Goal: Task Accomplishment & Management: Complete application form

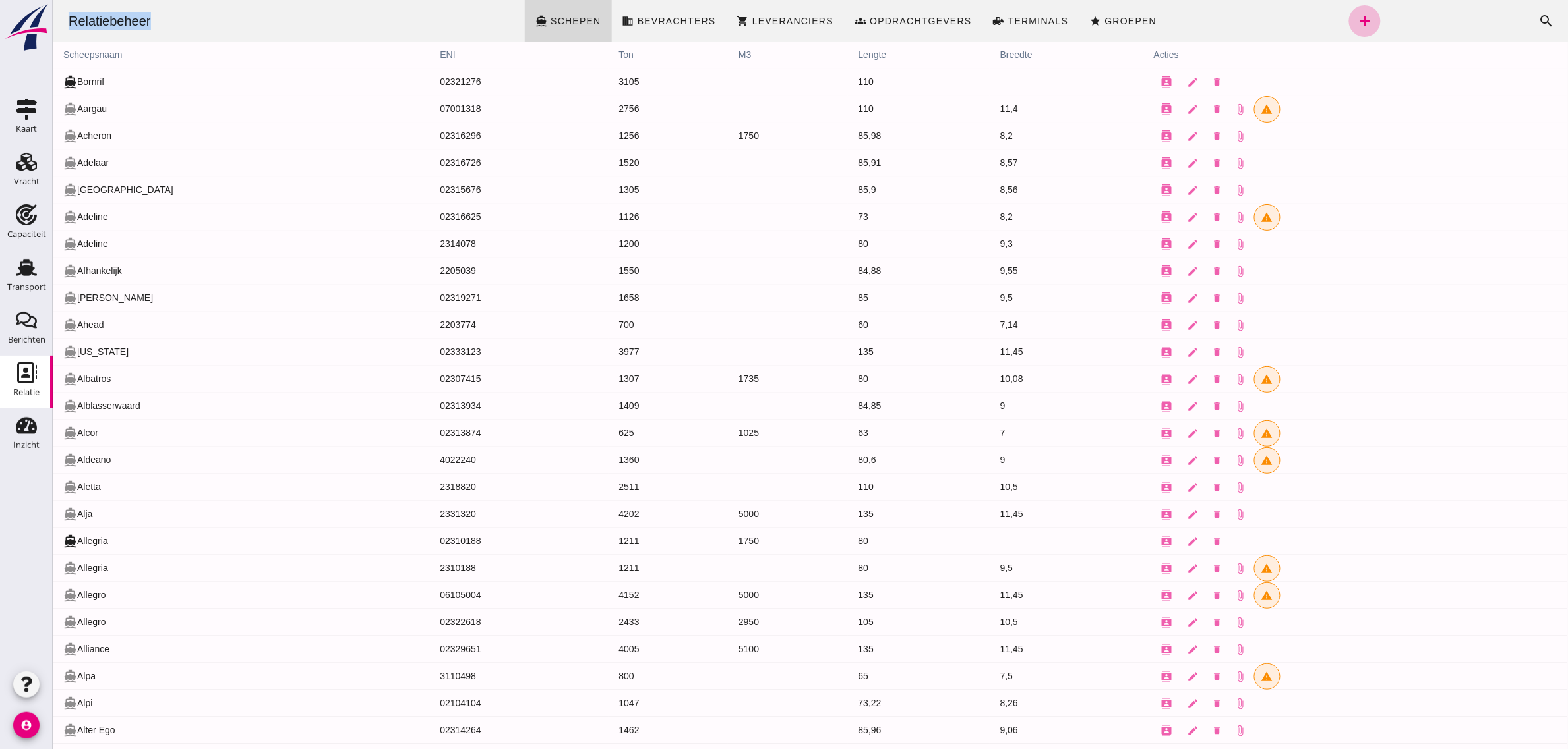
drag, startPoint x: 60, startPoint y: 20, endPoint x: 188, endPoint y: 13, distance: 128.2
click at [188, 13] on div "Relatiebeheer directions_boat Schepen business Bevrachters shopping_cart Levera…" at bounding box center [810, 21] width 1505 height 42
drag, startPoint x: 188, startPoint y: 13, endPoint x: 173, endPoint y: 18, distance: 15.8
click at [189, 15] on div "Relatiebeheer directions_boat Schepen business Bevrachters shopping_cart Levera…" at bounding box center [810, 21] width 1505 height 42
click at [86, 20] on div "Relatiebeheer" at bounding box center [109, 21] width 103 height 19
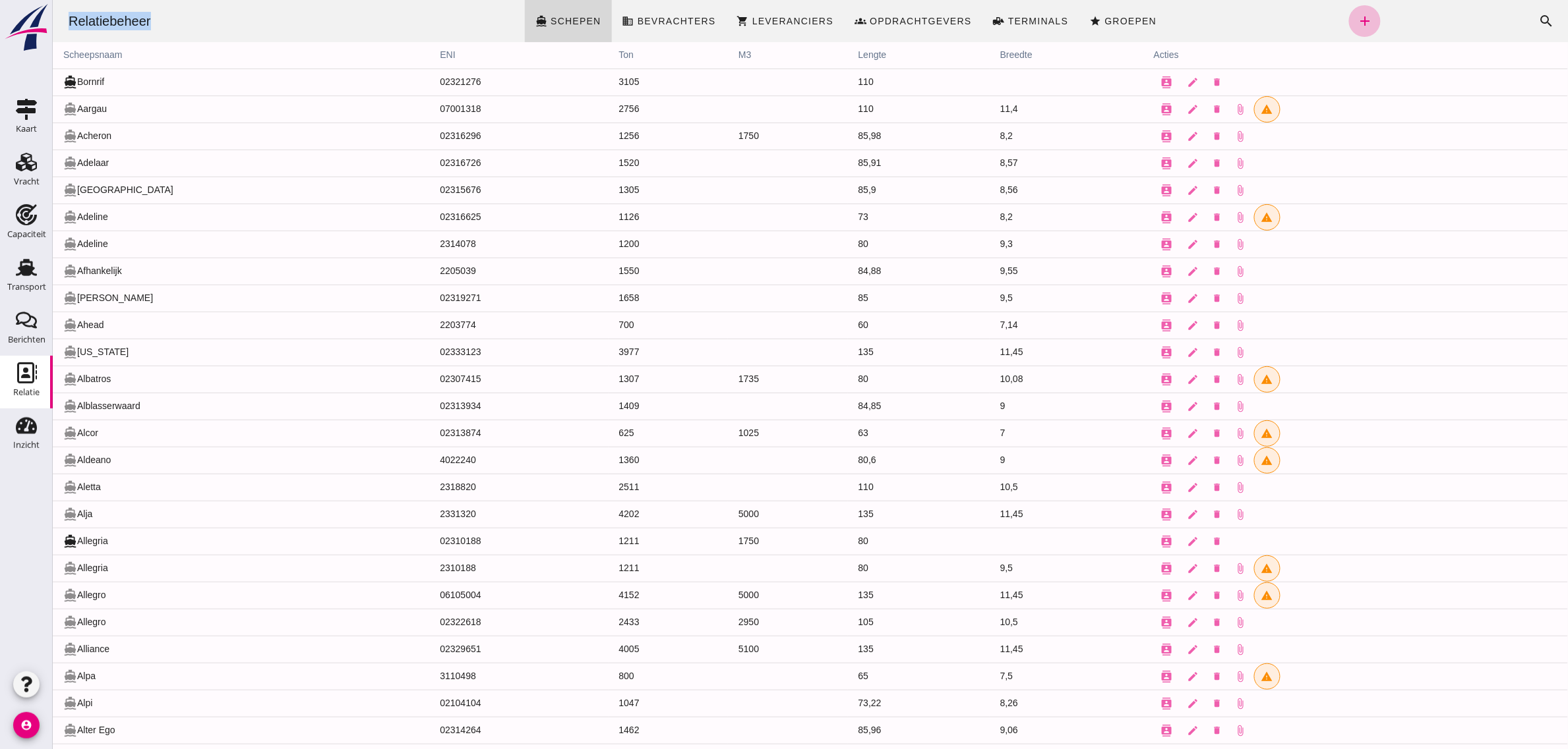
drag, startPoint x: 67, startPoint y: 17, endPoint x: 154, endPoint y: 8, distance: 87.5
click at [154, 8] on div "Relatiebeheer directions_boat Schepen business Bevrachters shopping_cart Levera…" at bounding box center [810, 21] width 1505 height 42
drag, startPoint x: 129, startPoint y: 21, endPoint x: 67, endPoint y: 15, distance: 62.3
click at [70, 17] on div "Relatiebeheer" at bounding box center [109, 21] width 103 height 19
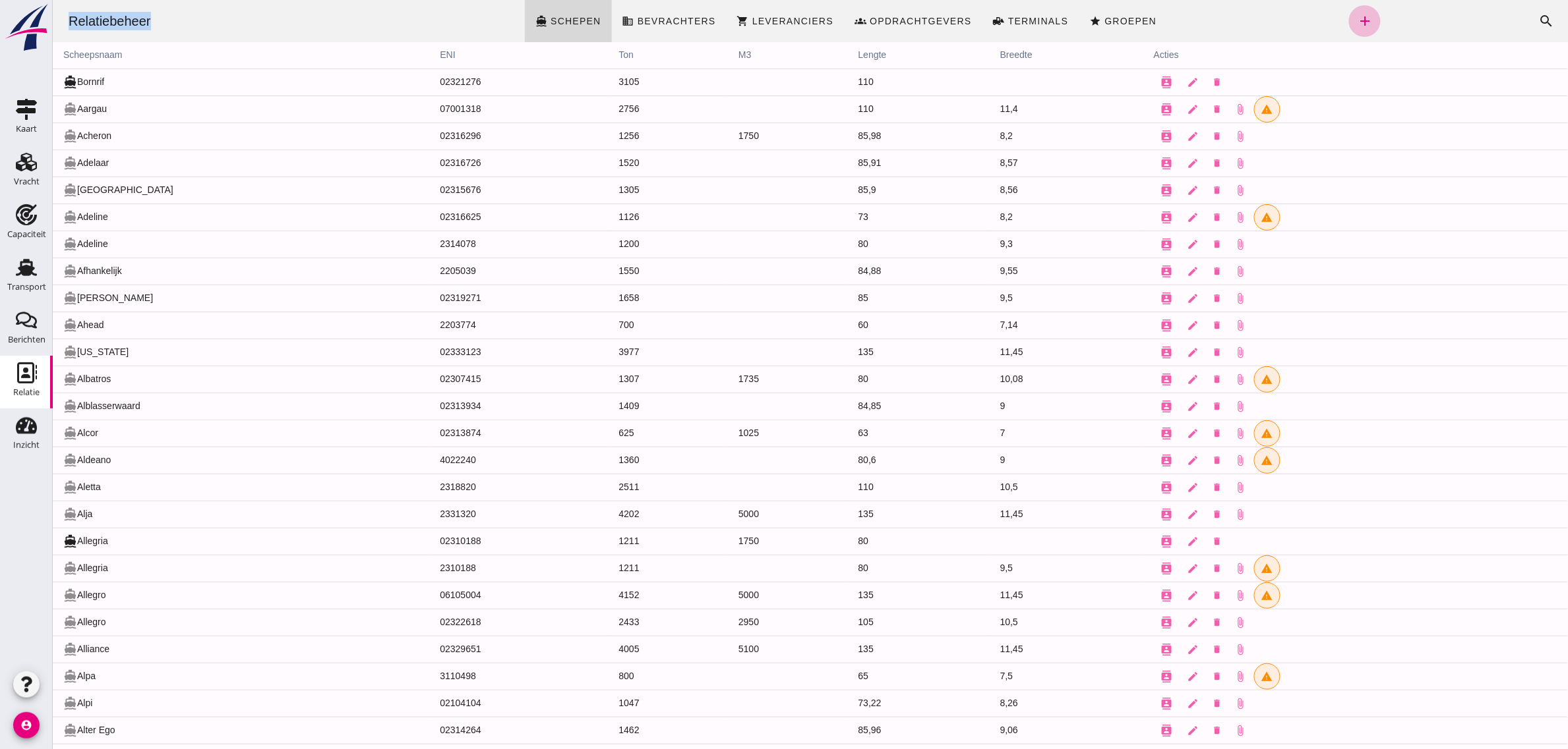
click at [67, 15] on div "Relatiebeheer" at bounding box center [109, 21] width 103 height 19
drag, startPoint x: 64, startPoint y: 15, endPoint x: 178, endPoint y: 7, distance: 114.3
click at [178, 7] on div "Relatiebeheer directions_boat Schepen business Bevrachters shopping_cart Levera…" at bounding box center [810, 21] width 1505 height 42
click at [1538, 18] on icon "search" at bounding box center [1546, 21] width 16 height 16
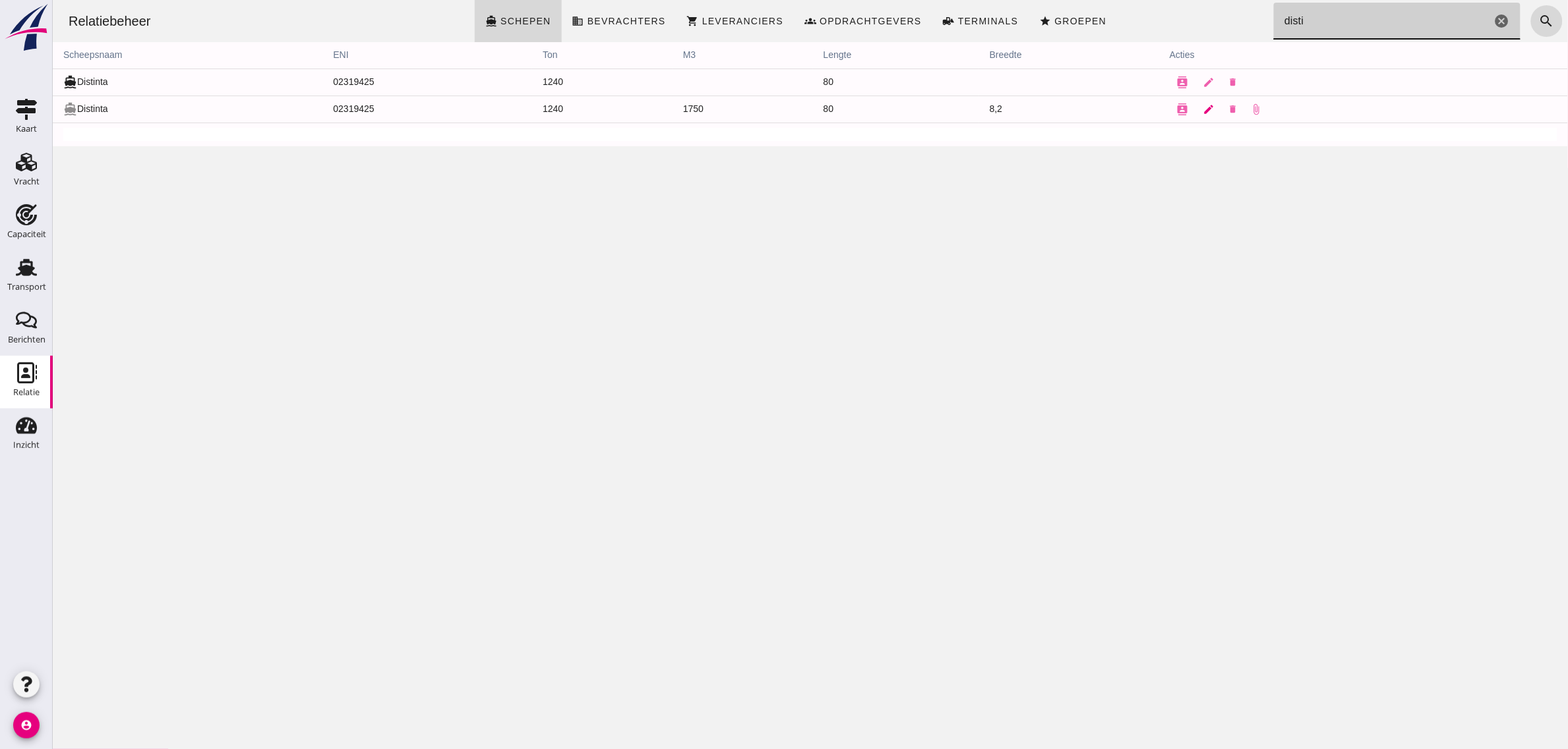
type input "disti"
click at [1202, 112] on icon "edit" at bounding box center [1208, 109] width 12 height 12
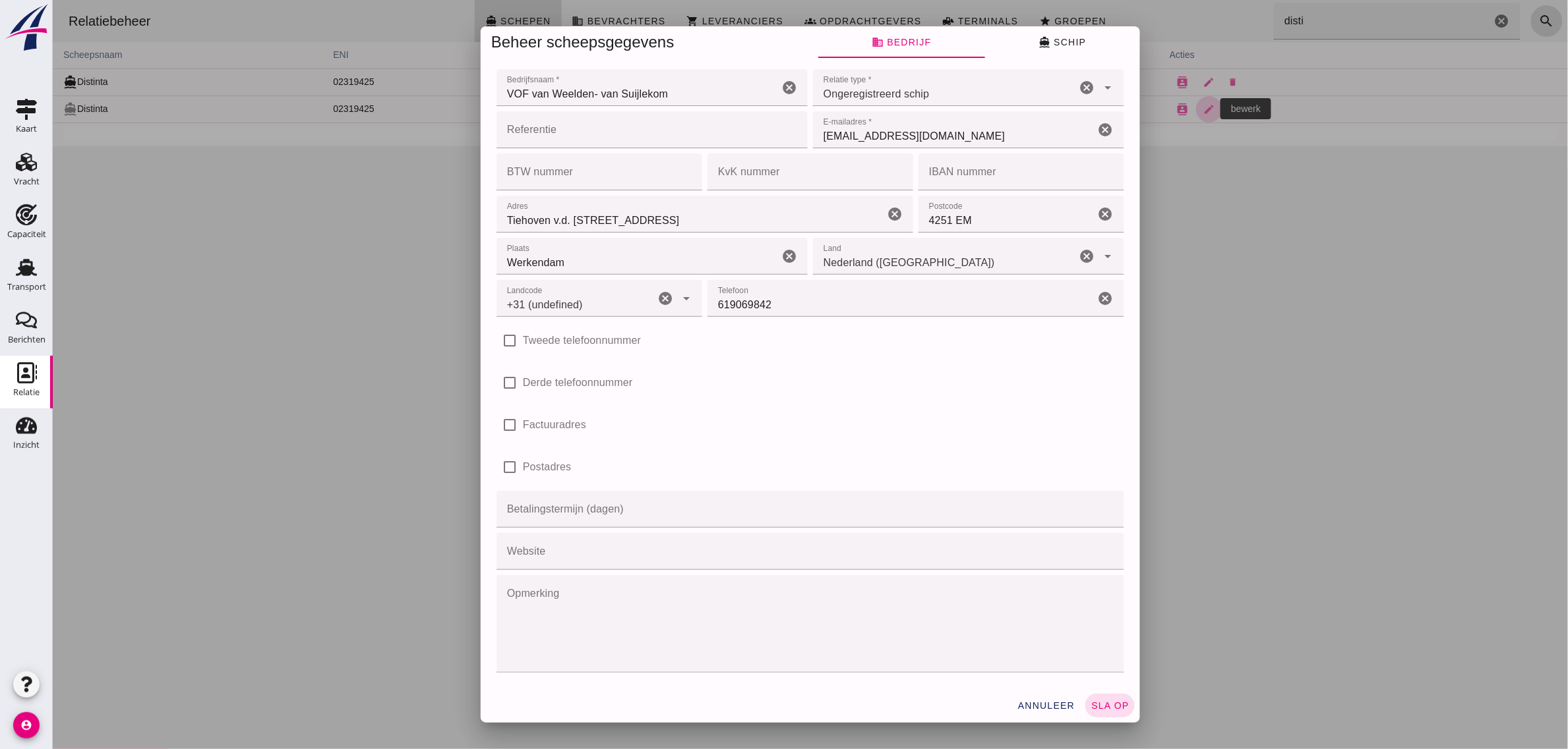
click at [1046, 37] on span "directions_boat Schip" at bounding box center [1062, 42] width 47 height 12
click at [1045, 43] on span "directions_boat Schip" at bounding box center [1062, 42] width 47 height 12
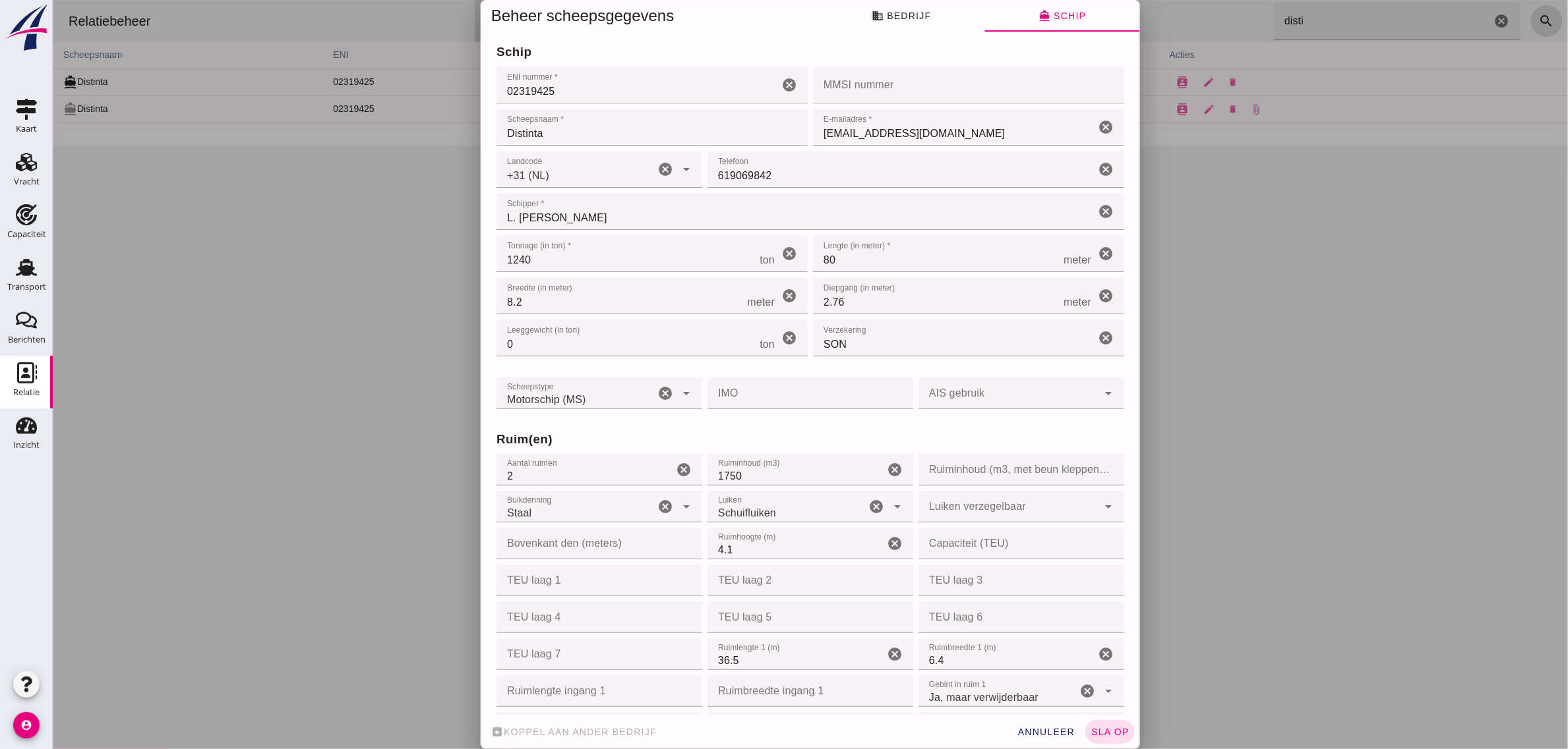
type input "+31 (NL)"
click at [706, 135] on input "Distinta" at bounding box center [651, 127] width 312 height 37
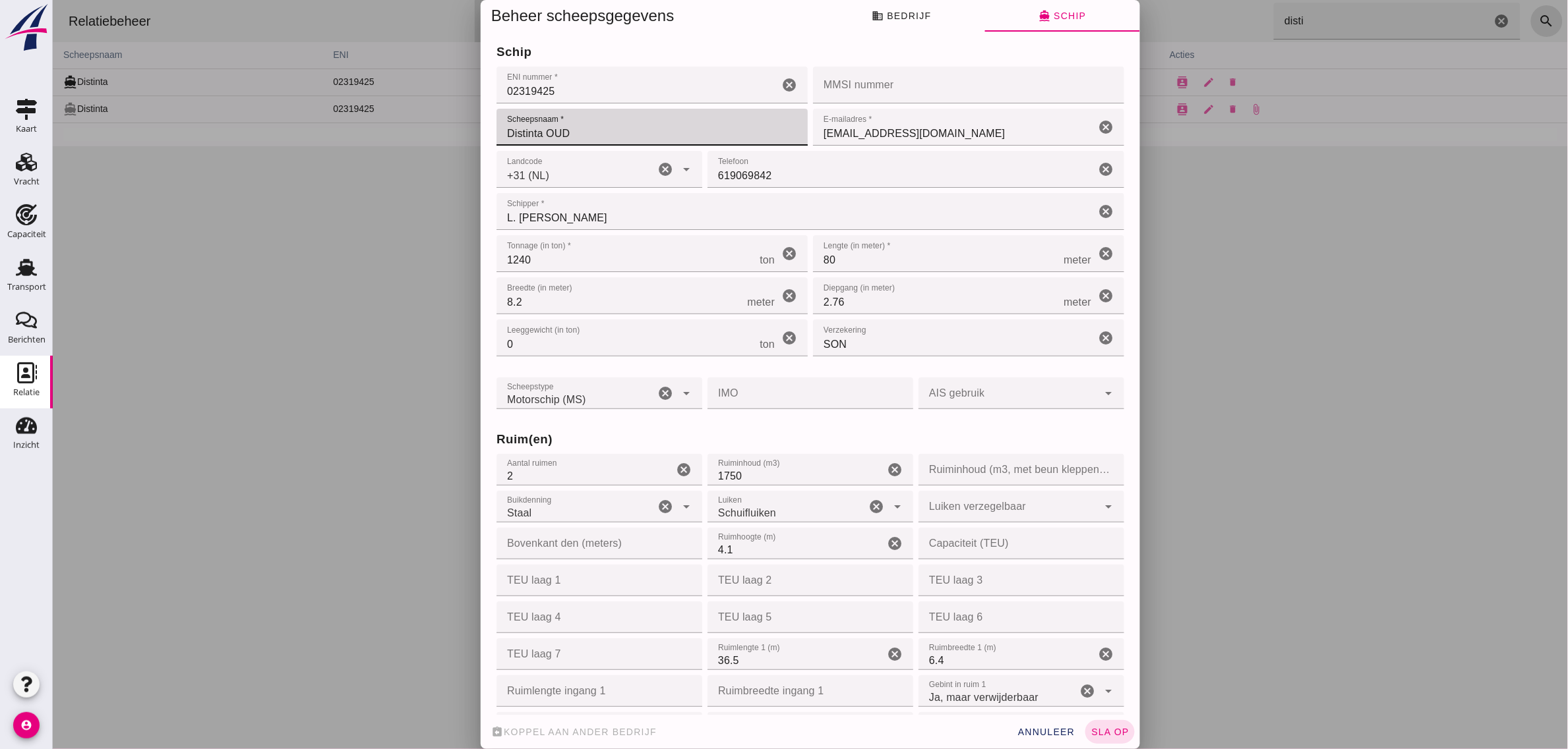
type input "Distinta OUD"
click at [724, 44] on h3 "schip" at bounding box center [810, 52] width 628 height 19
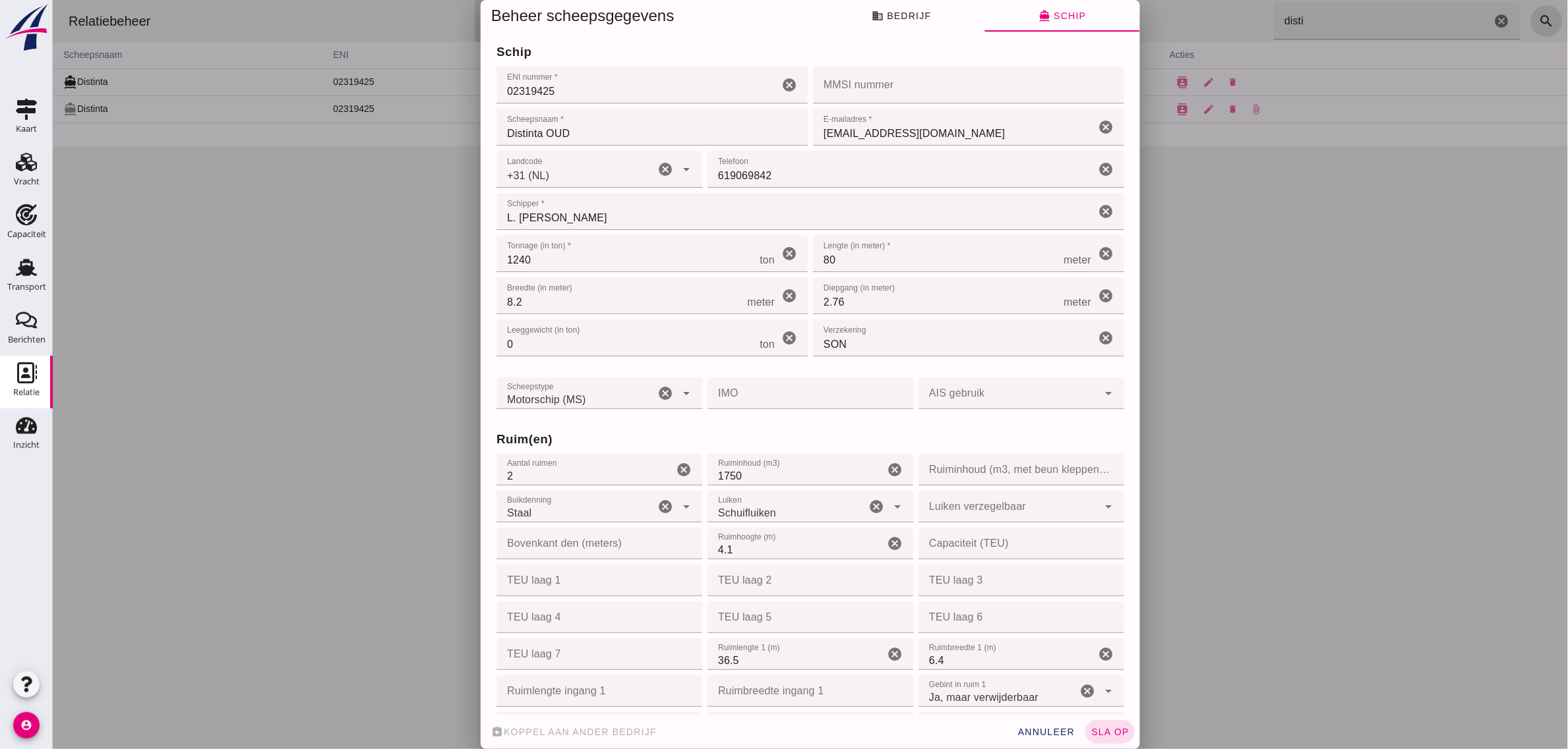
scroll to position [741, 0]
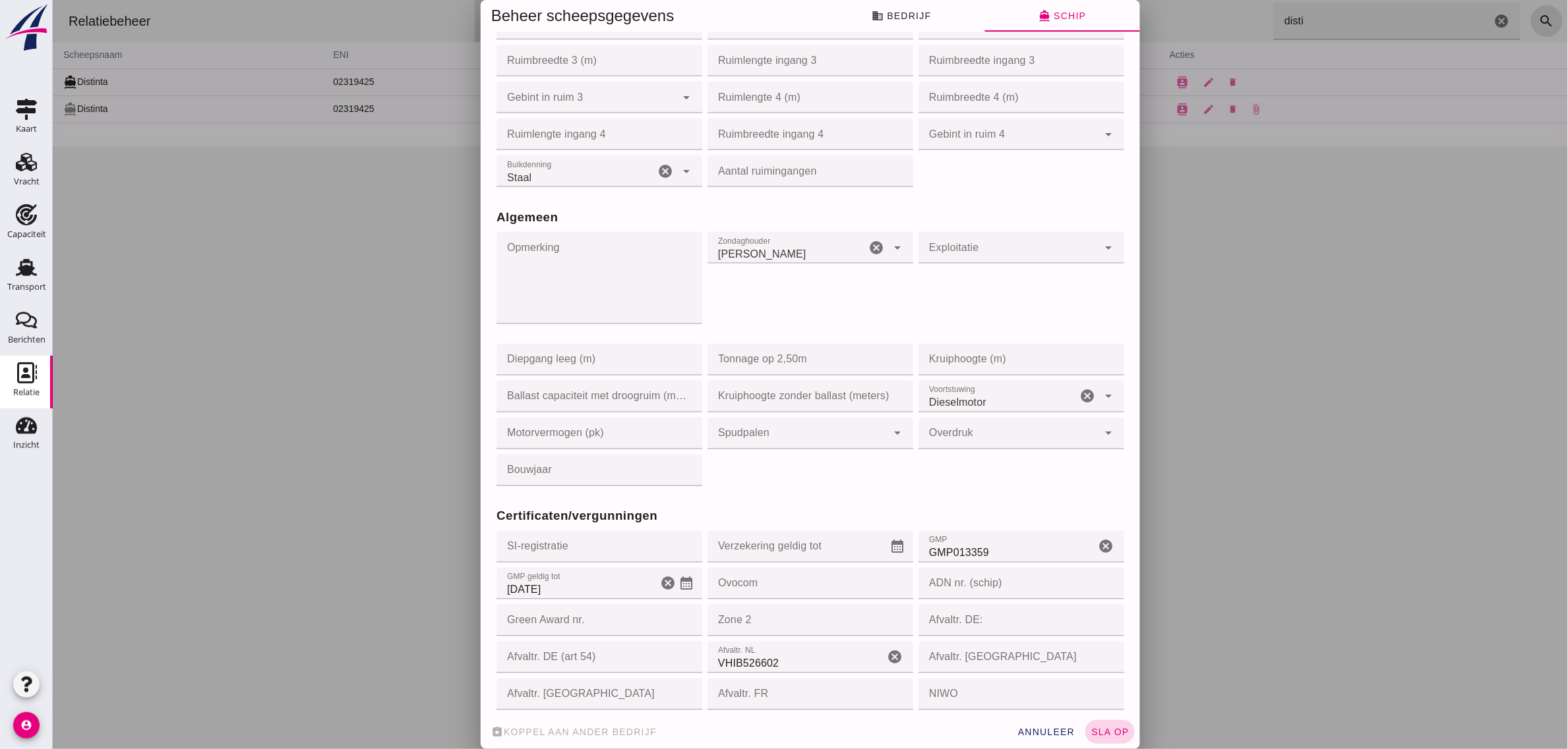
click at [1092, 726] on button "sla op" at bounding box center [1109, 732] width 49 height 24
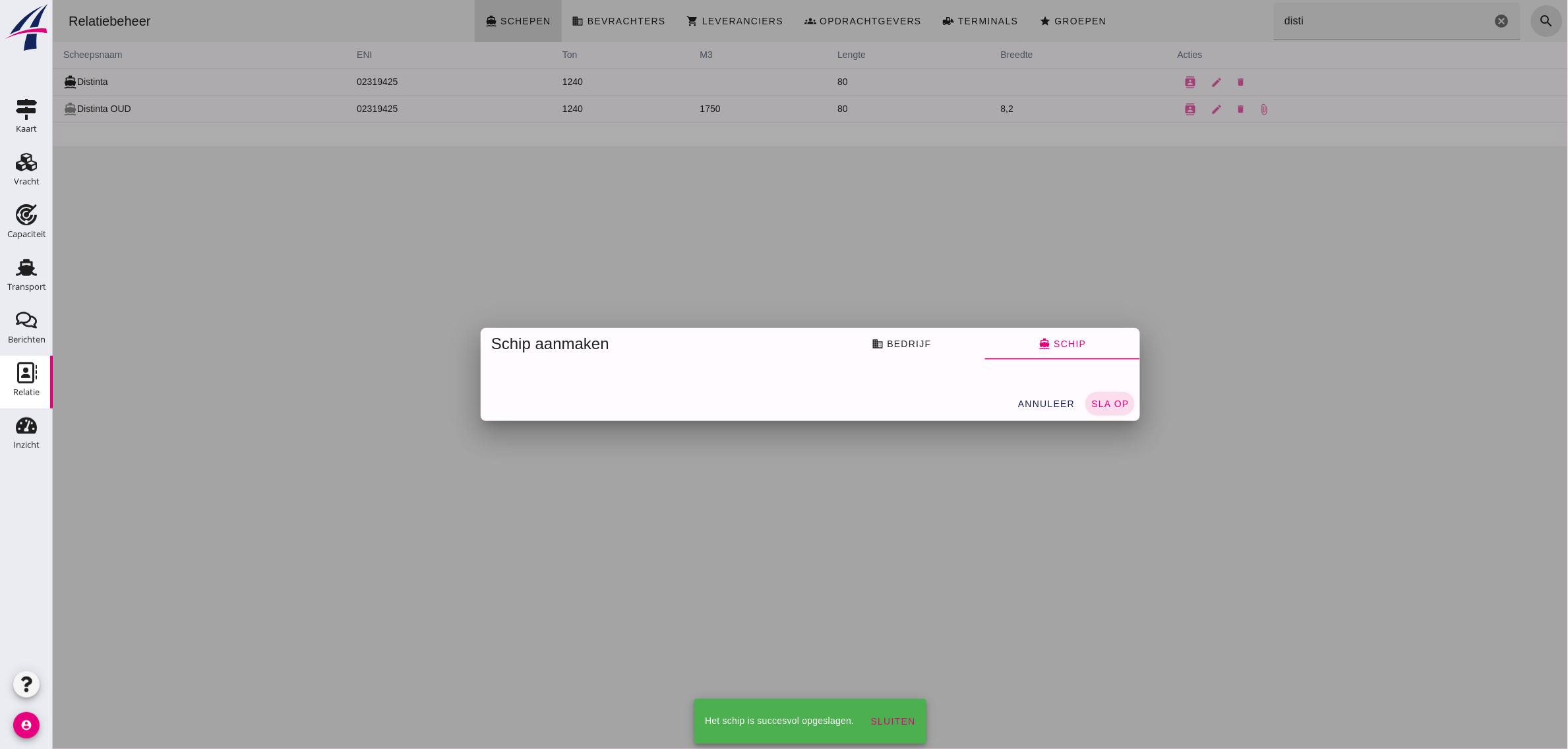
scroll to position [0, 0]
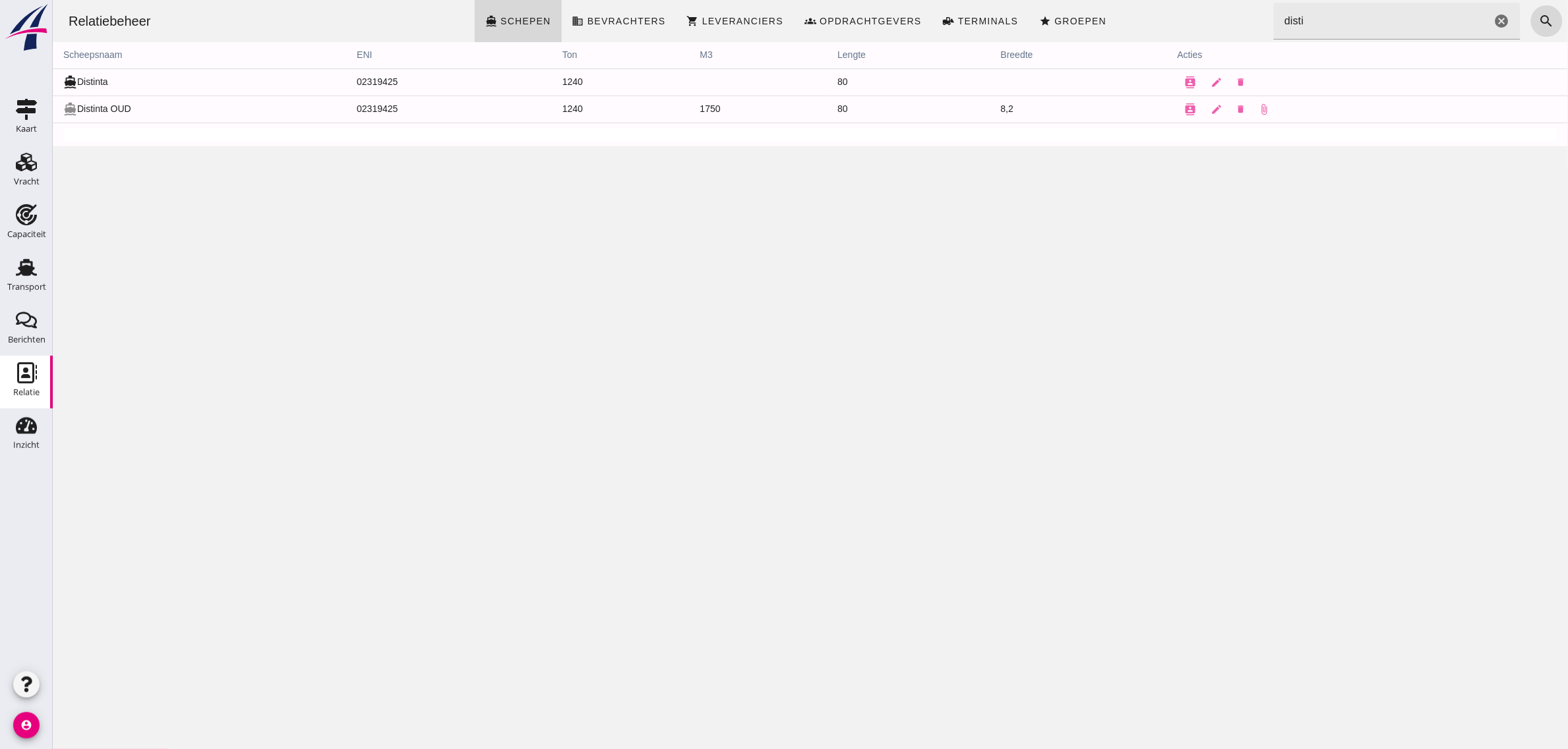
click at [1293, 320] on div "Relatiebeheer directions_boat Schepen business Bevrachters shopping_cart Levera…" at bounding box center [810, 374] width 1515 height 749
click at [1210, 26] on div "Relatiebeheer directions_boat Schepen business Bevrachters shopping_cart Levera…" at bounding box center [810, 21] width 1505 height 42
click at [1327, 17] on input "disti" at bounding box center [1382, 21] width 218 height 37
click at [1168, 20] on div "Relatiebeheer directions_boat Schepen business Bevrachters shopping_cart Levera…" at bounding box center [810, 21] width 1505 height 42
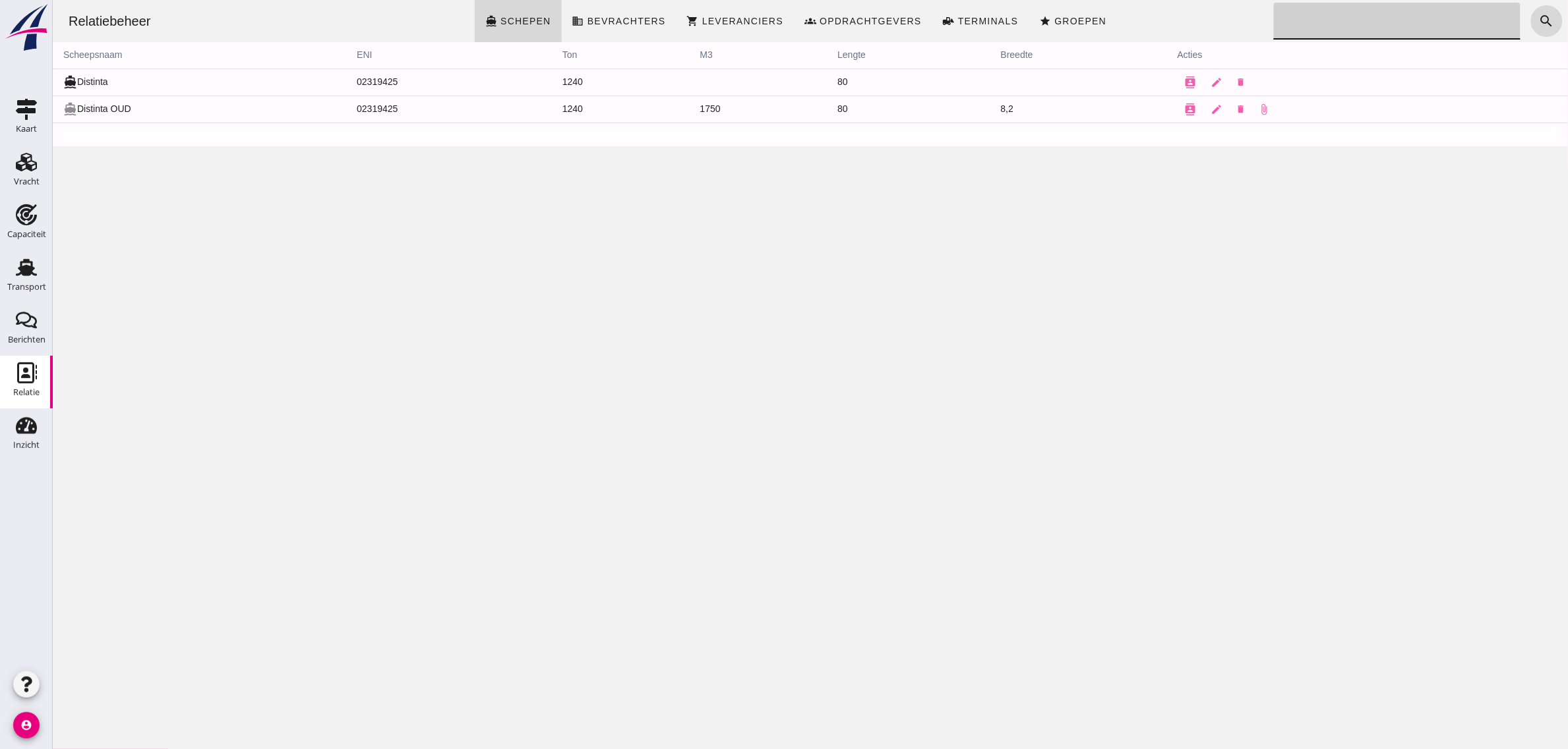
click at [21, 325] on icon "Berichten" at bounding box center [26, 320] width 21 height 21
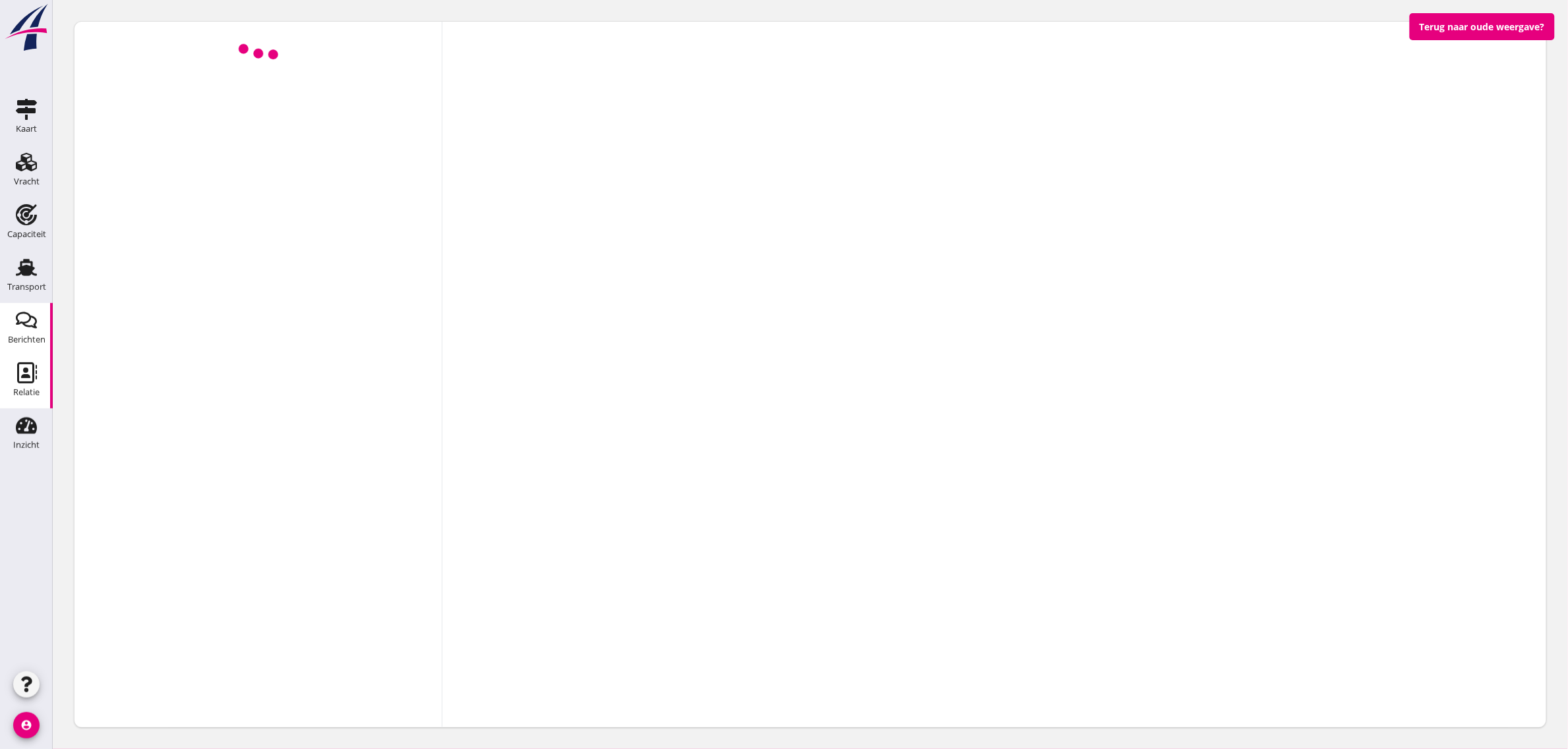
click at [19, 386] on div "Relatie" at bounding box center [26, 393] width 26 height 19
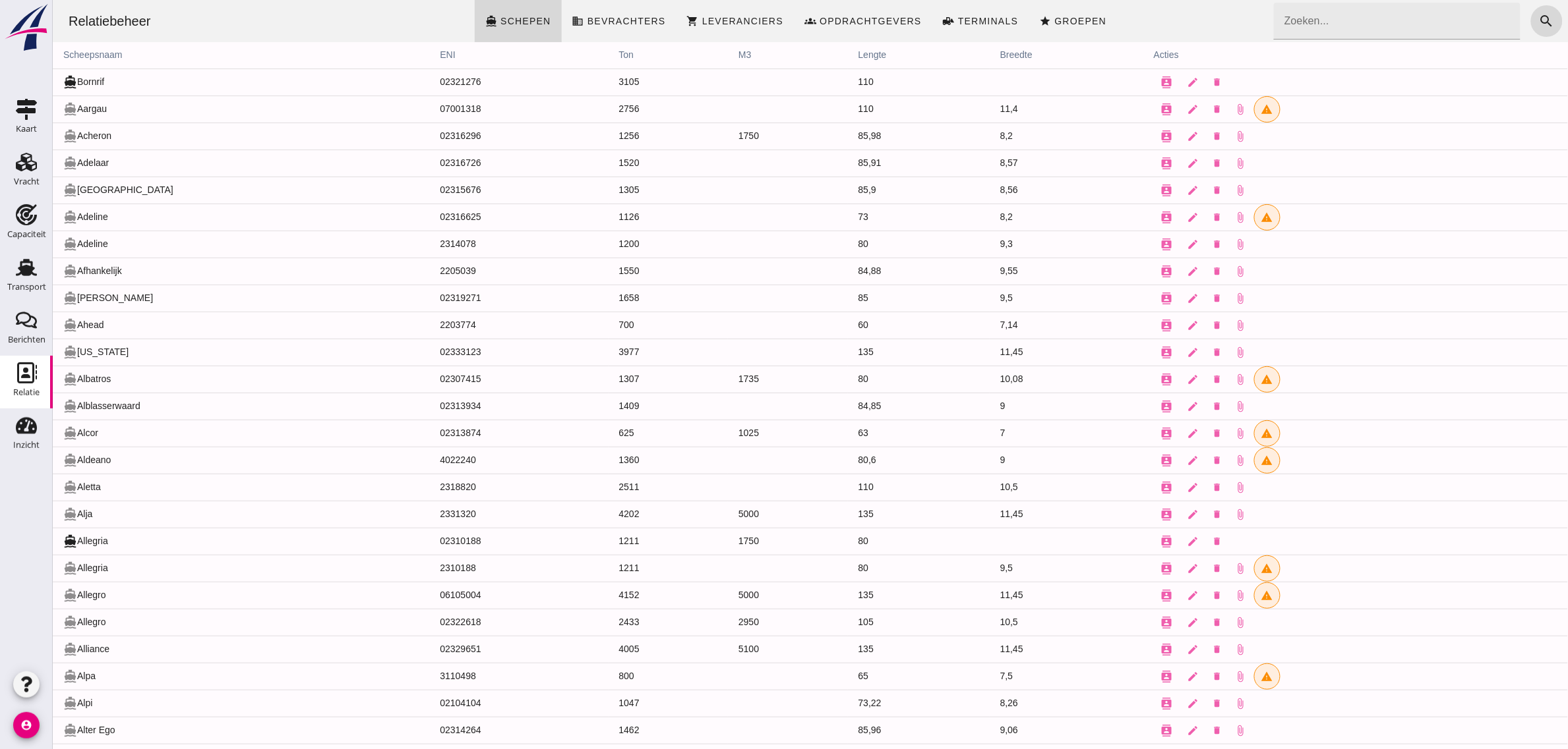
click at [1160, 12] on div "Relatiebeheer directions_boat Schepen business Bevrachters shopping_cart Levera…" at bounding box center [810, 21] width 1505 height 42
click at [1172, 14] on div "Relatiebeheer directions_boat Schepen business Bevrachters shopping_cart Levera…" at bounding box center [810, 21] width 1505 height 42
click at [1237, 21] on div "Relatiebeheer directions_boat Schepen business Bevrachters shopping_cart Levera…" at bounding box center [810, 21] width 1505 height 42
click at [1173, 23] on div "Relatiebeheer directions_boat Schepen business Bevrachters shopping_cart Levera…" at bounding box center [810, 21] width 1505 height 42
click at [30, 374] on icon "Relatie" at bounding box center [26, 373] width 21 height 21
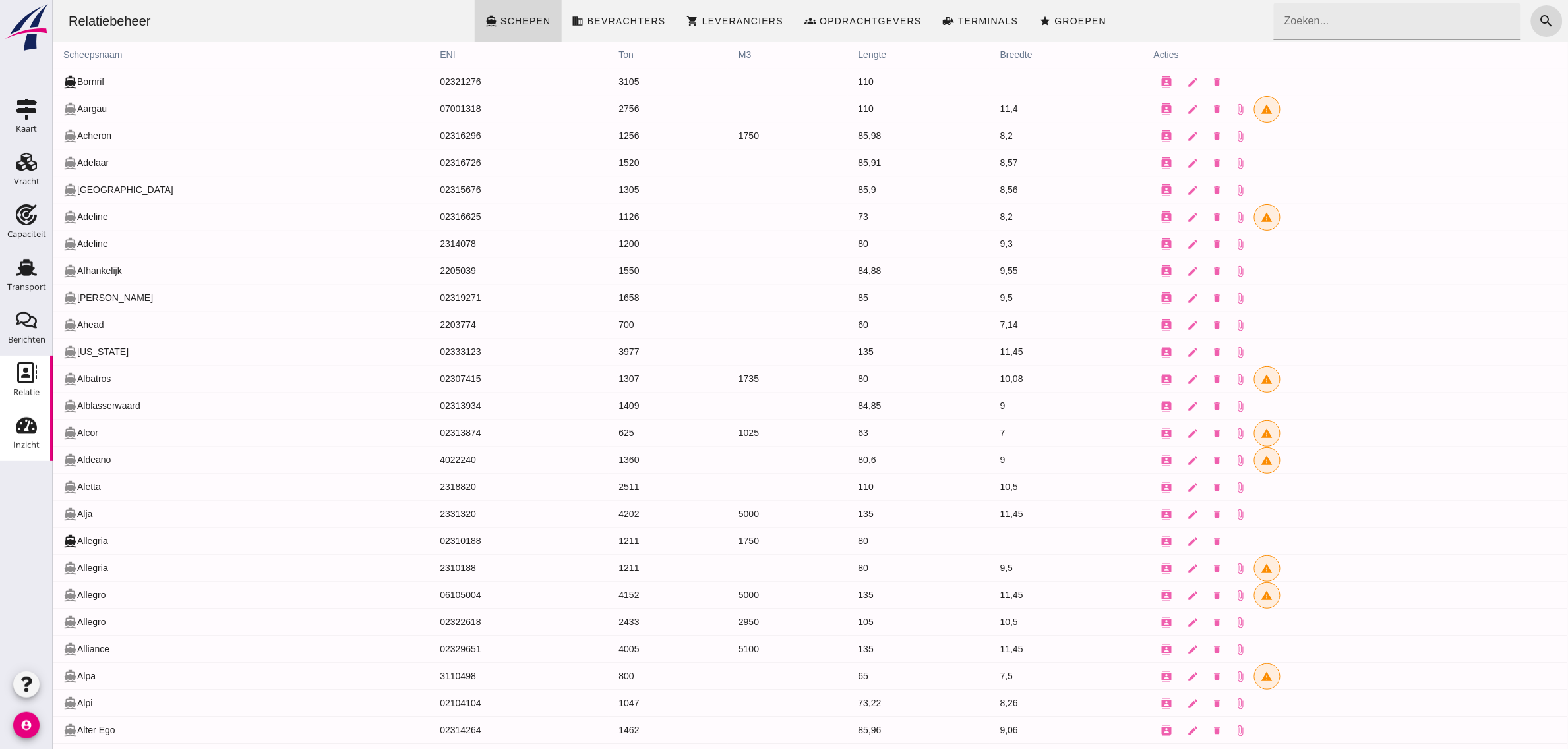
click at [17, 451] on div "Inzicht" at bounding box center [26, 445] width 26 height 19
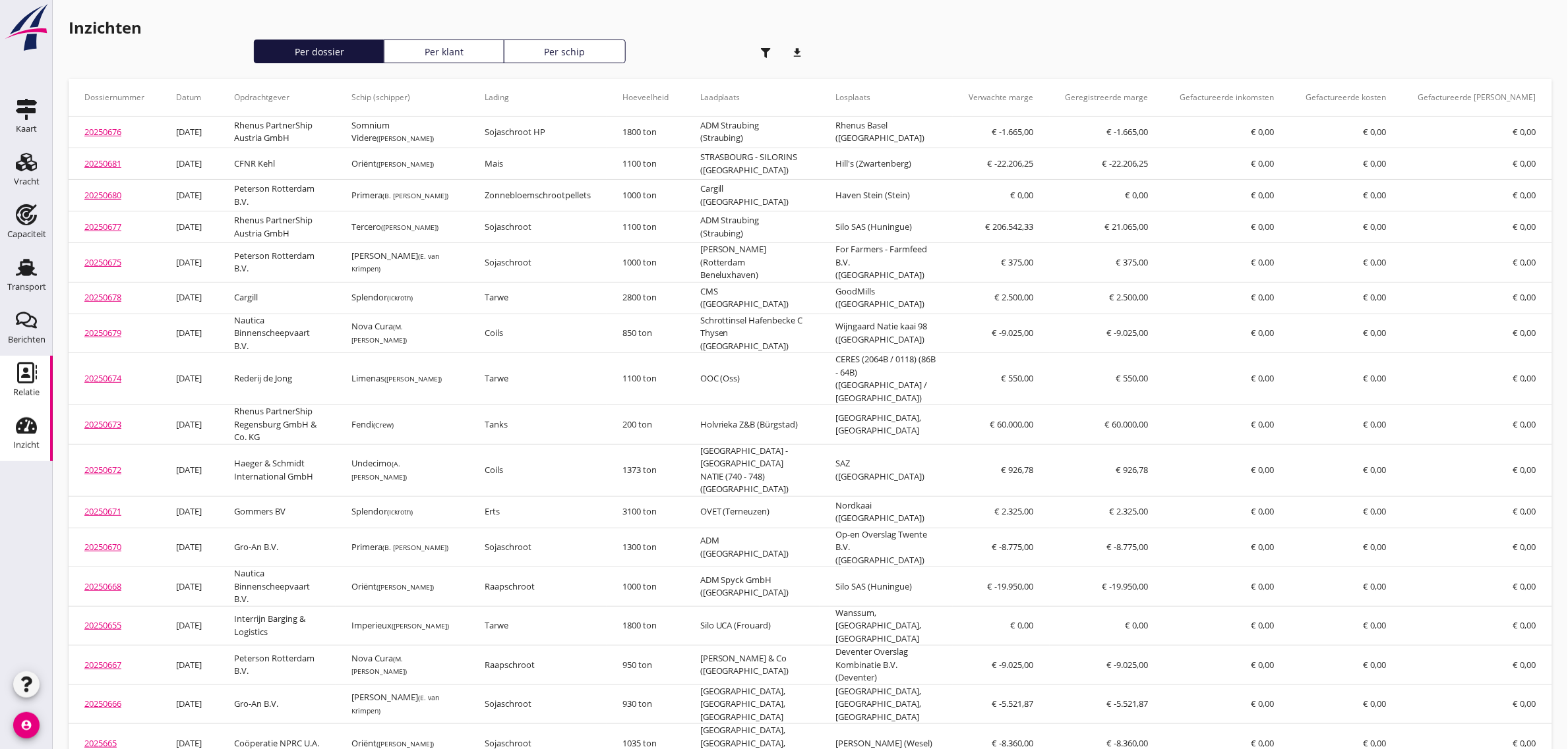
click at [25, 384] on div "Relatie" at bounding box center [26, 393] width 26 height 19
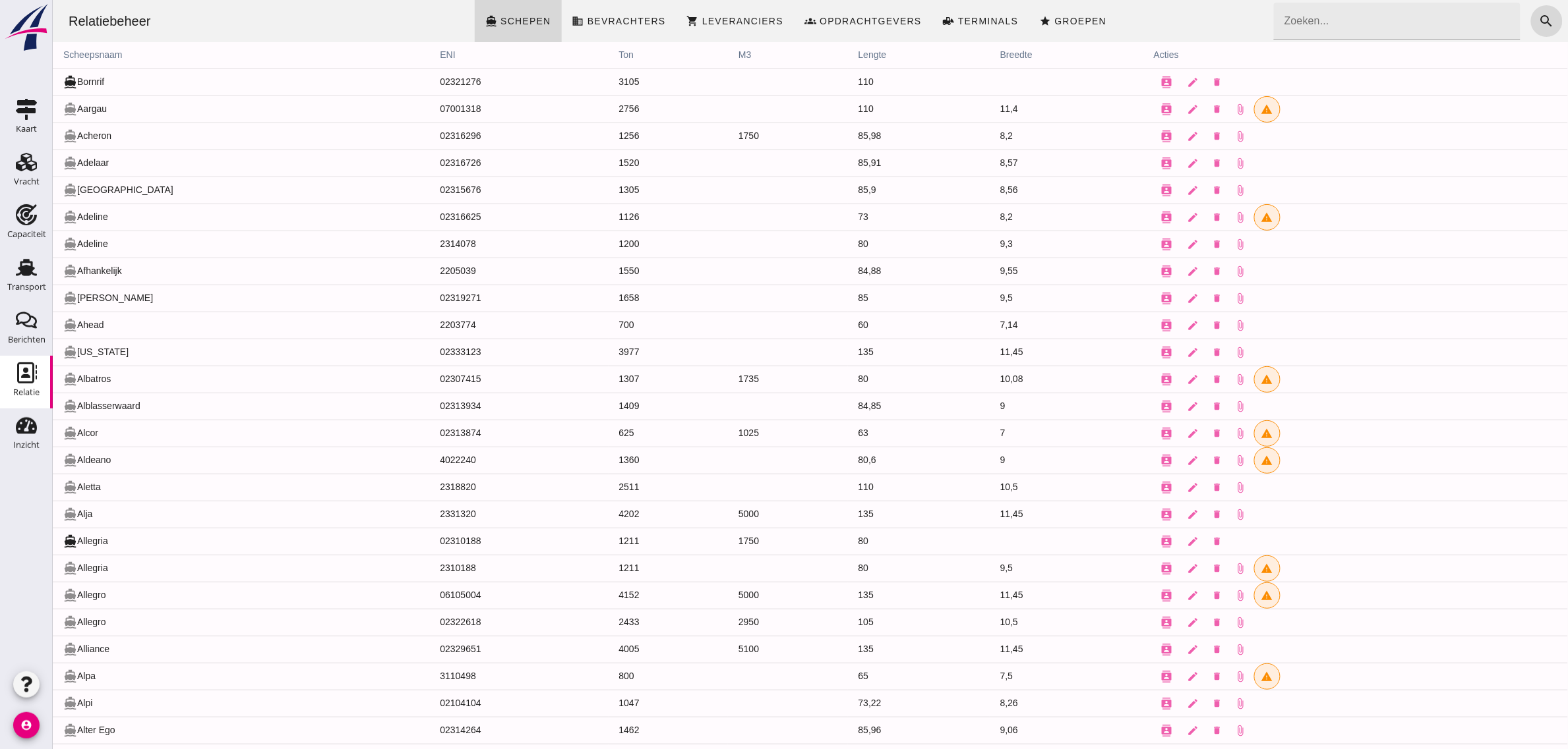
click at [1177, 20] on div "Relatiebeheer directions_boat Schepen business Bevrachters shopping_cart Levera…" at bounding box center [810, 21] width 1505 height 42
drag, startPoint x: 1251, startPoint y: 30, endPoint x: 1535, endPoint y: 17, distance: 284.3
click at [1522, 8] on div "Relatiebeheer directions_boat Schepen business Bevrachters shopping_cart Levera…" at bounding box center [810, 21] width 1505 height 42
click at [1542, 20] on icon "search" at bounding box center [1546, 21] width 16 height 16
click at [1356, 17] on icon "add" at bounding box center [1364, 21] width 16 height 16
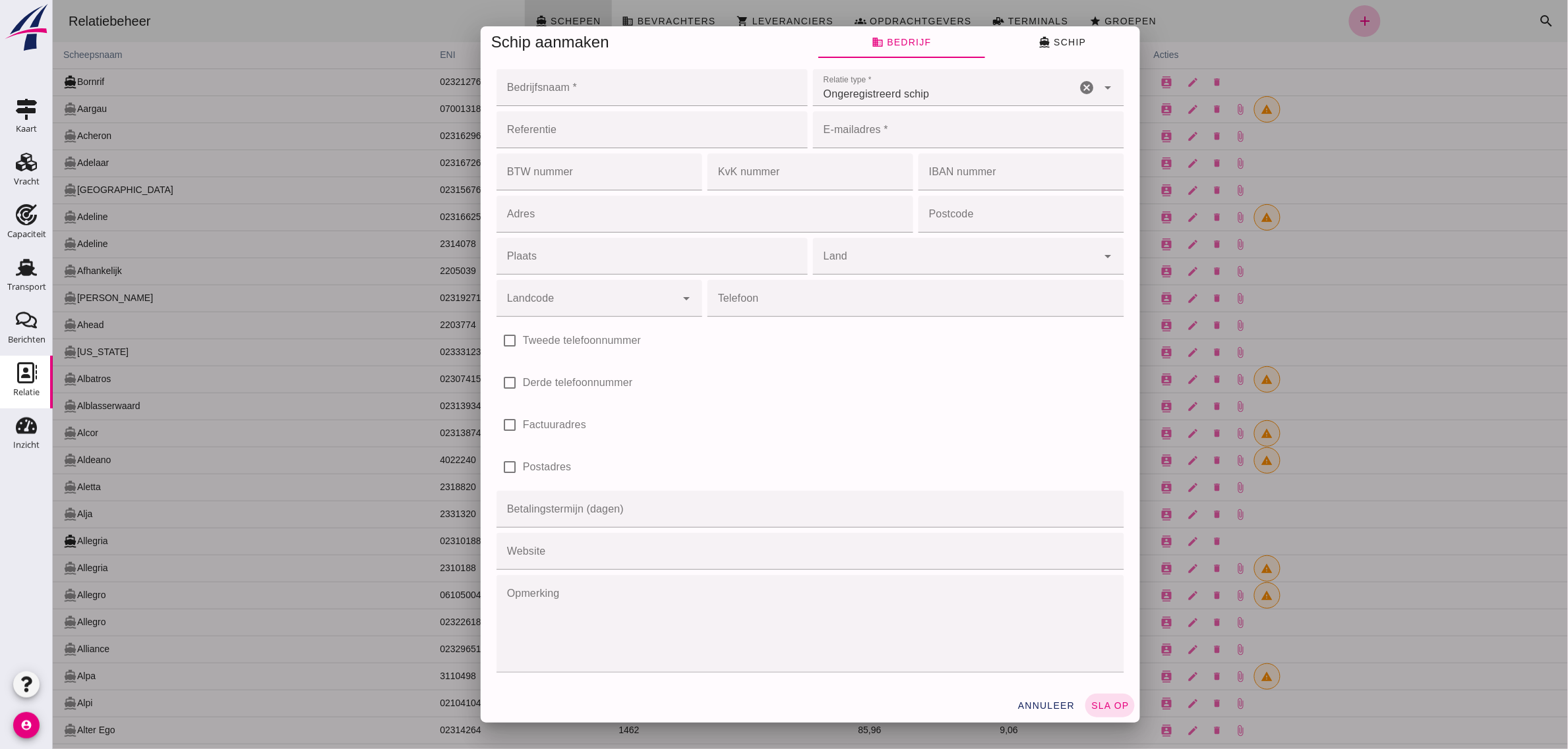
click at [571, 99] on input "Bedrijfsnaam *" at bounding box center [647, 87] width 303 height 37
type input "VOF van Weelden - Boogaard"
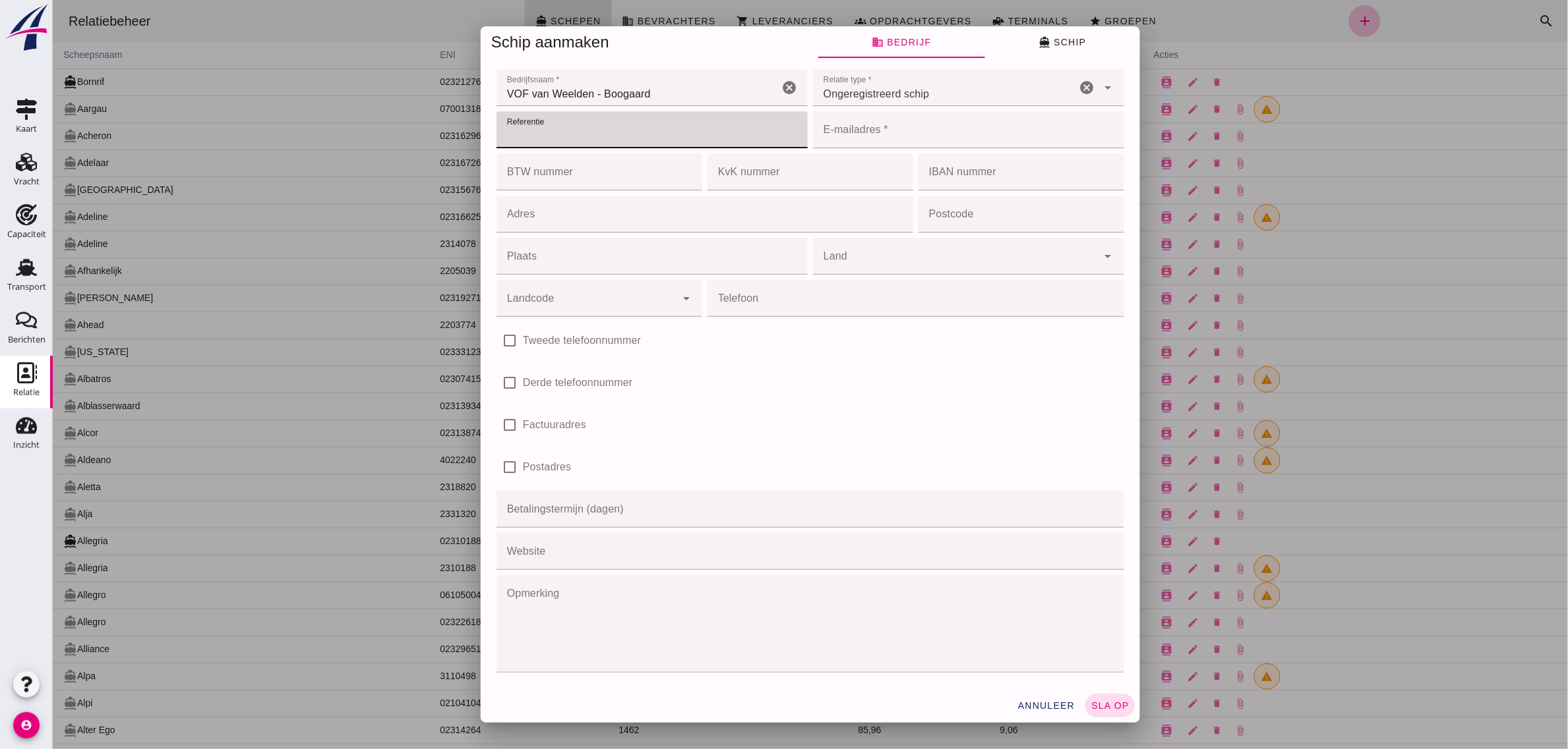
type input "q"
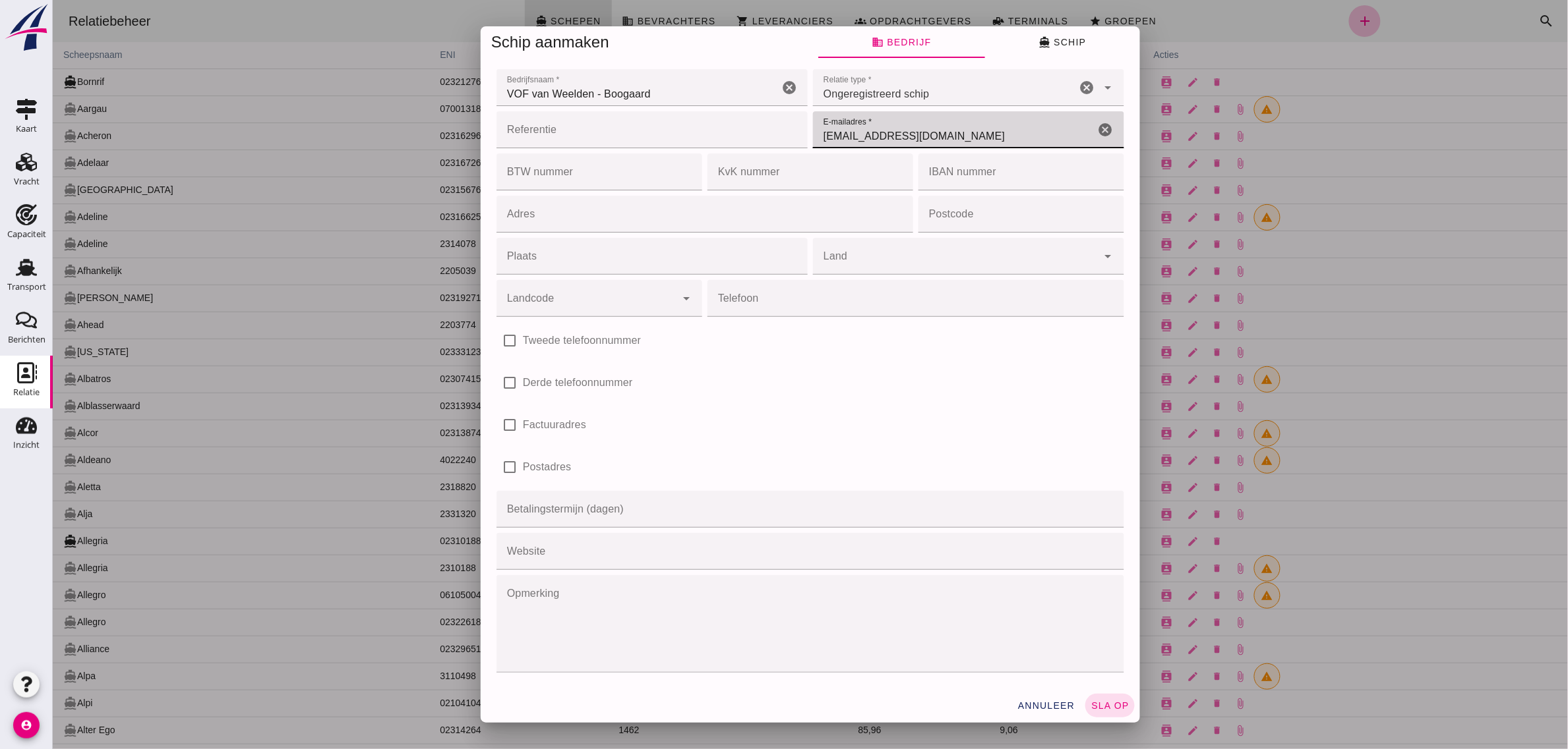
type input "[EMAIL_ADDRESS][DOMAIN_NAME]"
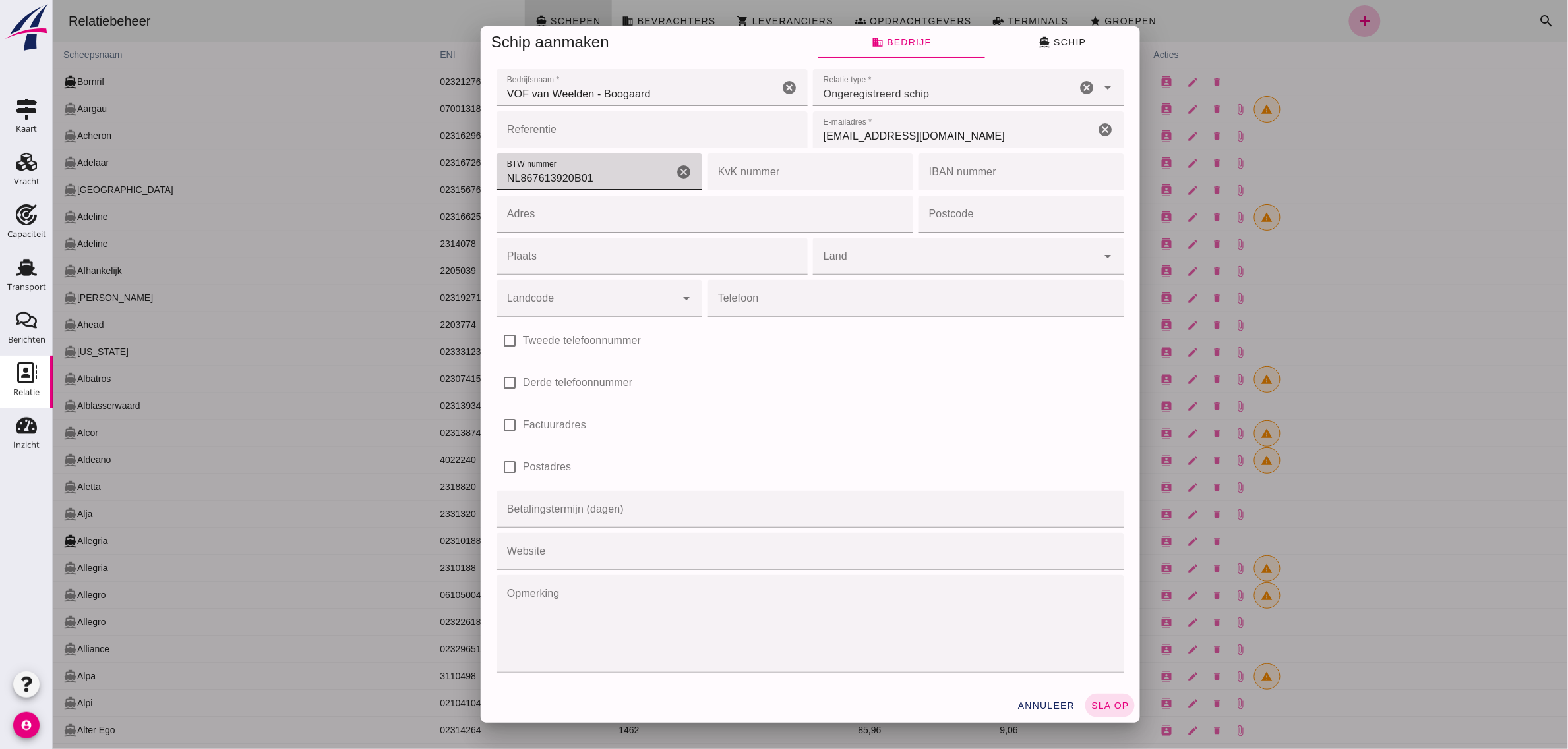
type input "NL867613920B01"
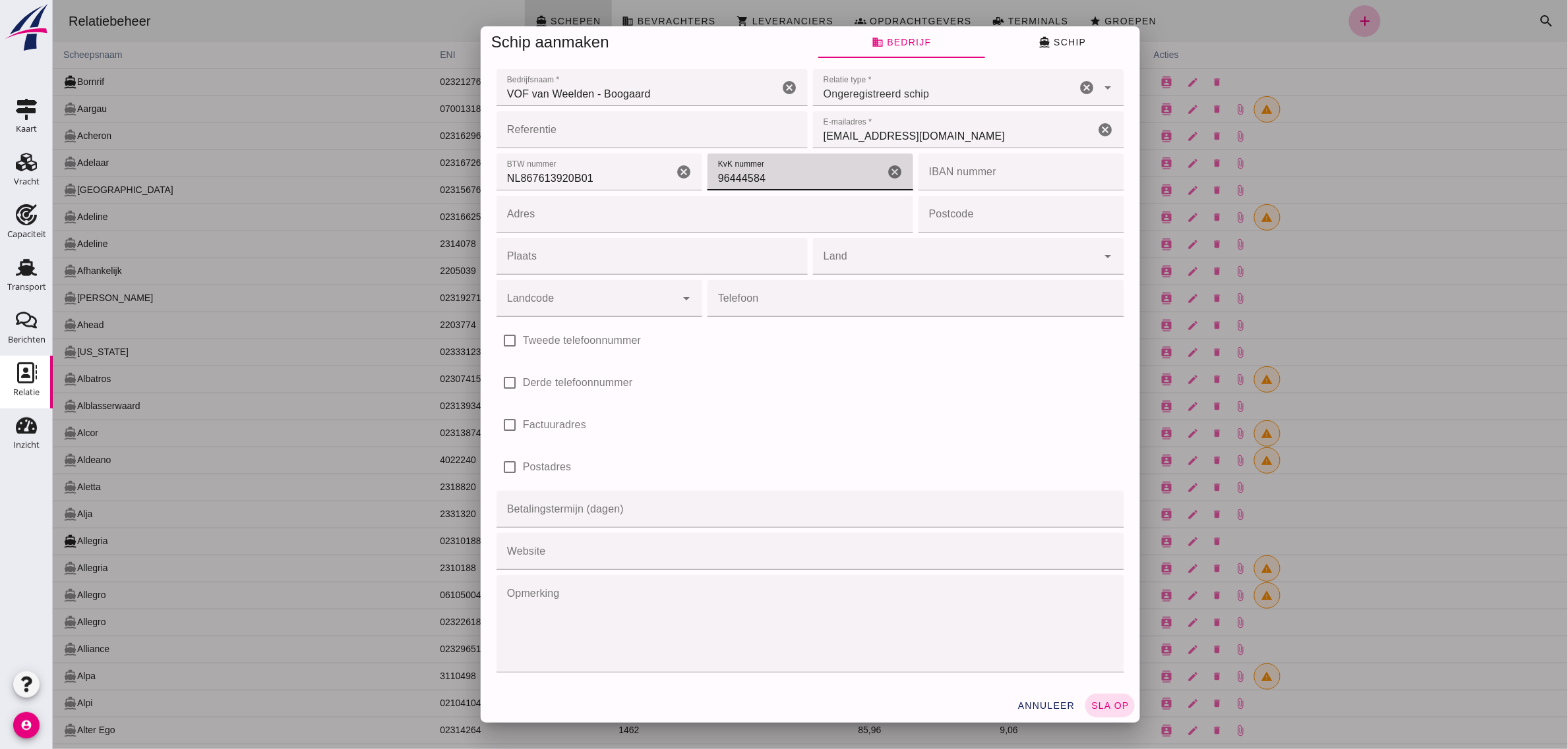
type input "96444584"
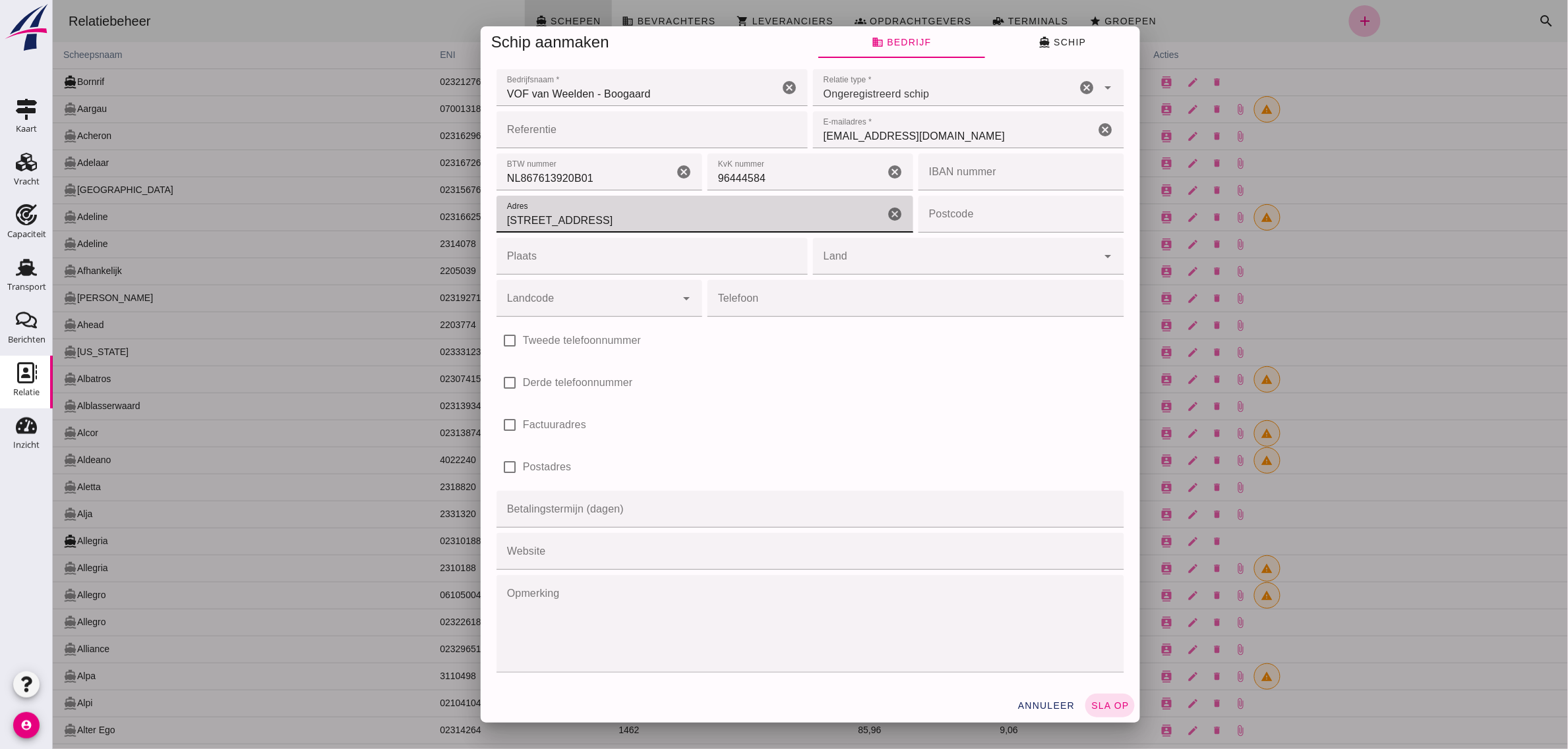
type input "[STREET_ADDRESS]"
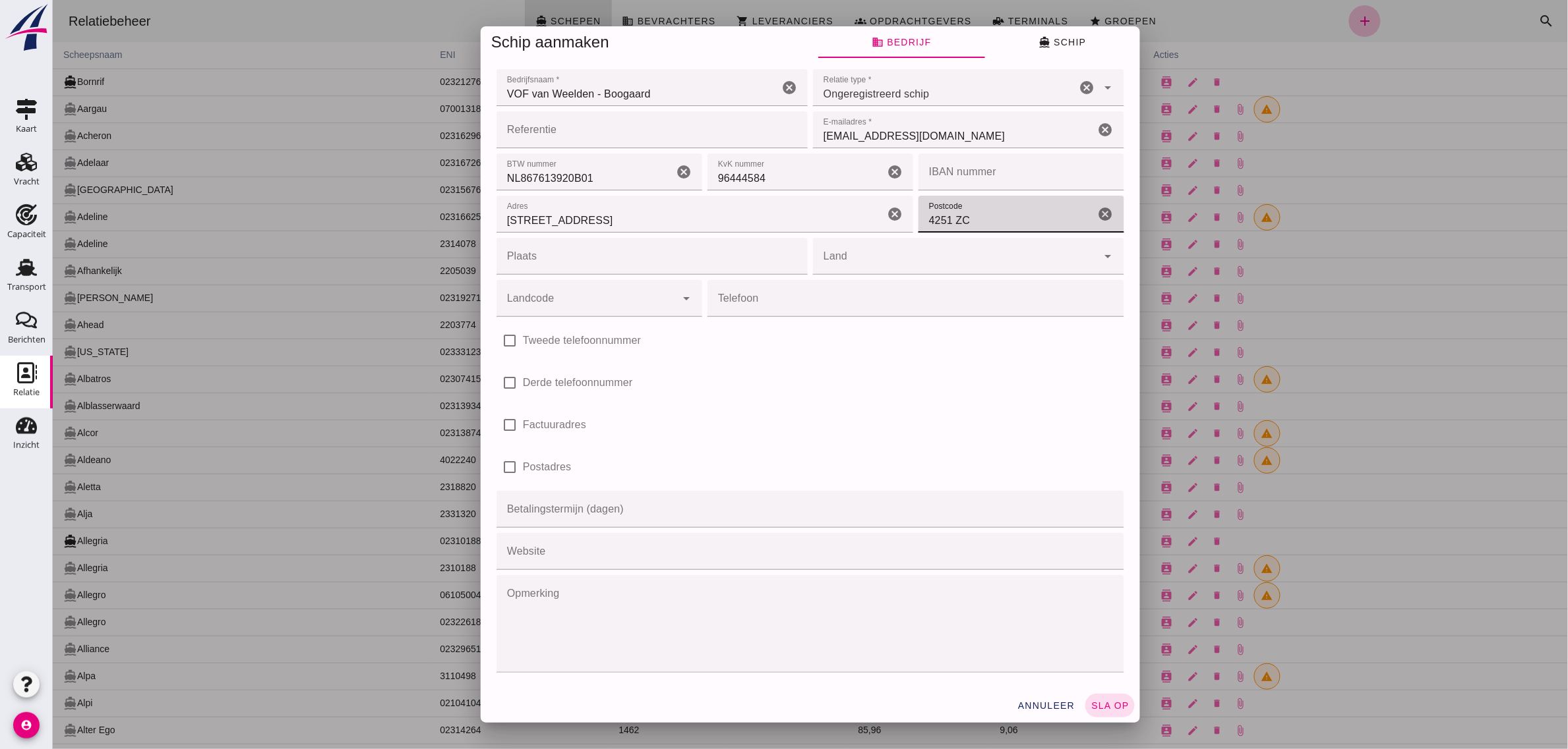
type input "4251 ZC"
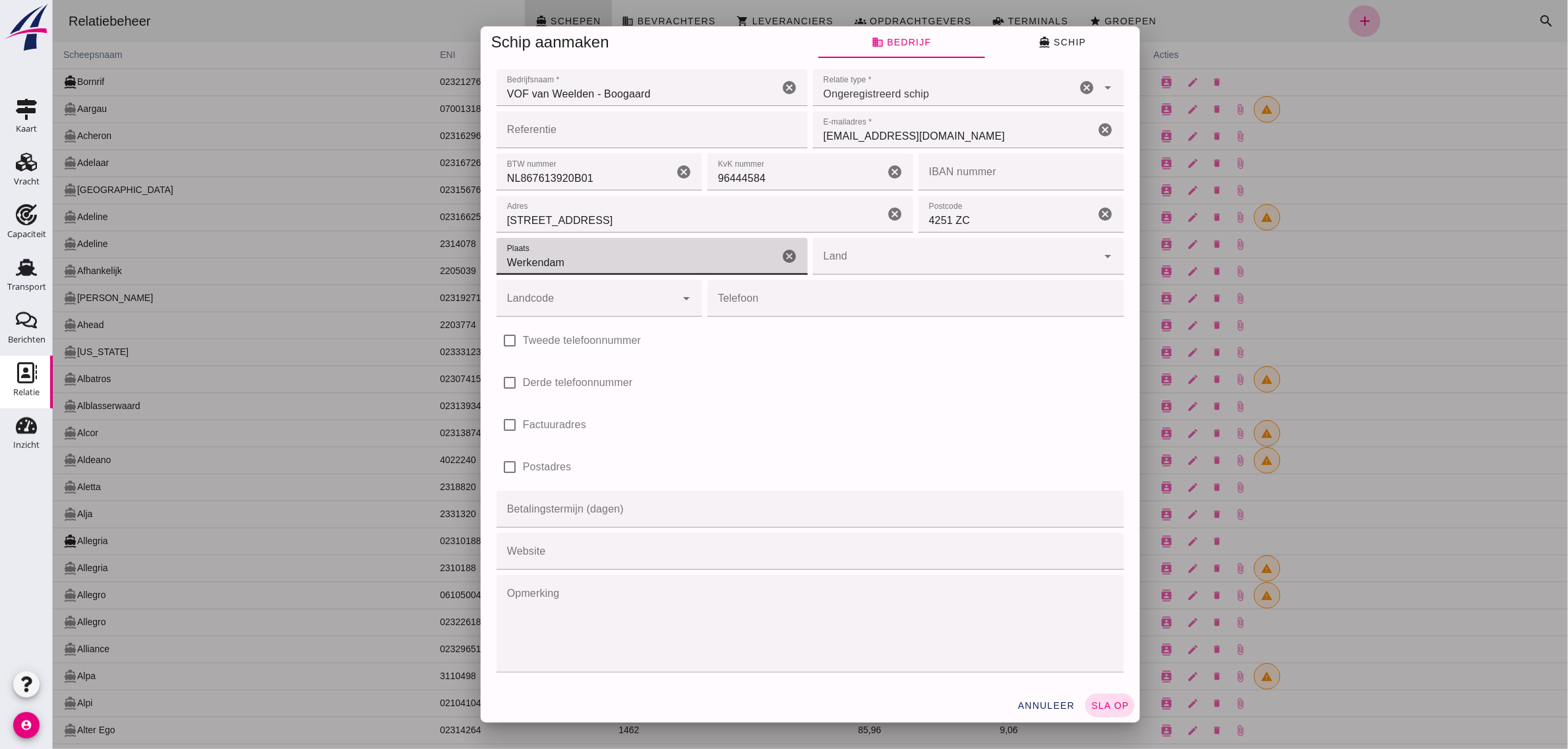
type input "Werkendam"
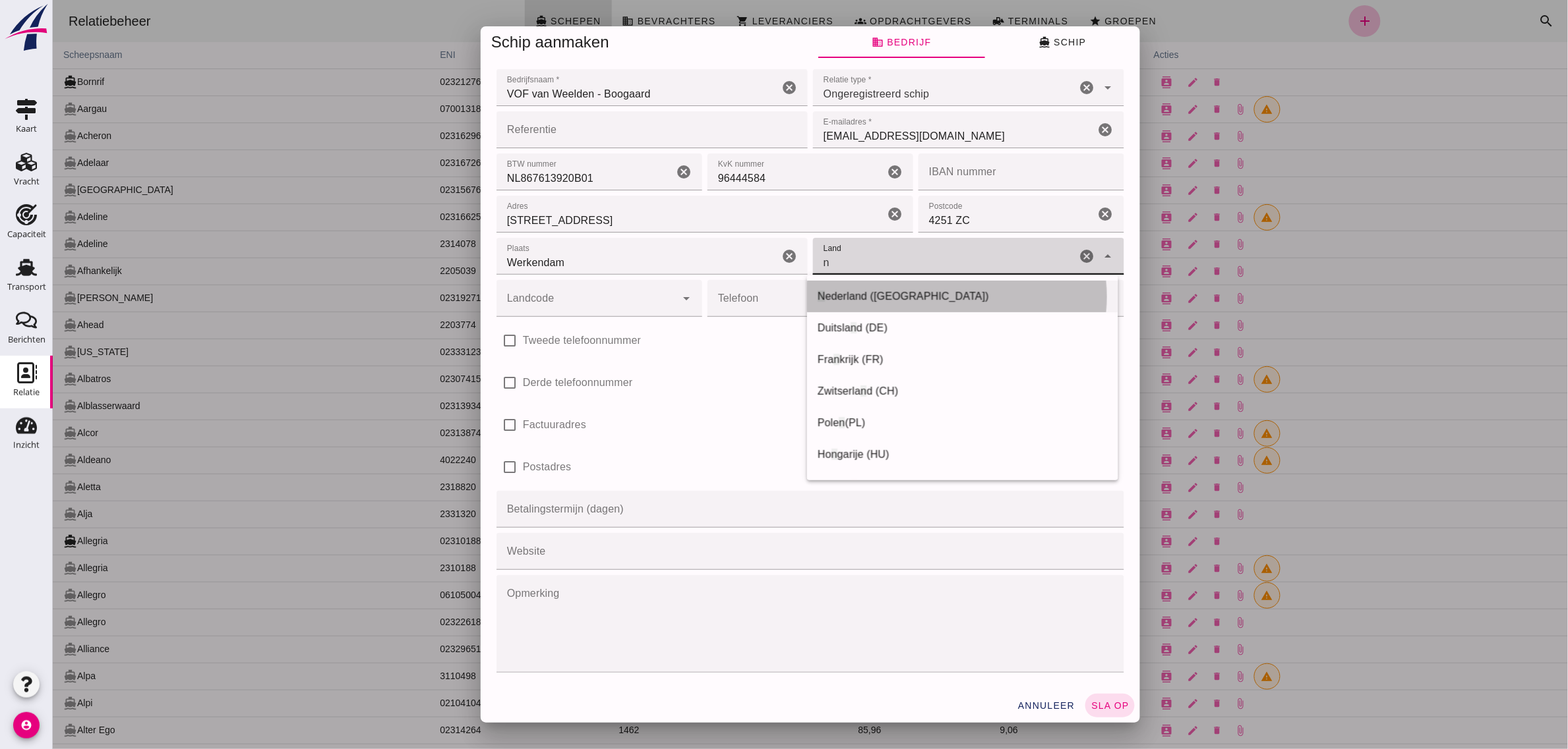
click at [828, 301] on span "ederland ([GEOGRAPHIC_DATA])" at bounding box center [906, 296] width 164 height 11
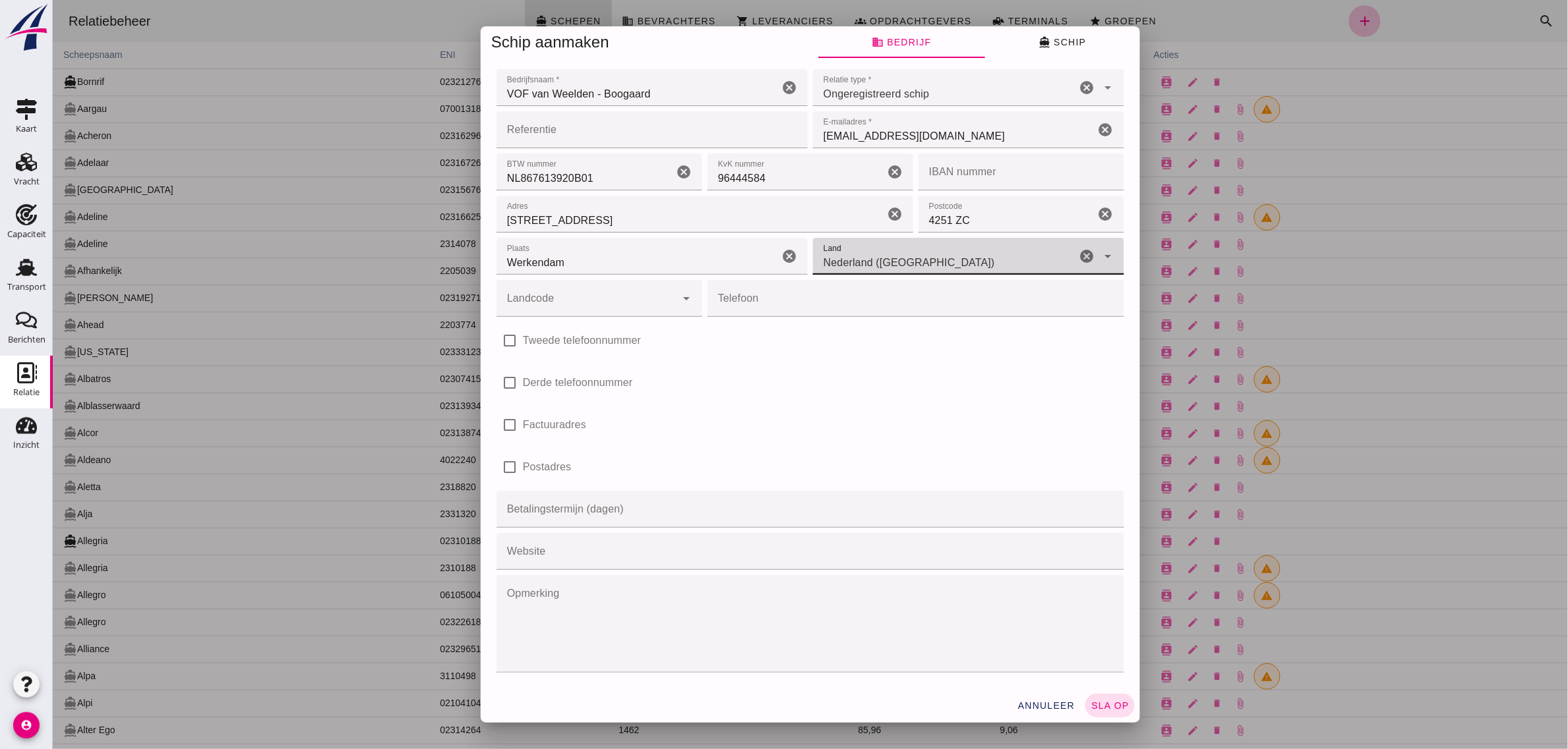
type input "Nederland ([GEOGRAPHIC_DATA])"
click at [590, 301] on input "Landcode" at bounding box center [586, 305] width 179 height 16
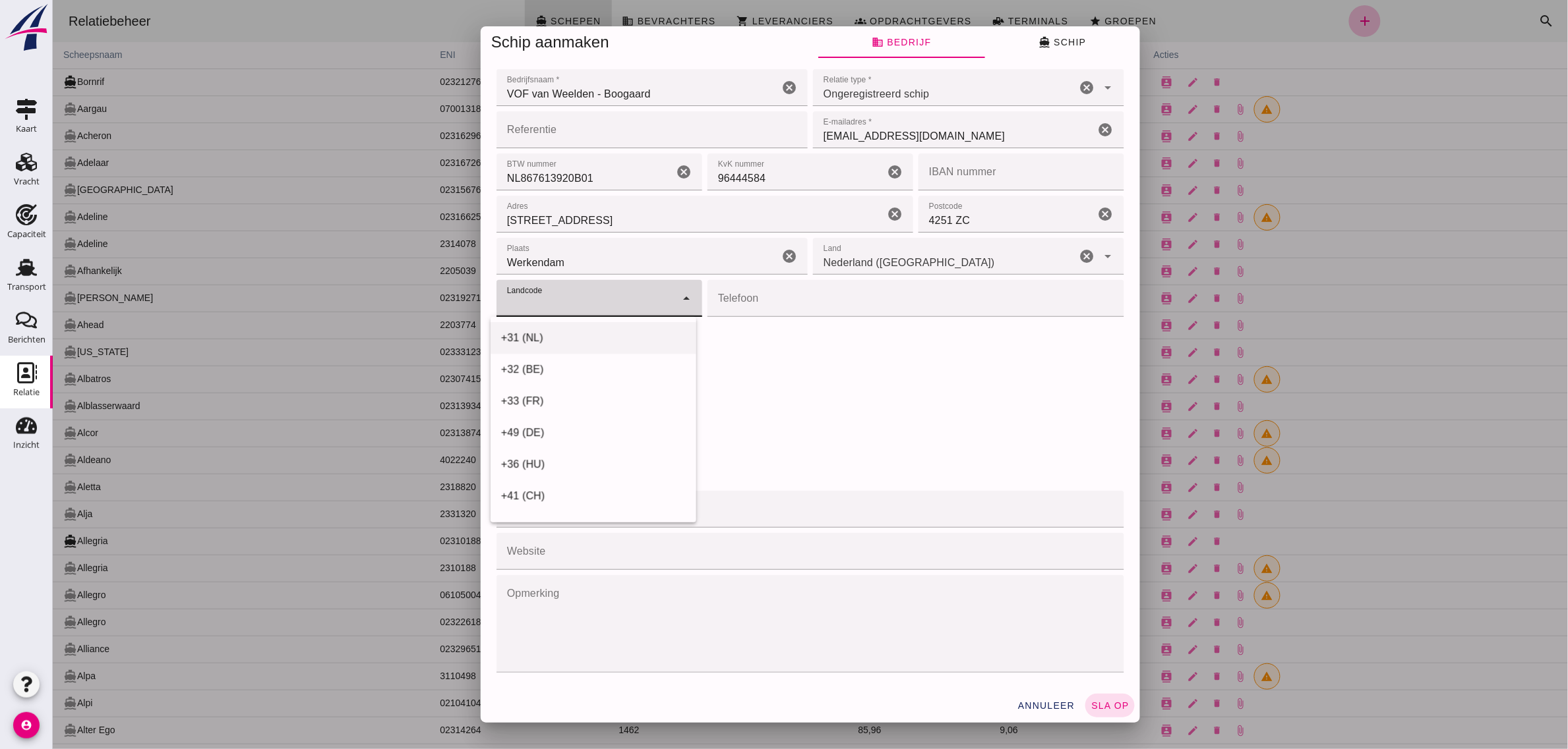
click at [545, 331] on div "+31 (NL)" at bounding box center [593, 338] width 185 height 16
type input "+31 (NL)"
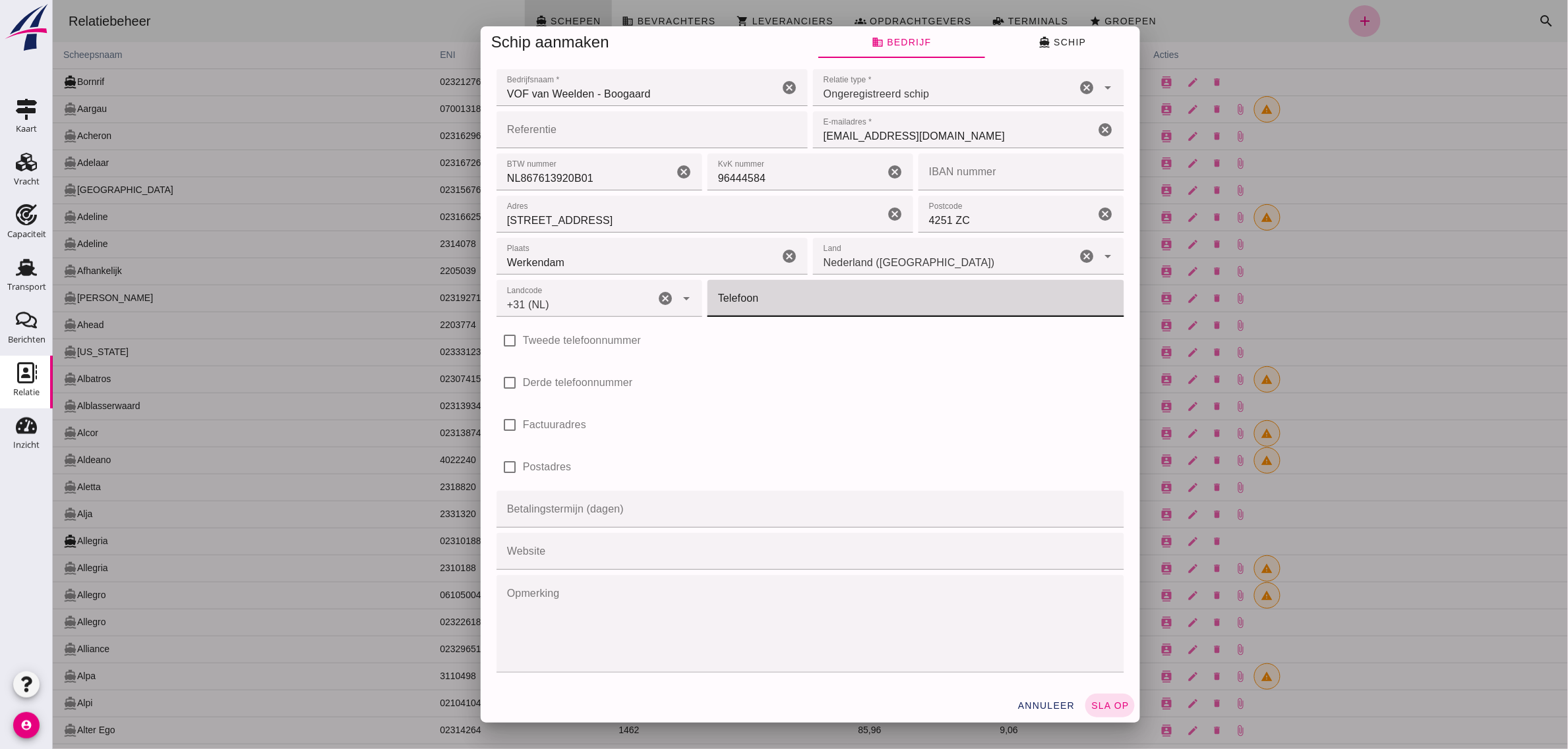
click at [731, 307] on input "Telefoon" at bounding box center [911, 298] width 409 height 37
type input "621393888"
click at [817, 383] on div "check_box_outline_blank Derde telefoonnummer" at bounding box center [810, 383] width 628 height 37
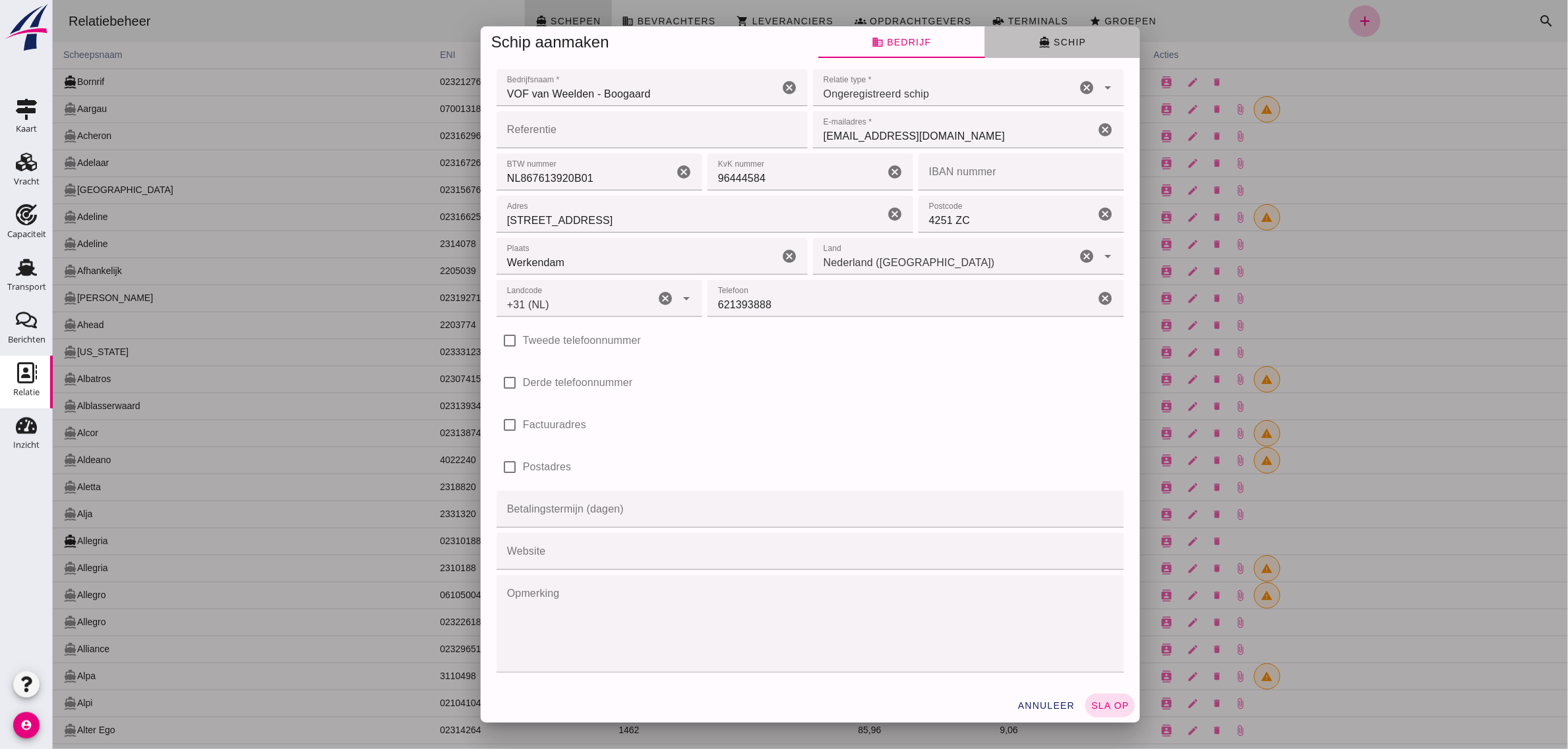
click at [1068, 40] on span "directions_boat Schip" at bounding box center [1062, 42] width 47 height 12
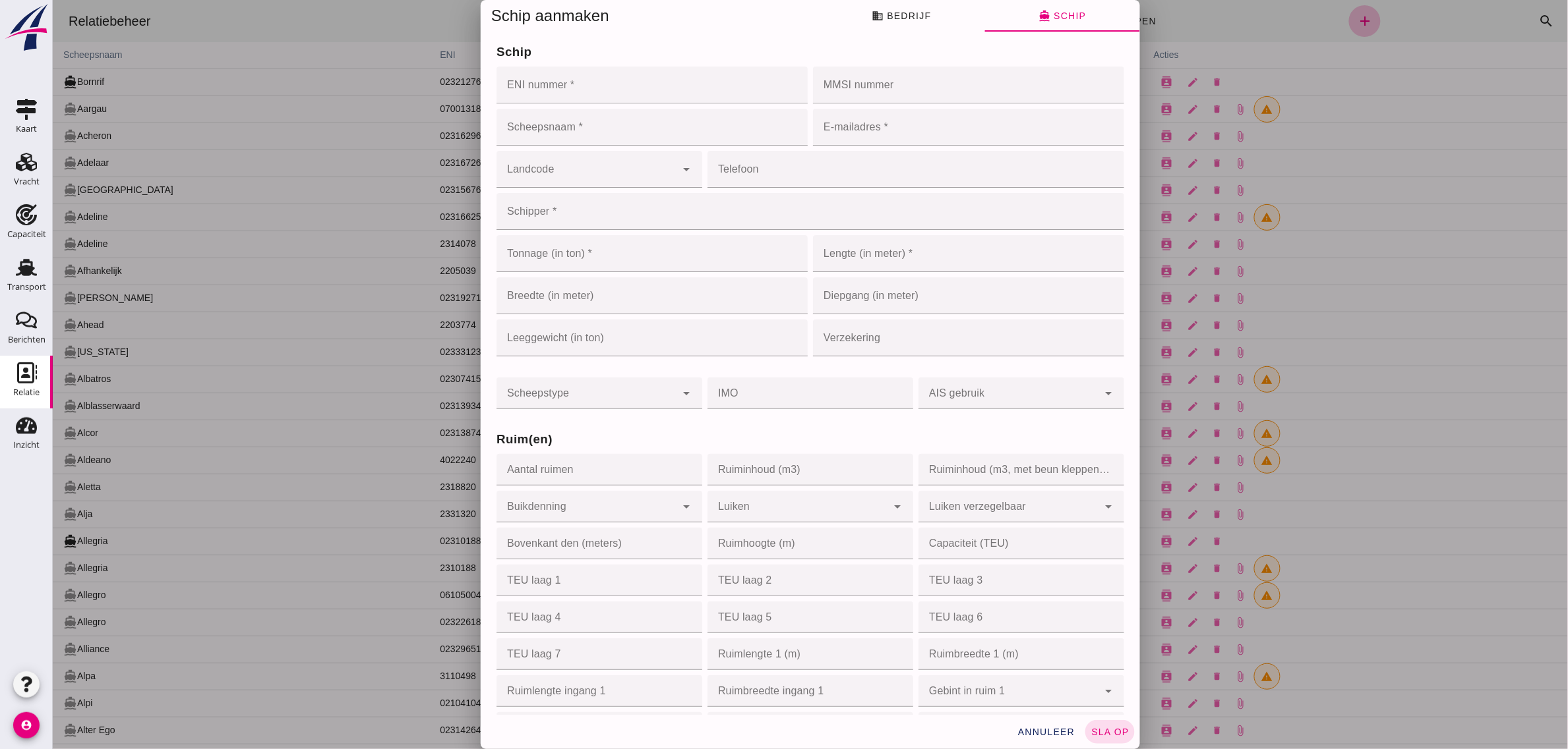
click at [565, 87] on input "ENI nummer *" at bounding box center [647, 85] width 303 height 37
type input "02319425"
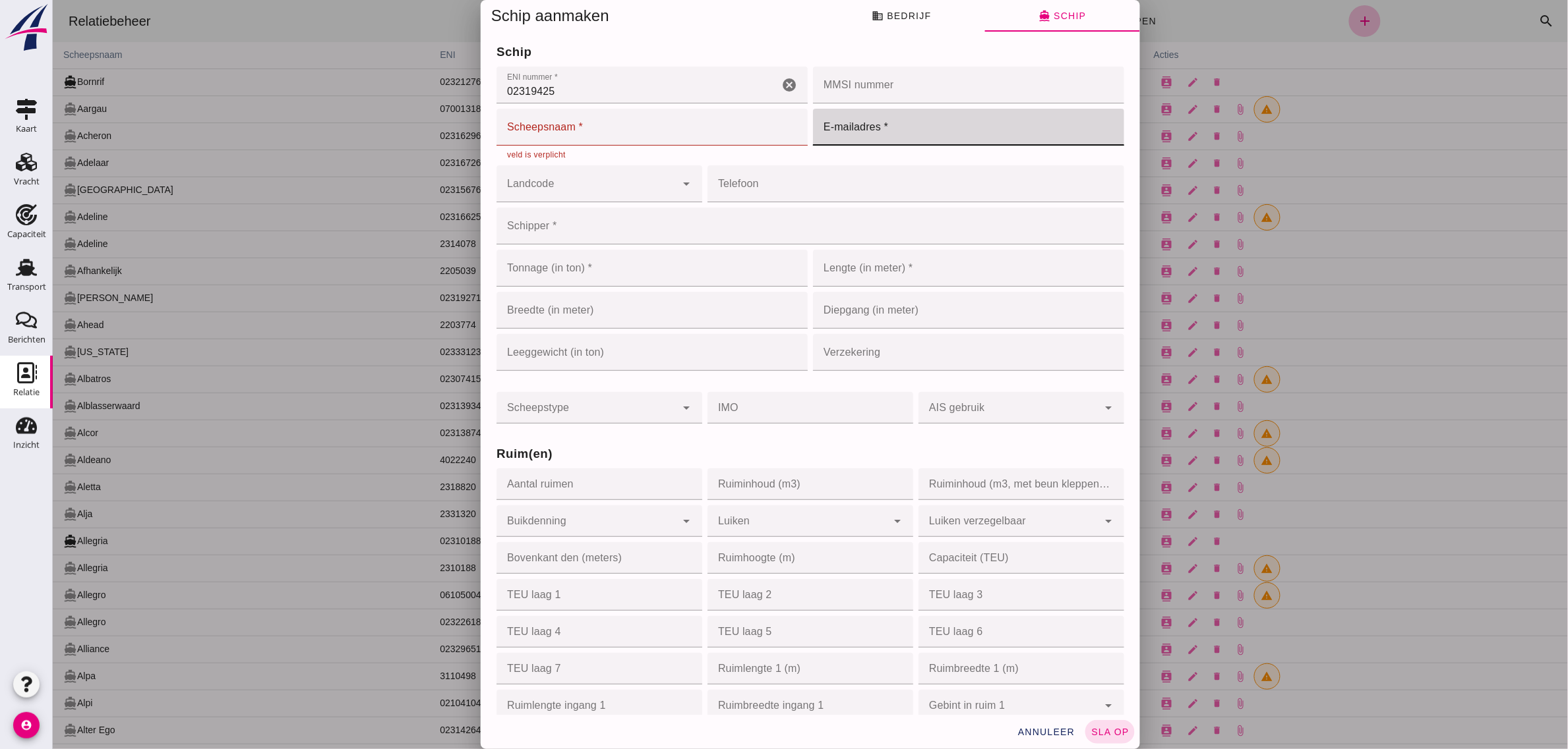
click at [552, 103] on input "02319425" at bounding box center [637, 85] width 282 height 37
click at [541, 103] on input "02319425" at bounding box center [637, 85] width 282 height 37
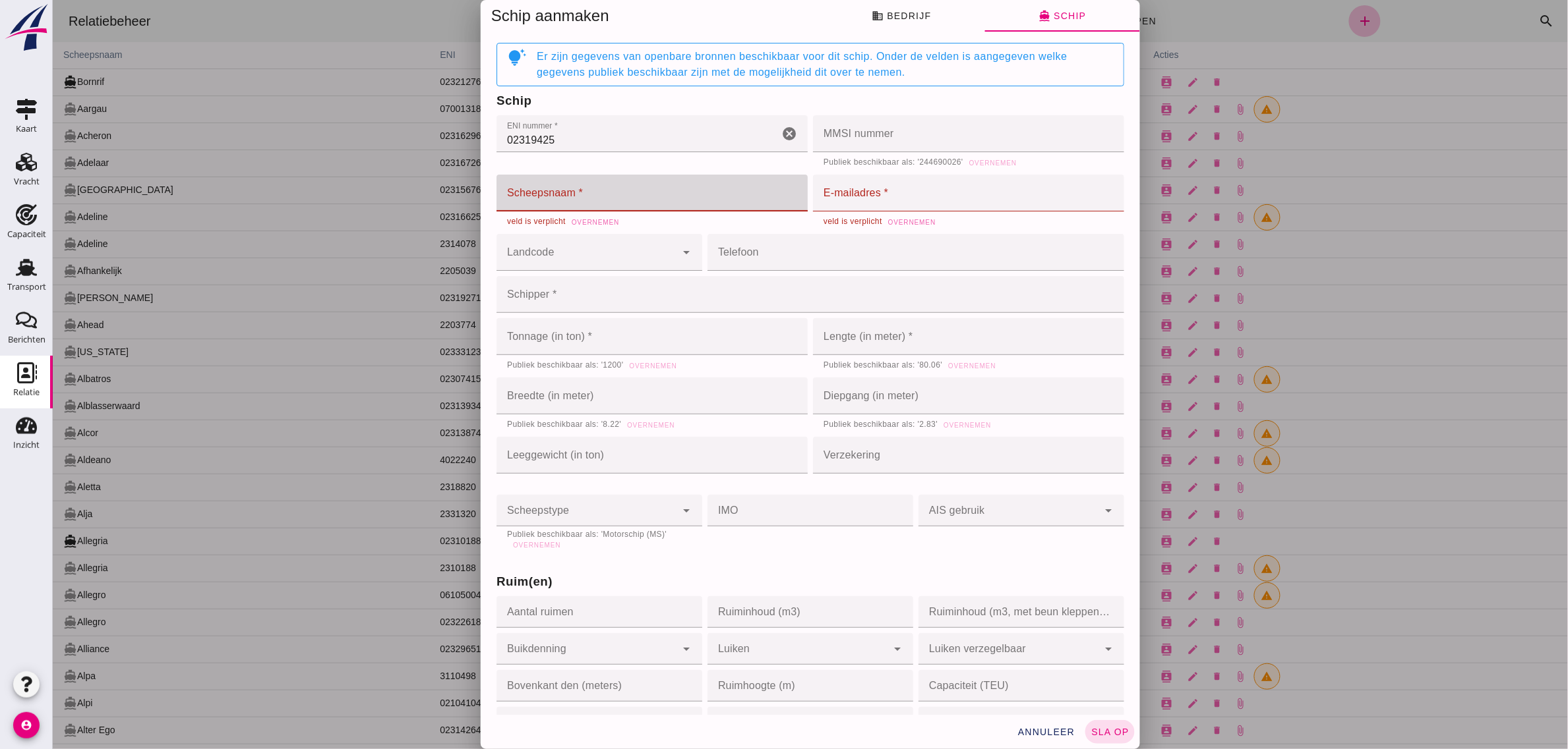
click at [551, 191] on input "Scheepsnaam *" at bounding box center [651, 193] width 312 height 37
type input "Venida"
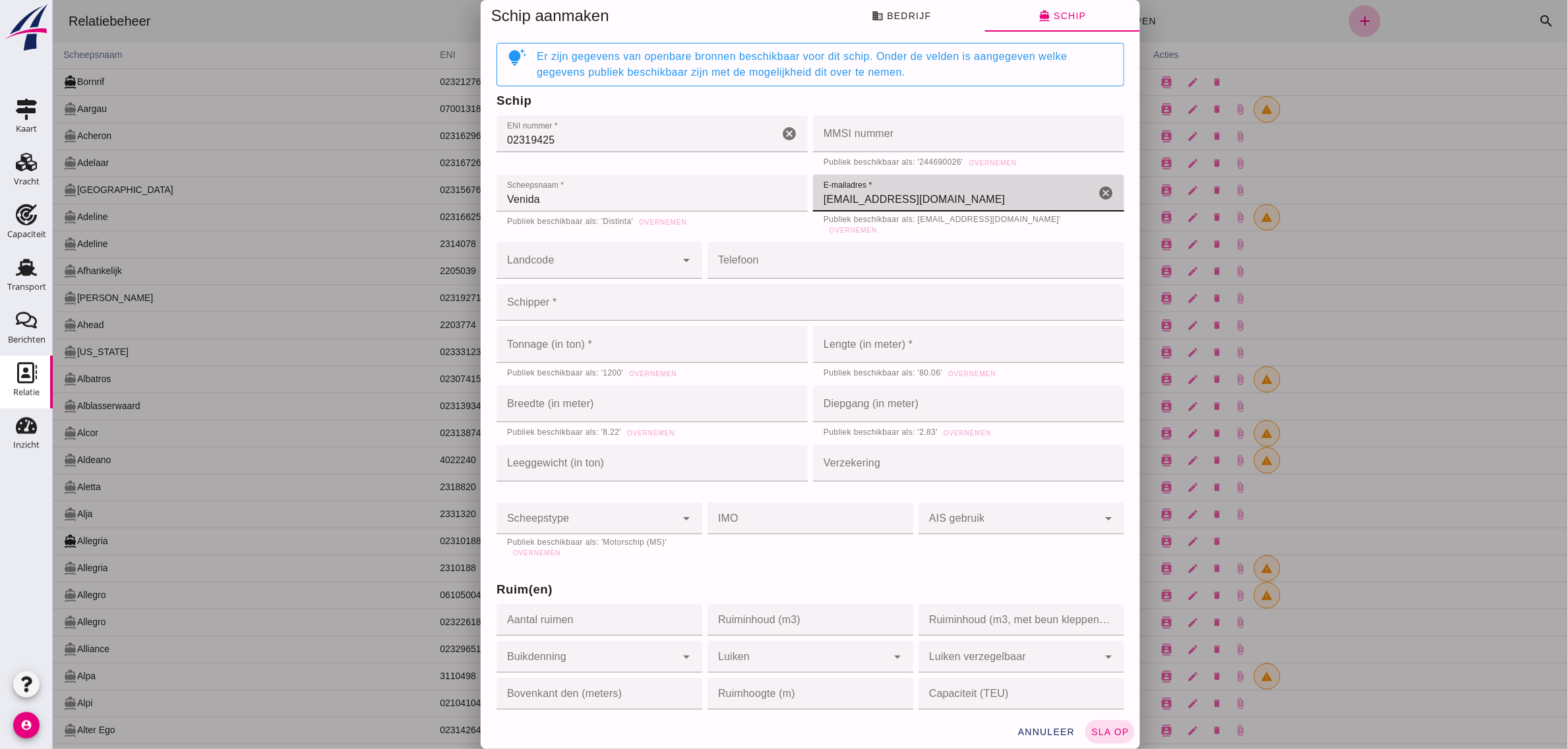
type input "[EMAIL_ADDRESS][DOMAIN_NAME]"
click at [542, 248] on div at bounding box center [586, 260] width 179 height 37
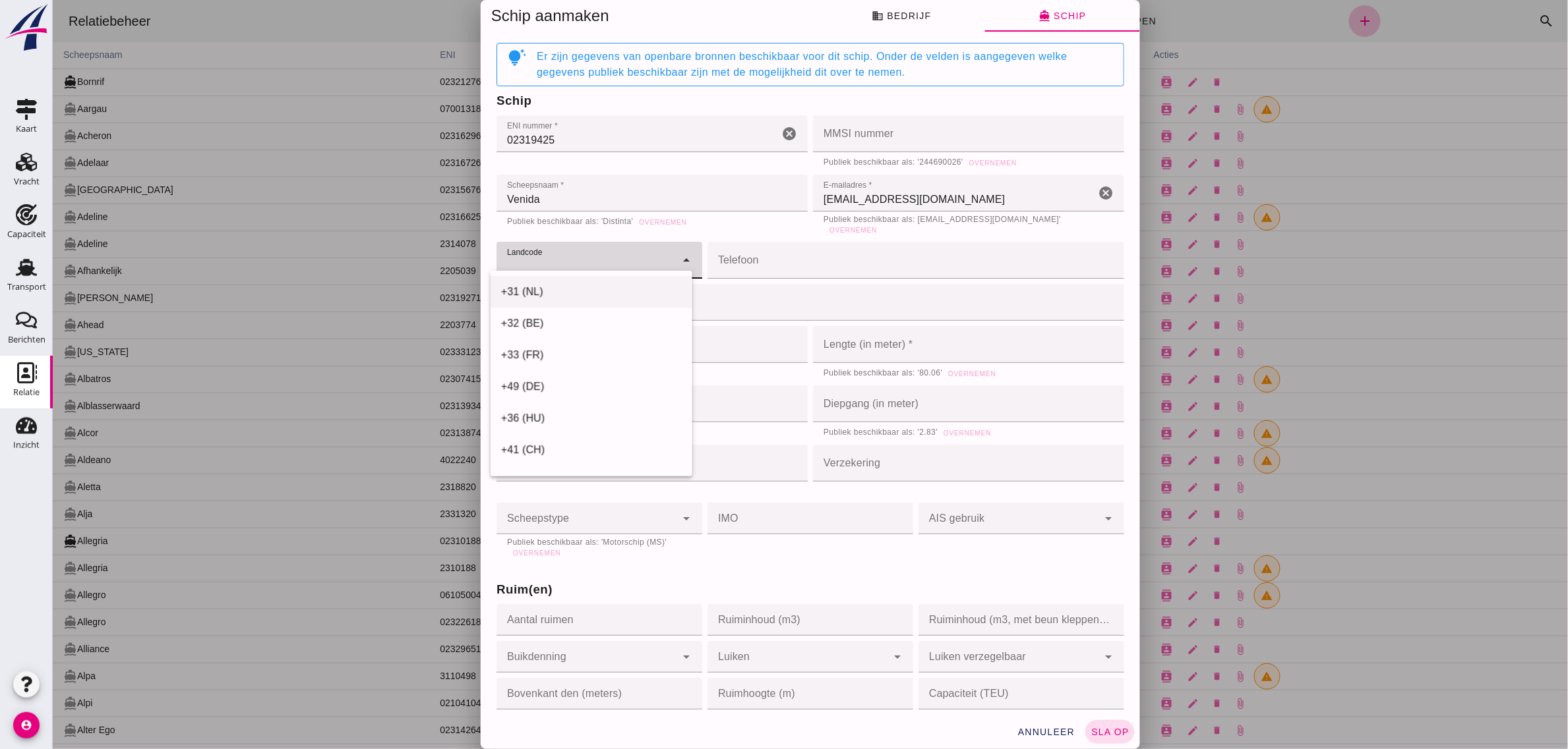
drag, startPoint x: 540, startPoint y: 289, endPoint x: 595, endPoint y: 289, distance: 55.0
click at [540, 289] on div "+31 (NL)" at bounding box center [590, 292] width 180 height 16
type input "+31 (NL)"
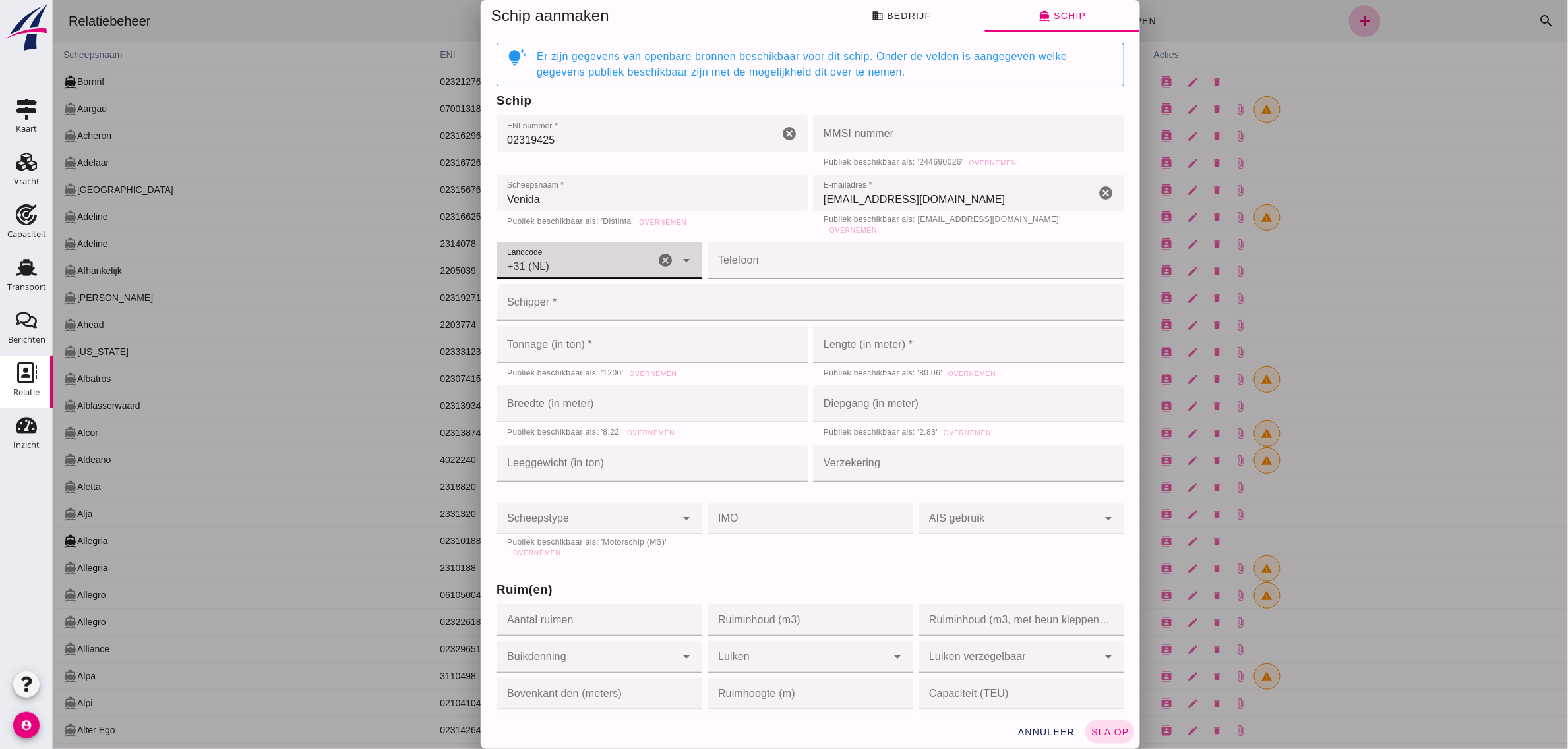
click at [710, 272] on div "Telefoon Telefoon cancel" at bounding box center [915, 260] width 422 height 42
click at [717, 262] on input "Telefoon" at bounding box center [911, 260] width 409 height 37
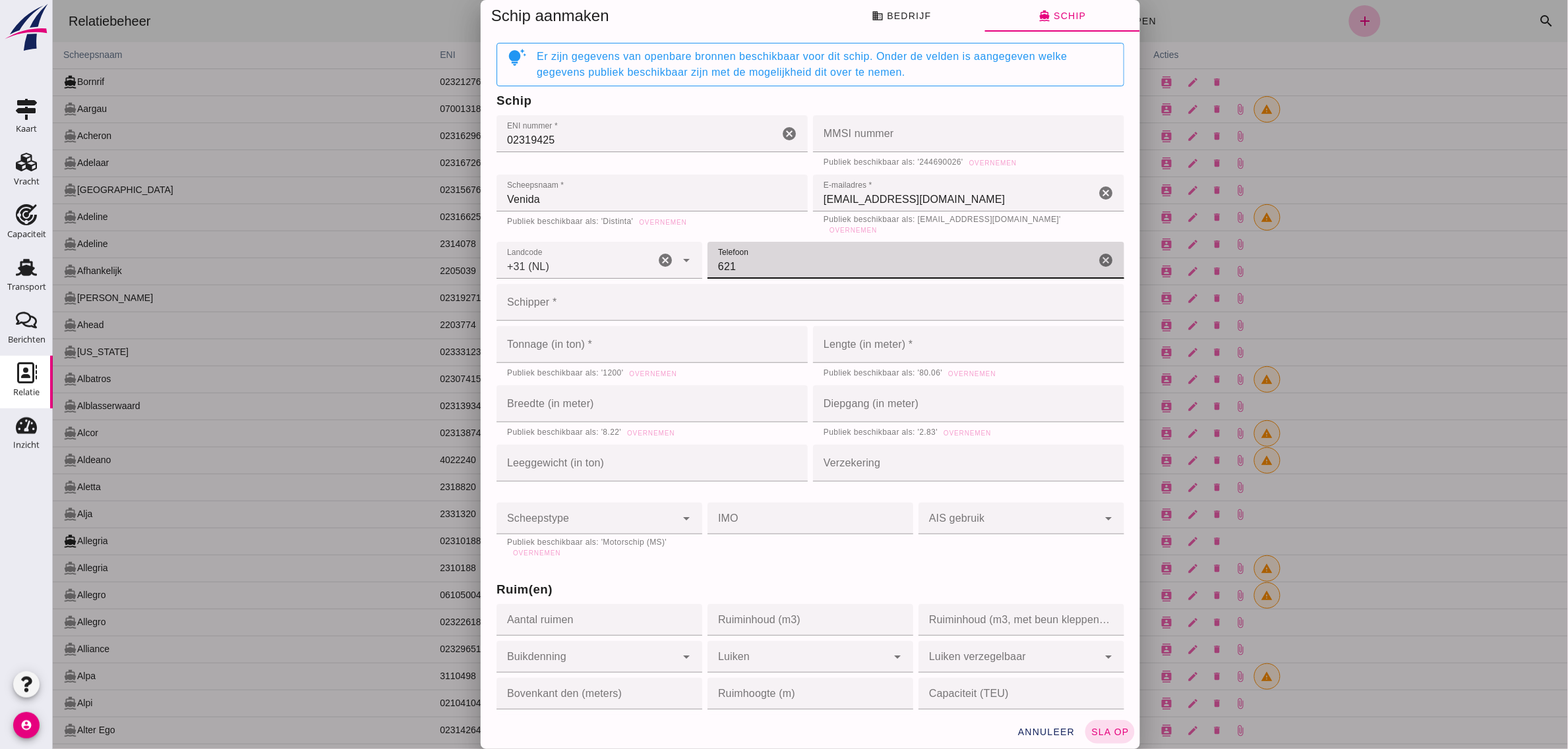
click at [779, 255] on input "621" at bounding box center [901, 260] width 388 height 37
type input "621393888"
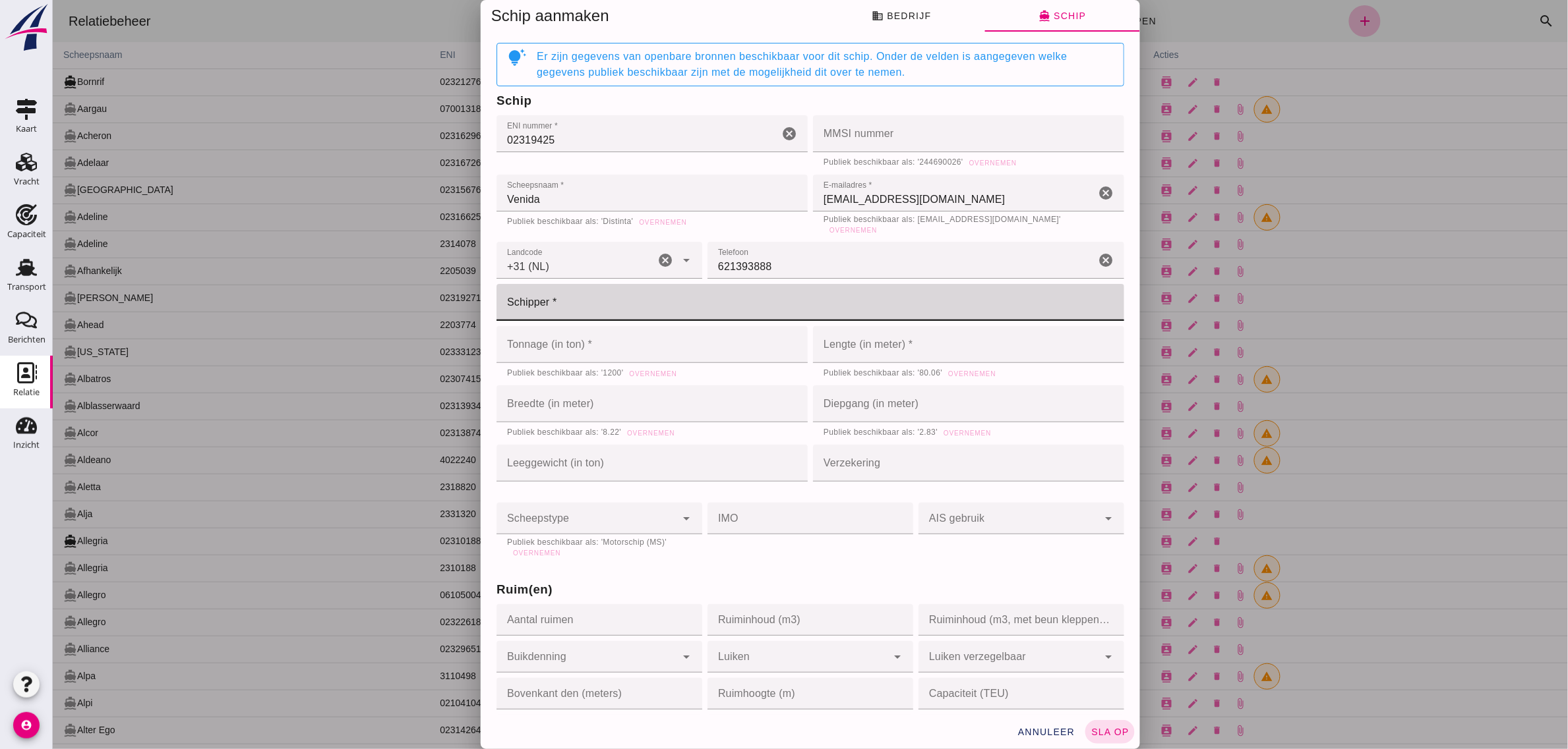
click at [577, 297] on input "Schipper *" at bounding box center [806, 302] width 620 height 37
type input "A. [PERSON_NAME]"
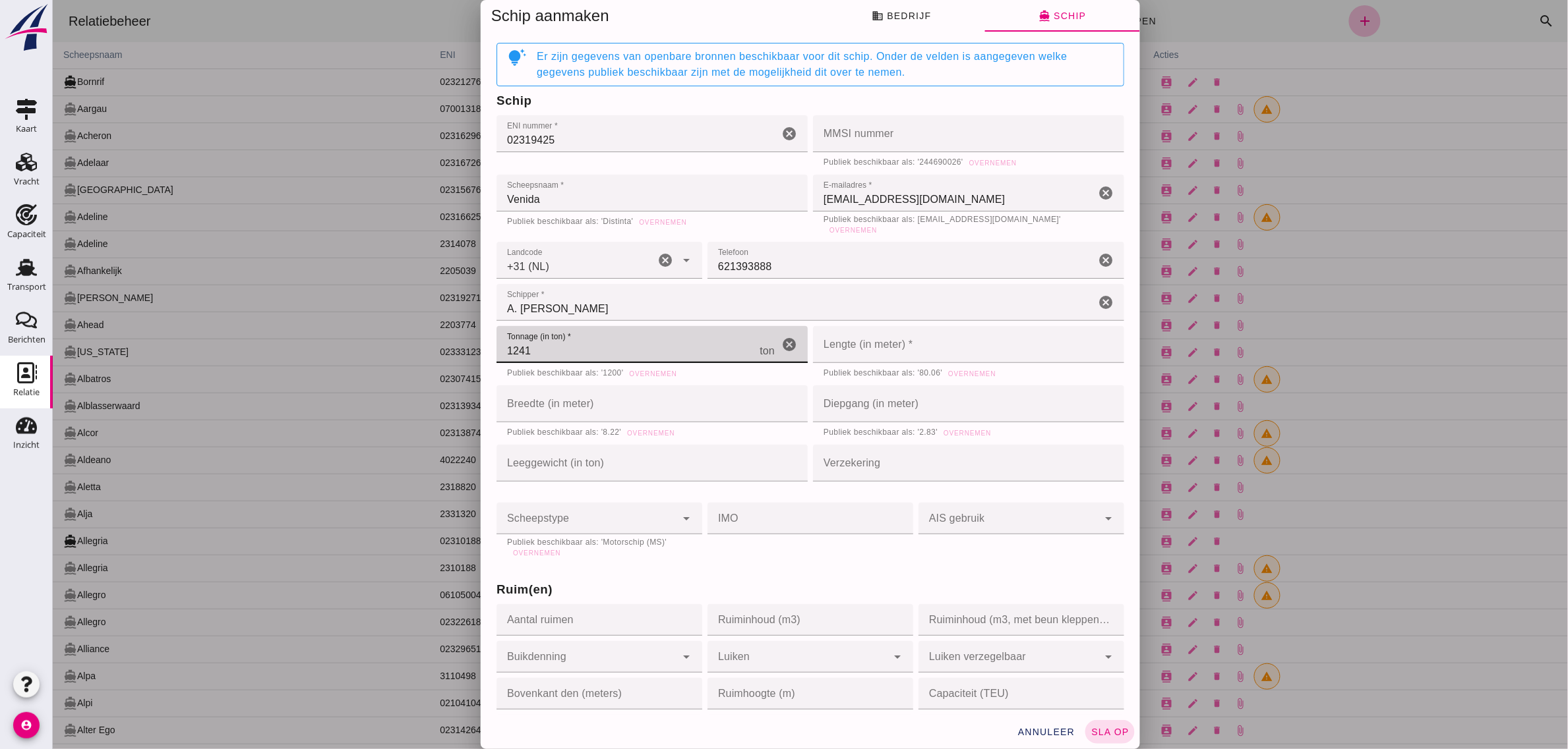
type input "1241"
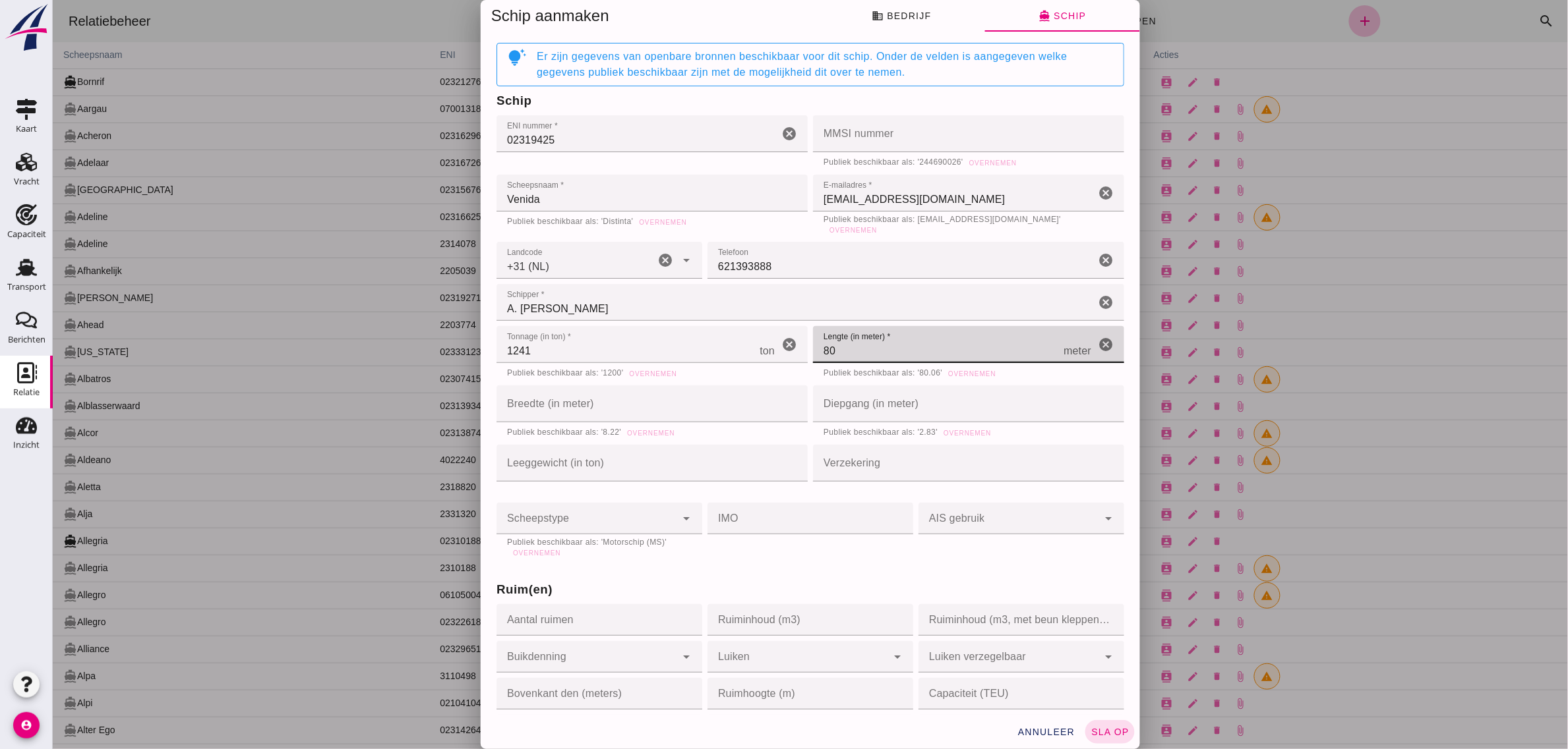
type input "80"
click at [535, 399] on input "Breedte (in meter)" at bounding box center [632, 404] width 272 height 37
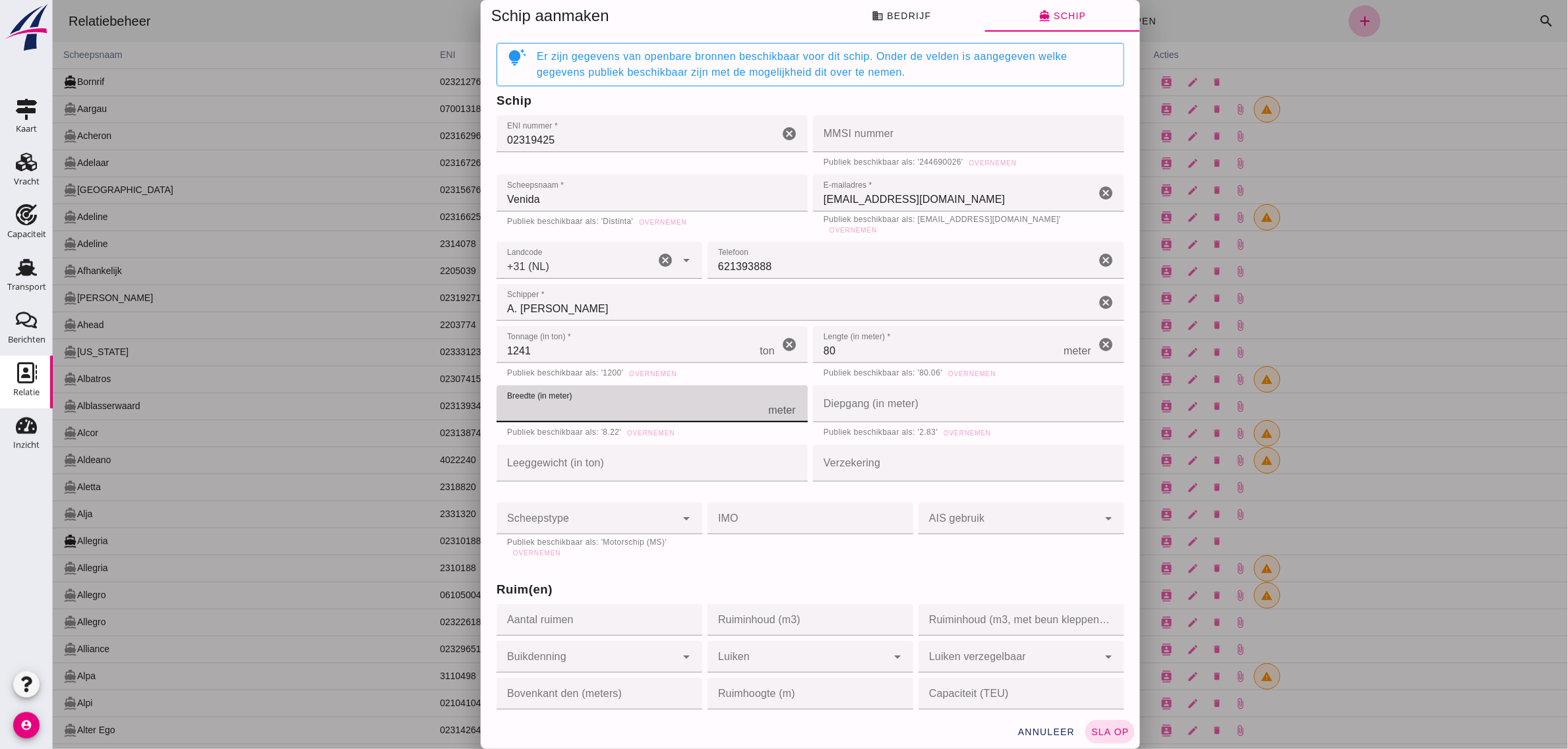
type input "8"
type input "8.2"
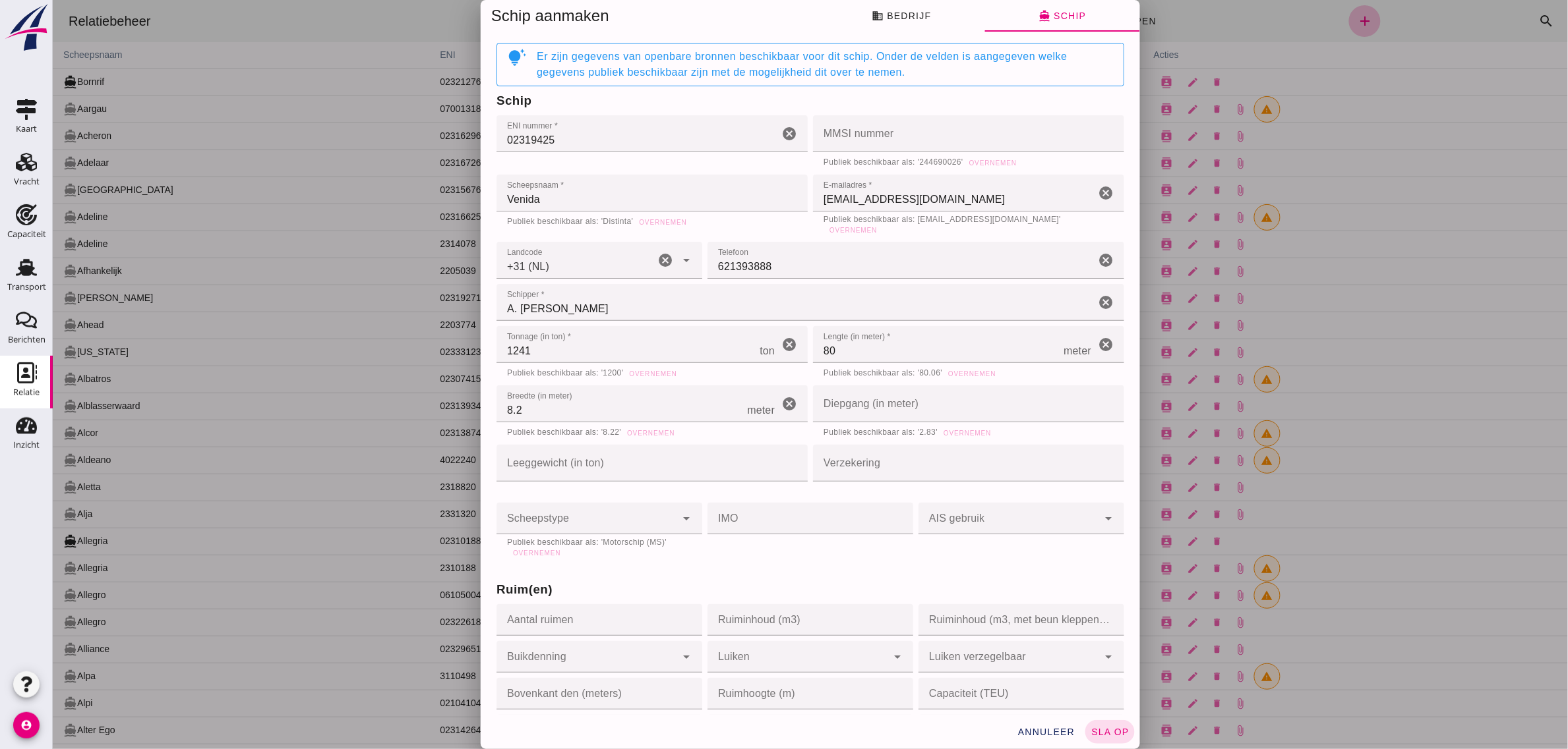
click at [878, 397] on input "Diepgang (in meter)" at bounding box center [948, 404] width 272 height 37
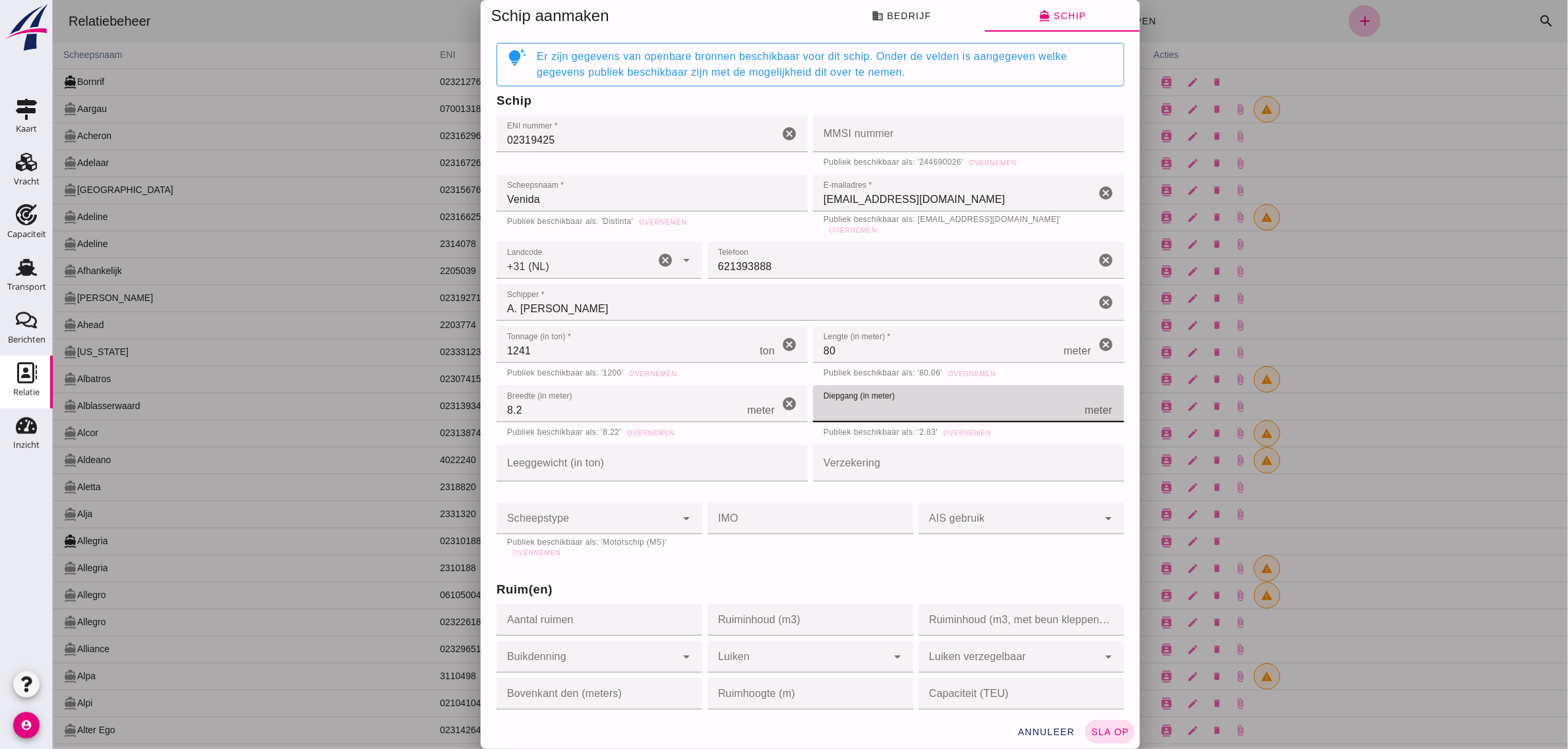
type input "2"
type input "2.8"
click at [830, 461] on input "Verzekering" at bounding box center [964, 463] width 303 height 37
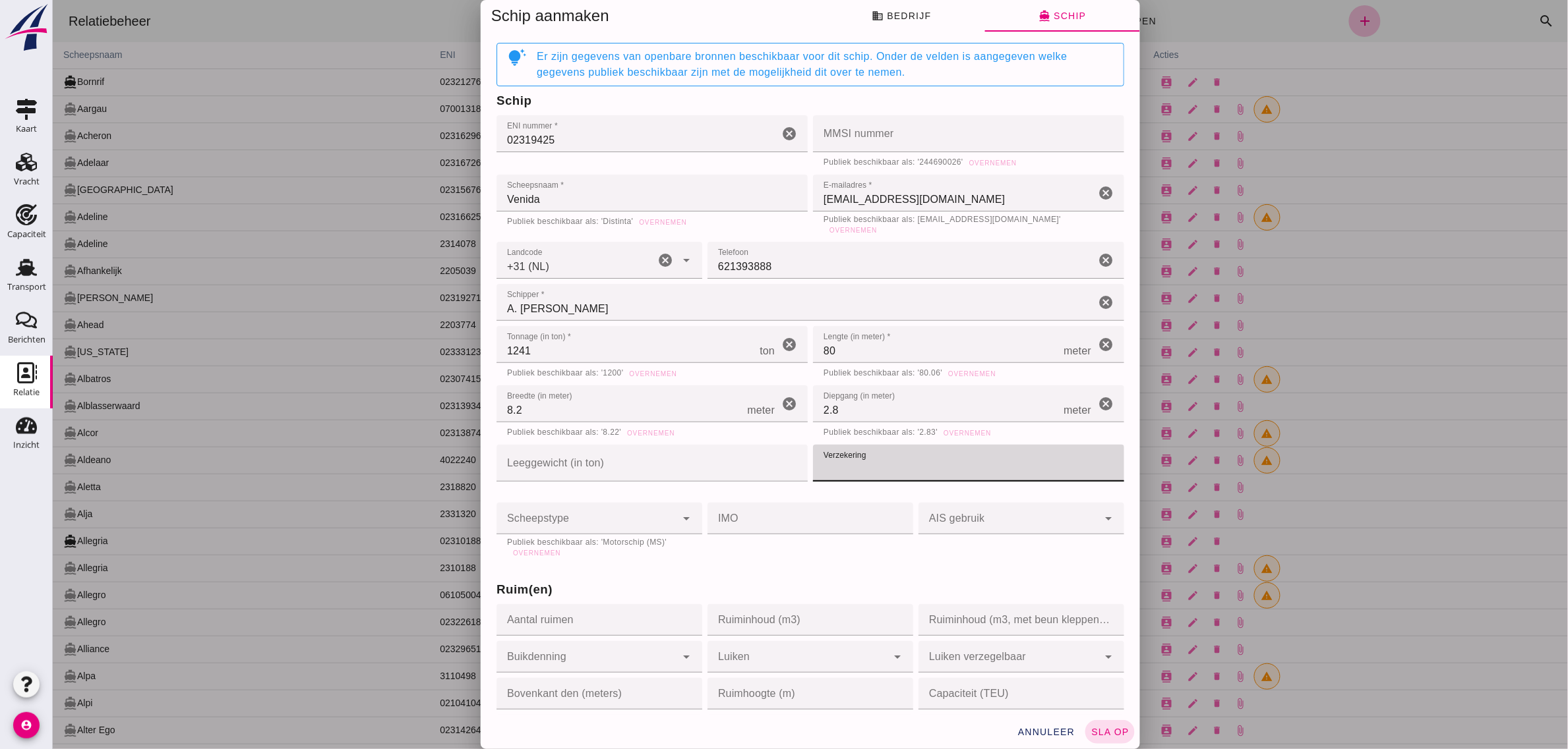
click at [587, 522] on div at bounding box center [586, 519] width 179 height 32
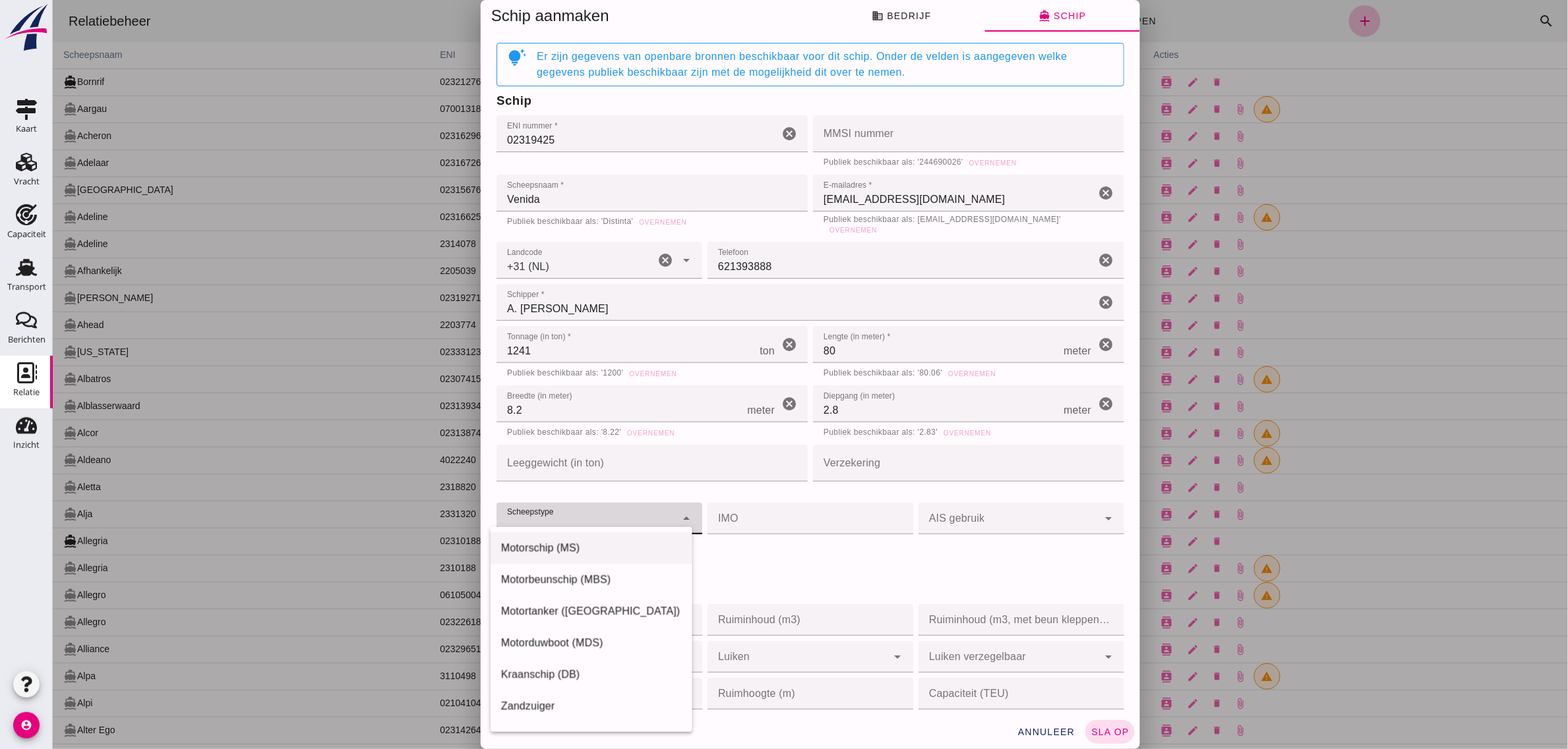
click at [575, 552] on div "Motorschip (MS)" at bounding box center [590, 548] width 180 height 16
type input "motor_ship"
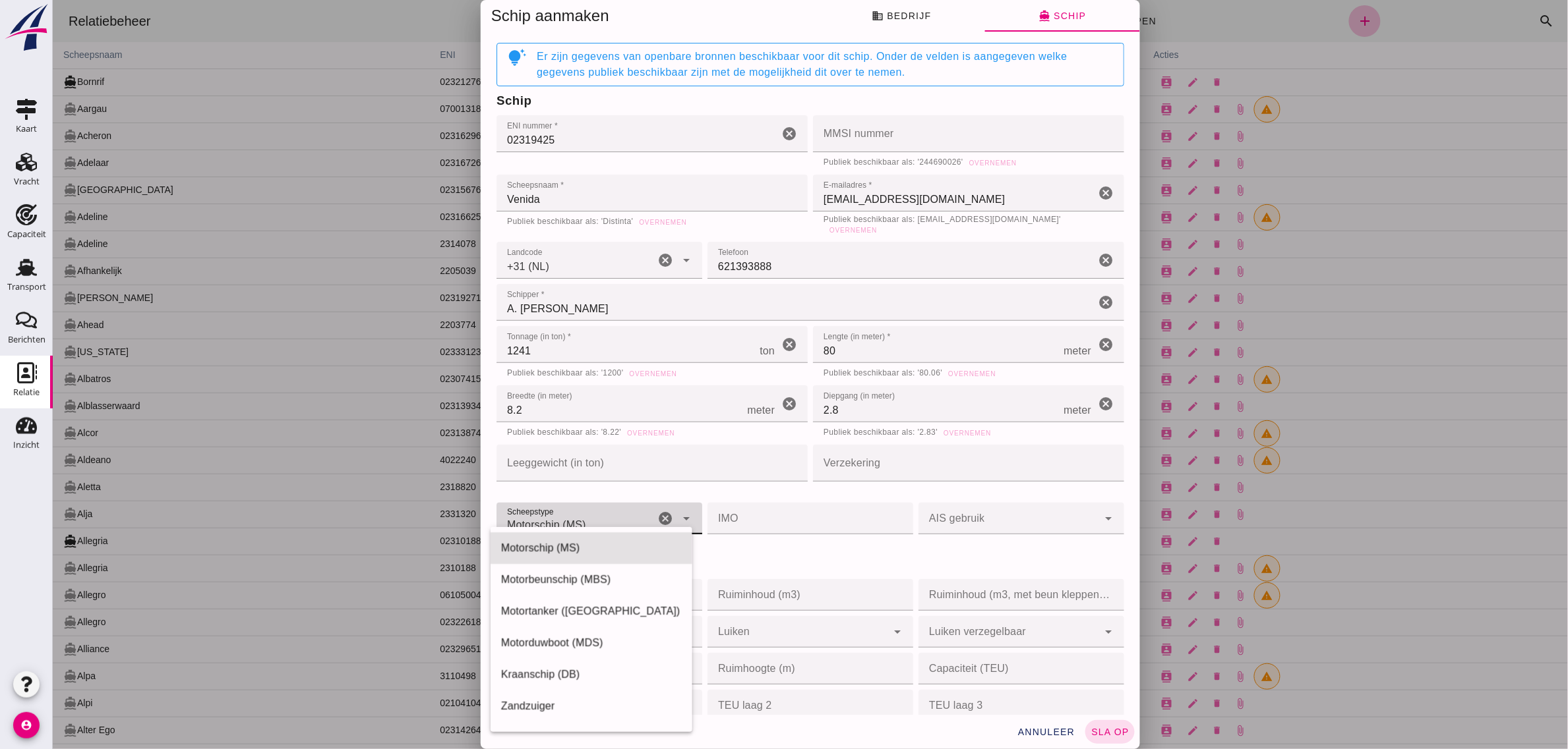
click at [783, 561] on h3 "Ruim(en)" at bounding box center [810, 565] width 628 height 19
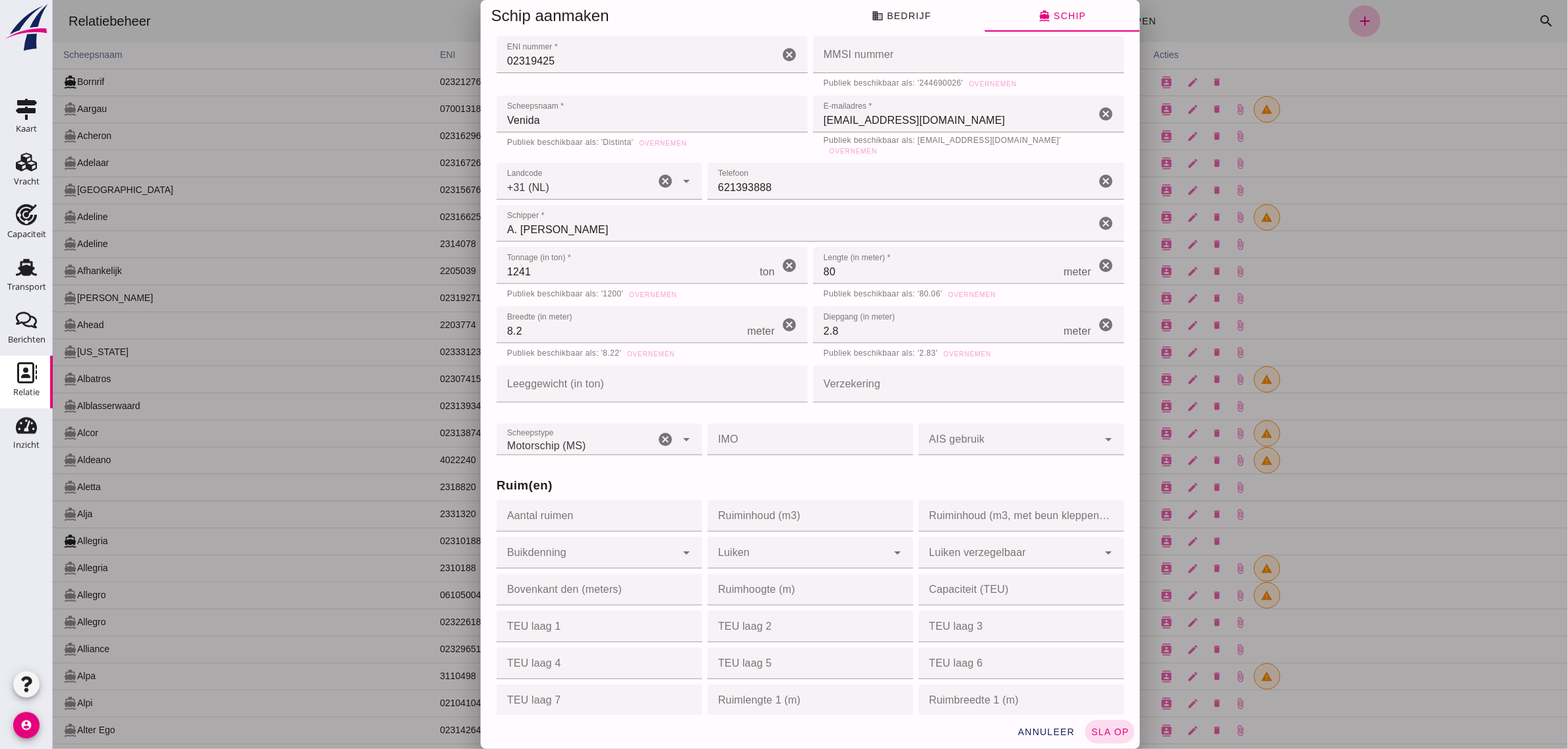
scroll to position [83, 0]
click at [532, 503] on input "Aantal ruimen" at bounding box center [595, 513] width 198 height 32
type input "2"
click at [746, 508] on input "Ruiminhoud (m3)" at bounding box center [806, 513] width 198 height 32
type input "1750"
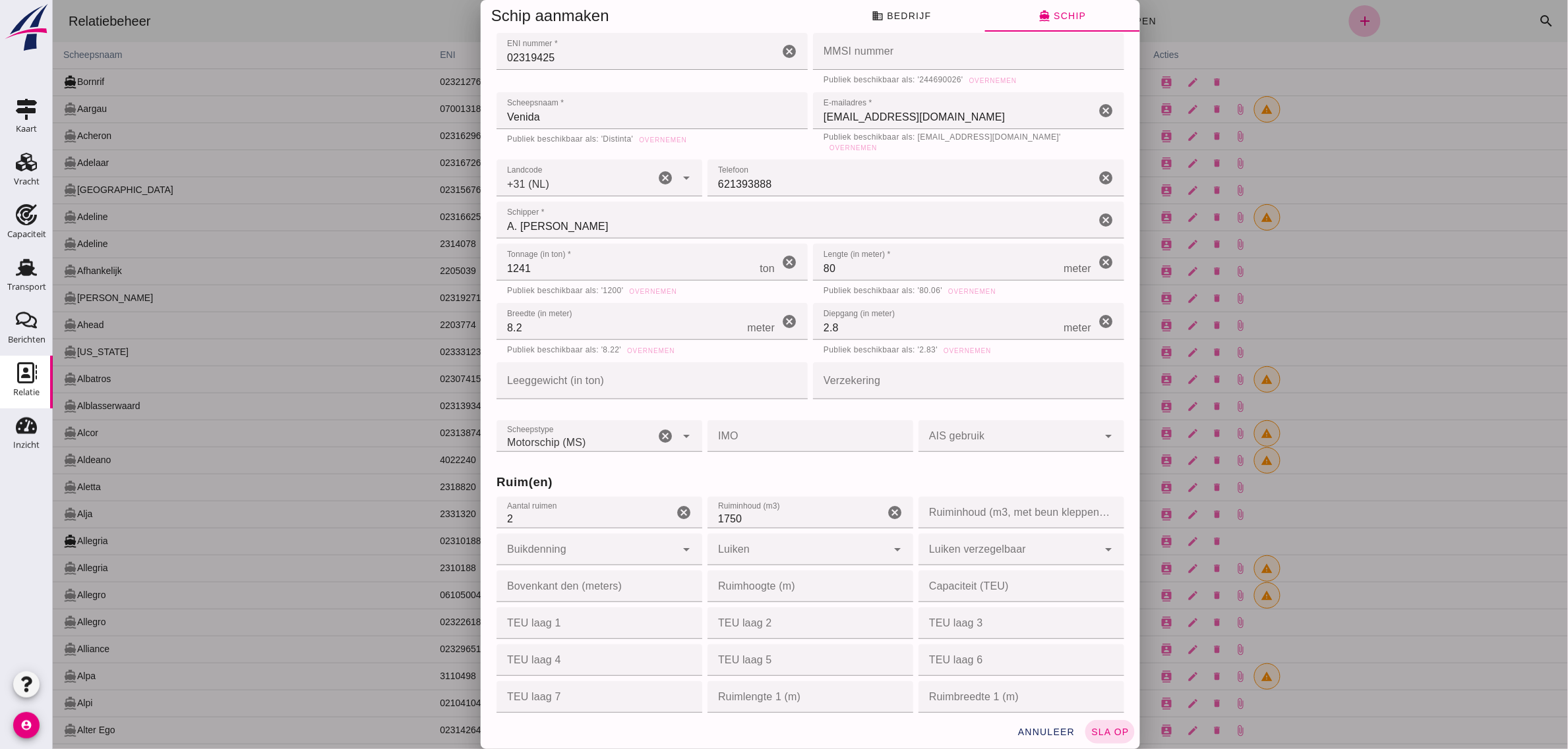
click at [751, 473] on h3 "Ruim(en)" at bounding box center [810, 482] width 628 height 19
click at [617, 541] on div at bounding box center [586, 550] width 179 height 32
click at [545, 569] on div "Staal" at bounding box center [590, 579] width 202 height 32
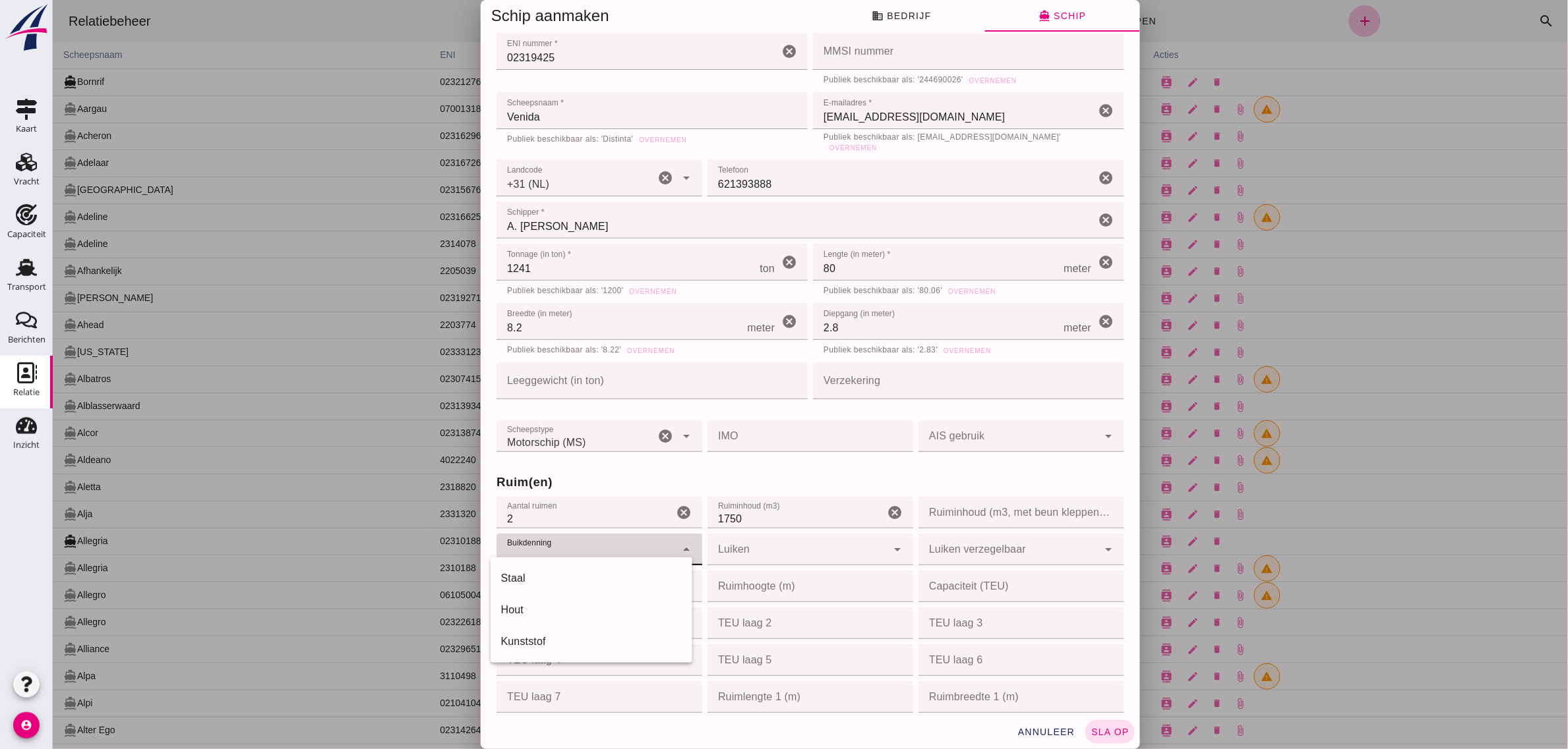
type input "steel"
click at [722, 544] on div at bounding box center [796, 550] width 179 height 32
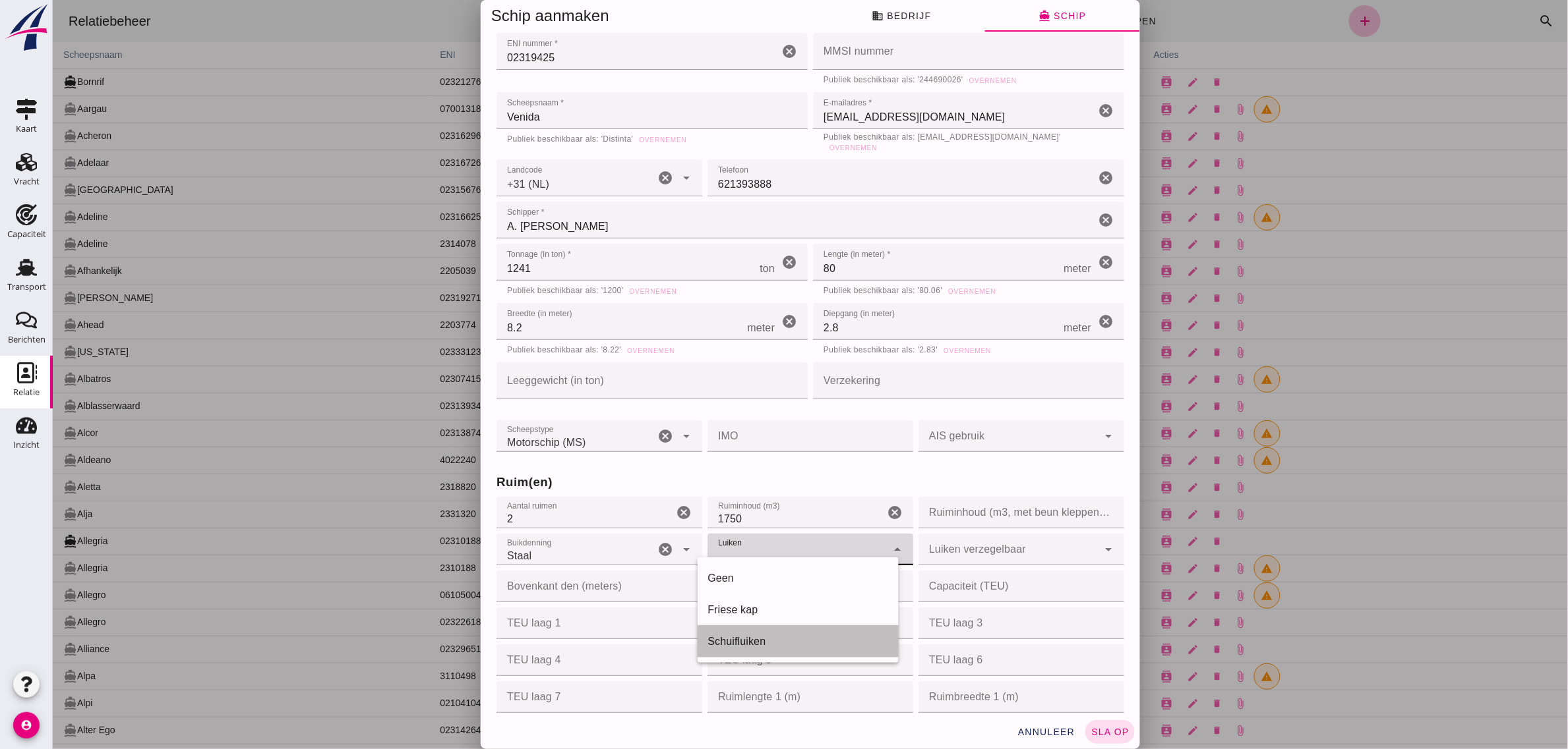
click at [765, 640] on div "Schuifluiken" at bounding box center [798, 642] width 180 height 16
type input "sliding_shutters"
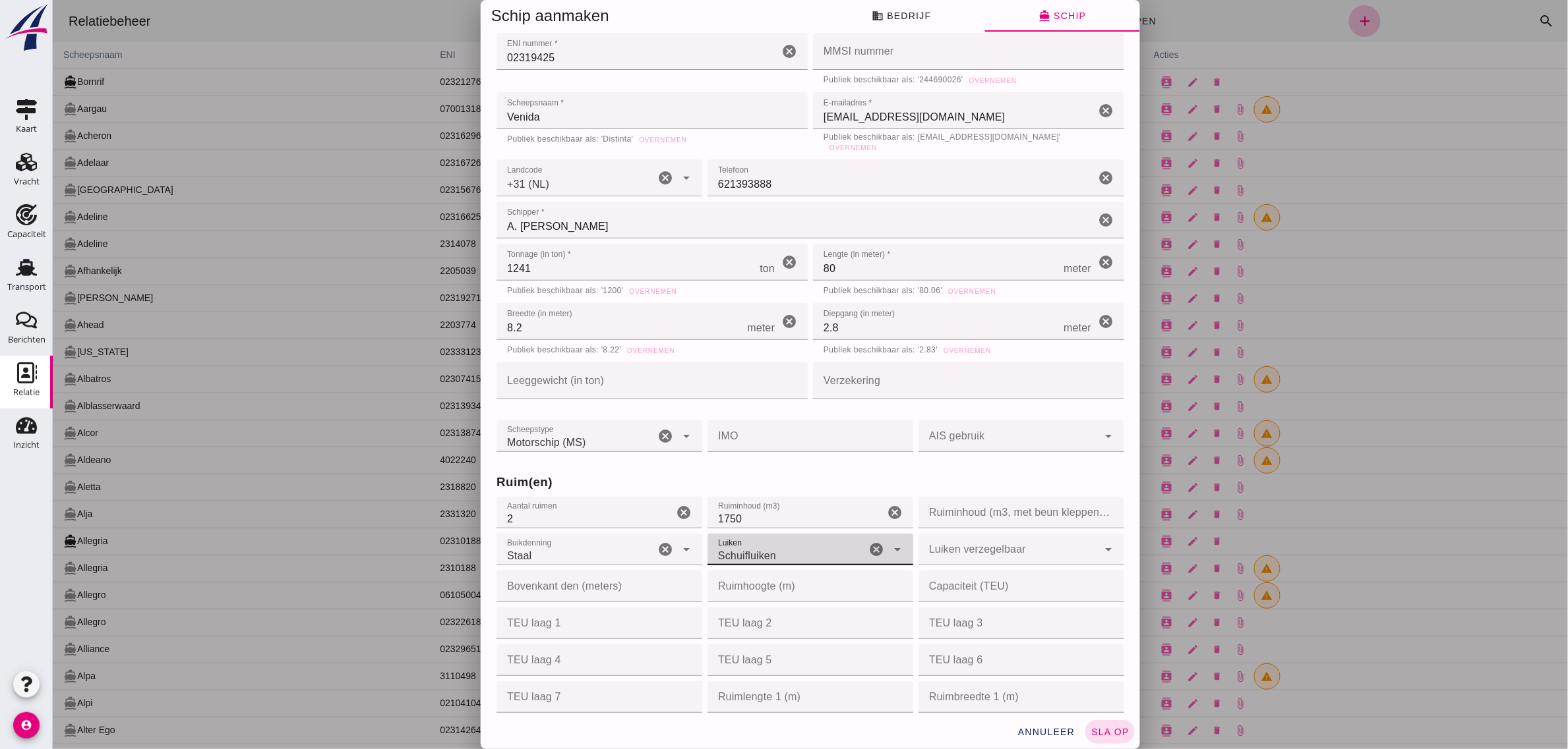
click at [899, 456] on div "Ruim(en) Aantal ruimen Aantal ruimen 2 cancel Ruiminhoud (m3) Ruiminhoud (m3) 1…" at bounding box center [810, 714] width 633 height 519
click at [934, 539] on div at bounding box center [1007, 550] width 179 height 32
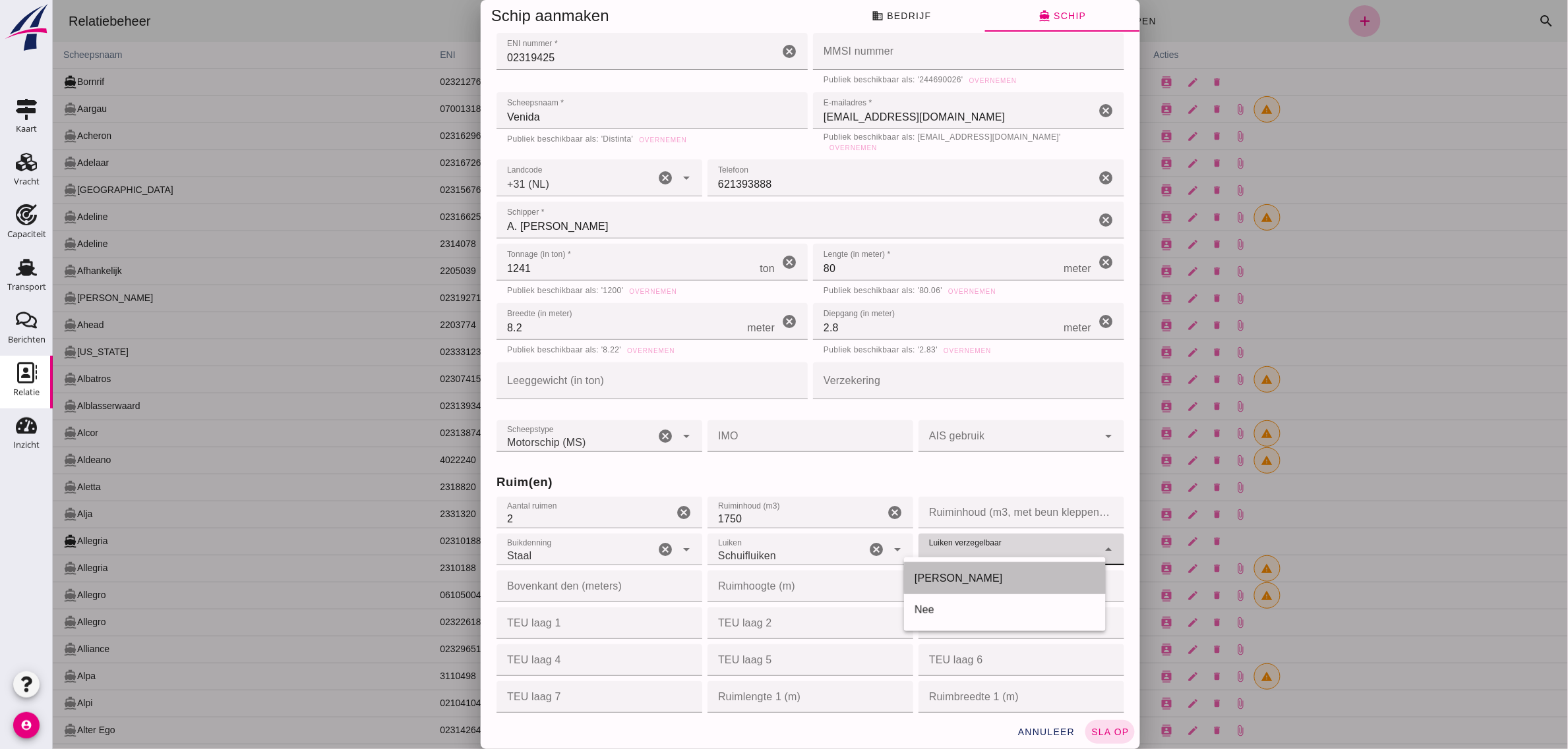
click at [941, 580] on div "[PERSON_NAME]" at bounding box center [1004, 578] width 180 height 16
type input "yes"
click at [903, 470] on div "Ruim(en)" at bounding box center [810, 482] width 633 height 24
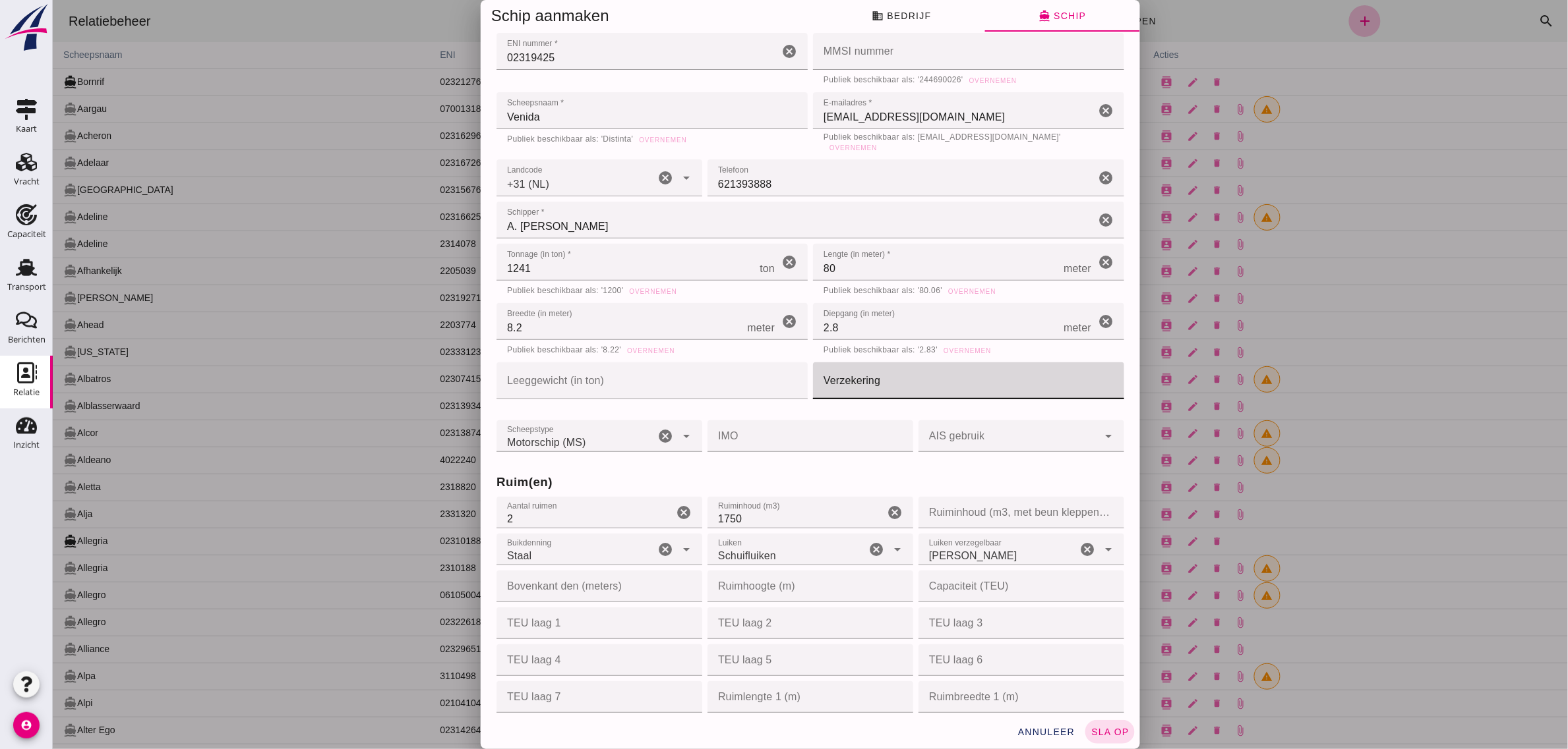
click at [861, 377] on input "Verzekering" at bounding box center [964, 381] width 303 height 37
type input "TVM"
click at [821, 473] on h3 "Ruim(en)" at bounding box center [810, 482] width 628 height 19
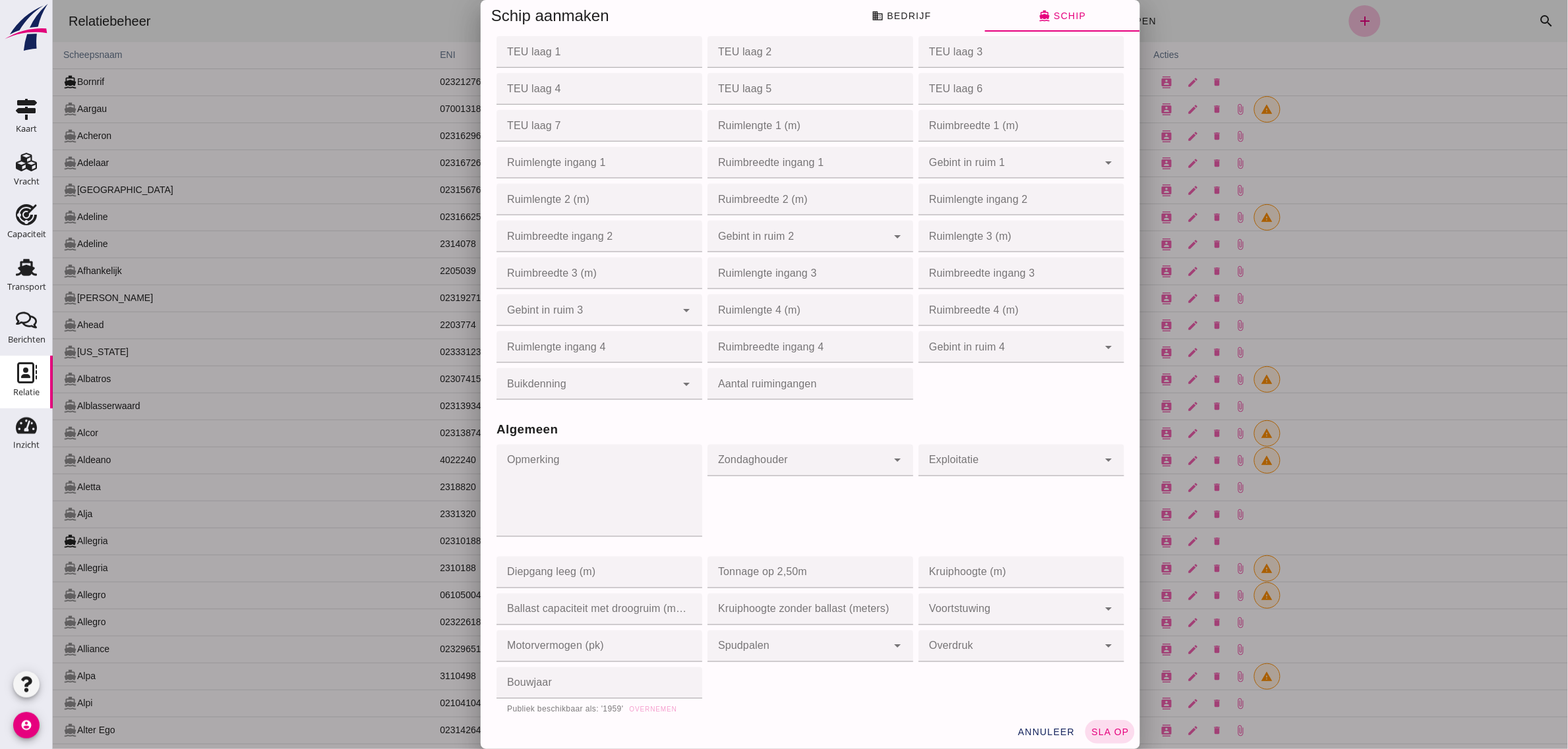
scroll to position [659, 0]
click at [825, 445] on div at bounding box center [796, 456] width 179 height 32
click at [749, 472] on div "[PERSON_NAME]" at bounding box center [797, 485] width 202 height 32
type input "yes"
click at [970, 467] on div "Exploitatie Exploitatie cancel arrow_drop_down" at bounding box center [1021, 493] width 211 height 112
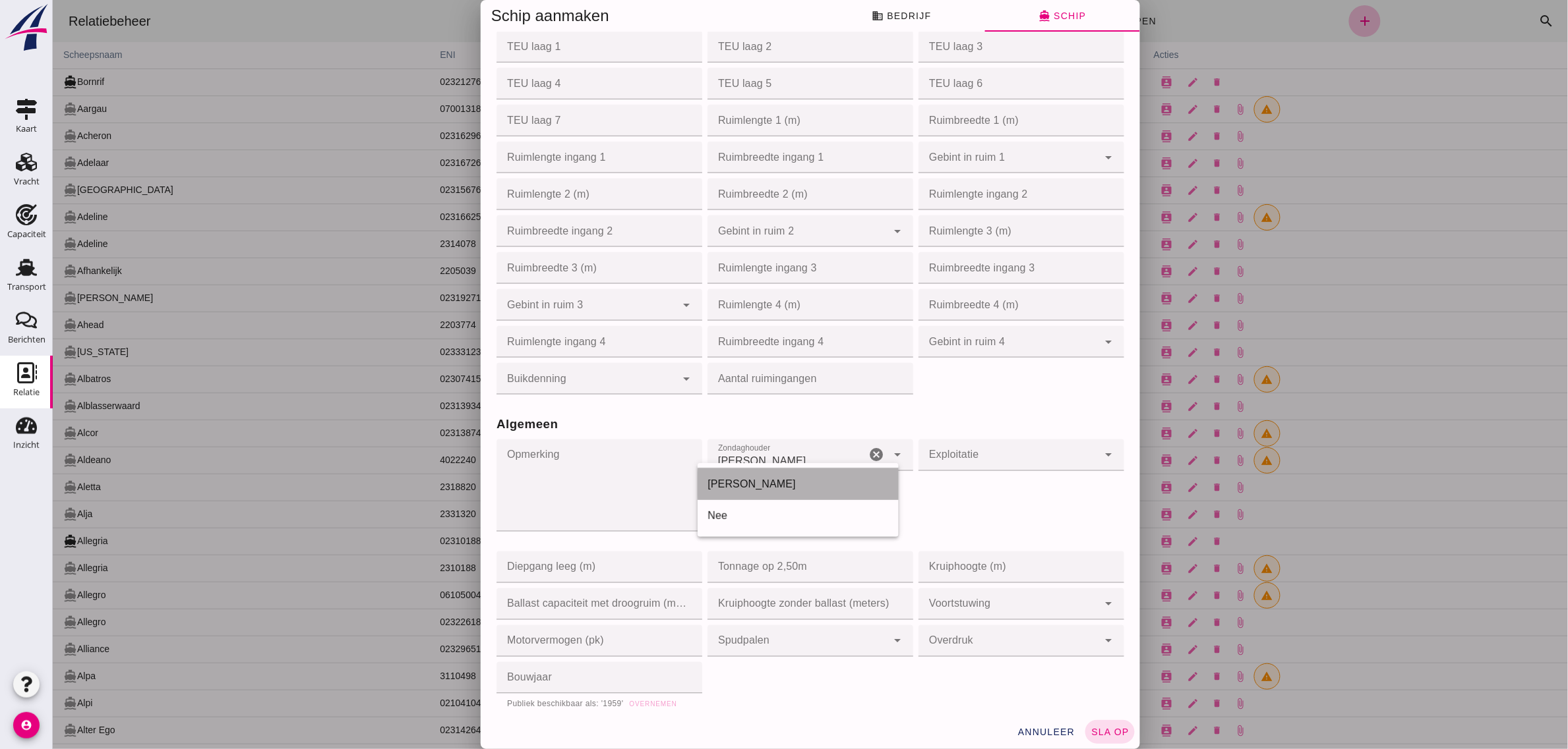
click at [960, 442] on div at bounding box center [1007, 456] width 179 height 32
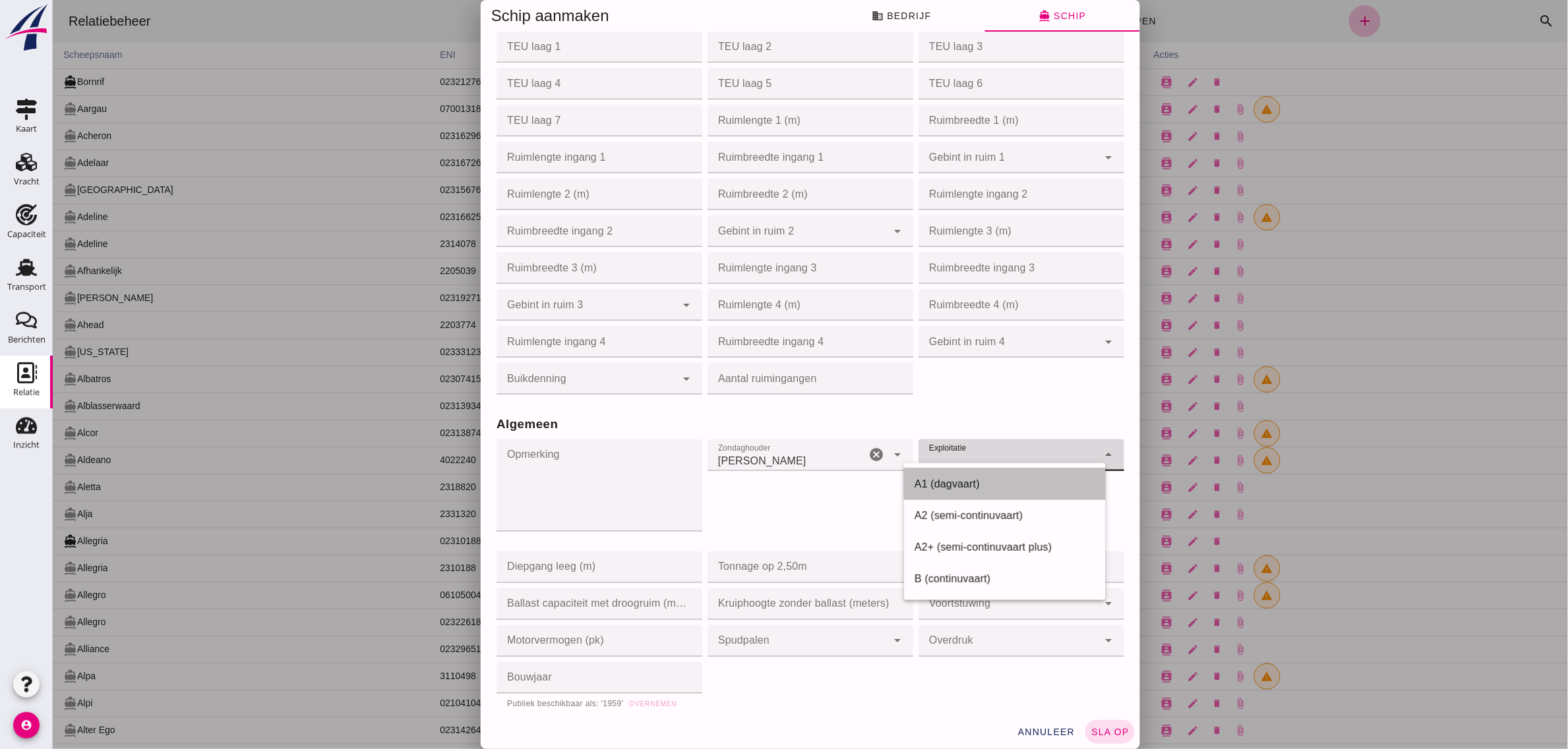
click at [961, 480] on div "A1 (dagvaart)" at bounding box center [1004, 484] width 180 height 16
type input "a1"
click at [957, 397] on div "Algemeen Opmerking Opmerking cancel Zondaghouder Zondaghouder Ja yes cancel arr…" at bounding box center [810, 556] width 633 height 316
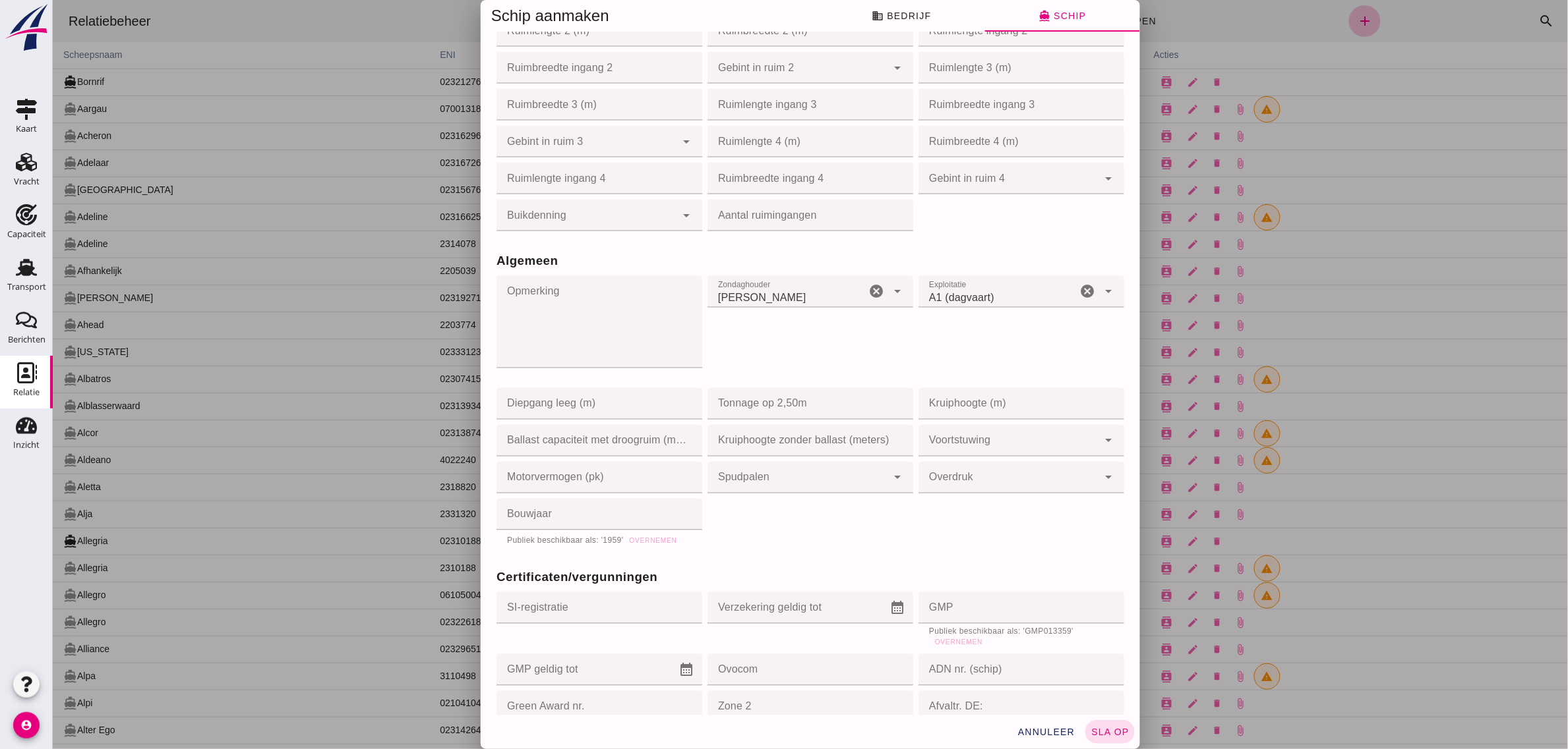
scroll to position [824, 0]
click at [761, 404] on input "Tonnage op 2,50m" at bounding box center [806, 403] width 198 height 32
type input "1030"
click at [817, 549] on div "Certificaten/vergunningen SI-registratie SI-registratie cancel Verzekering geld…" at bounding box center [810, 692] width 633 height 286
click at [598, 508] on input "Bouwjaar" at bounding box center [595, 513] width 198 height 32
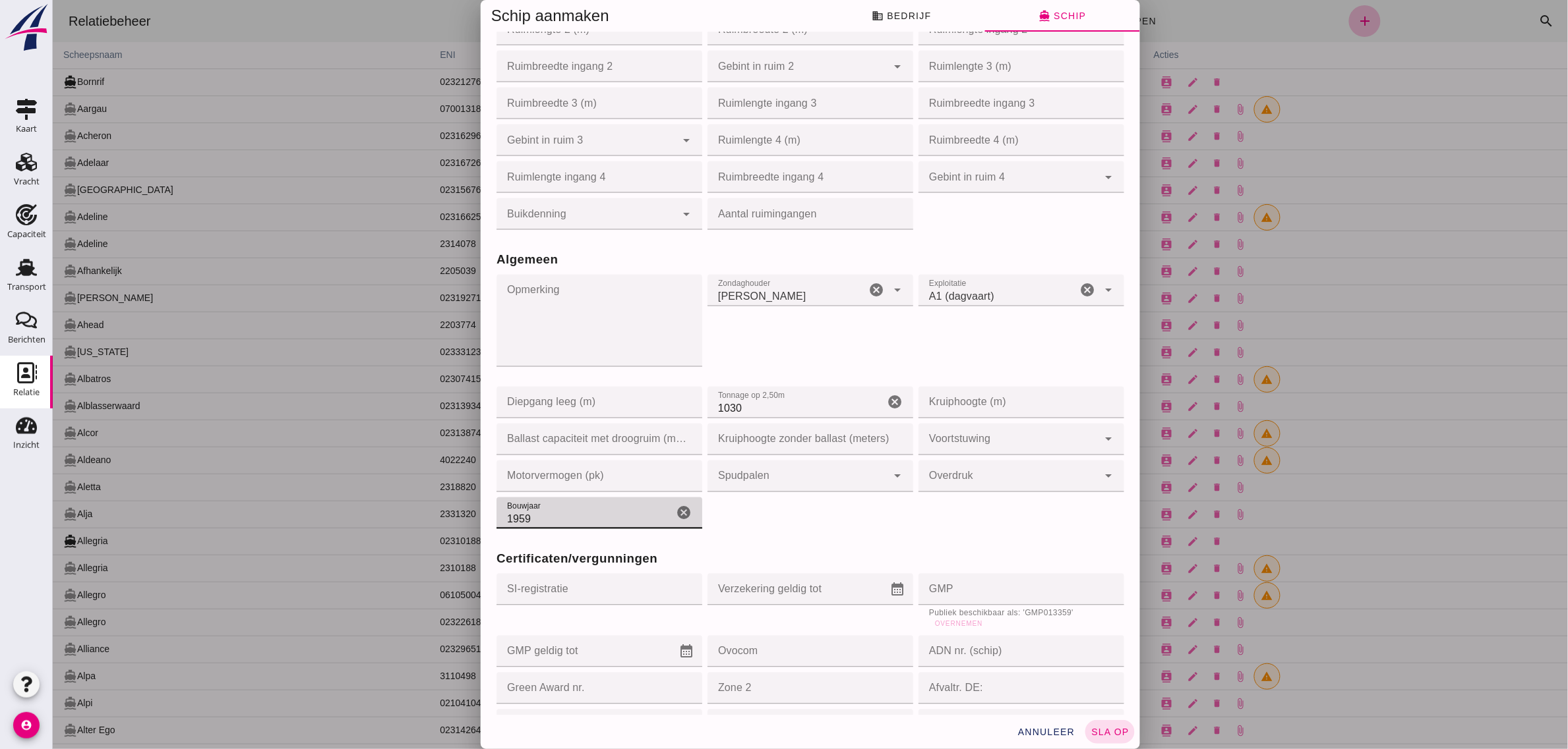
type input "1959"
click at [766, 534] on div "Certificaten/vergunningen SI-registratie SI-registratie cancel Verzekering geld…" at bounding box center [810, 675] width 633 height 286
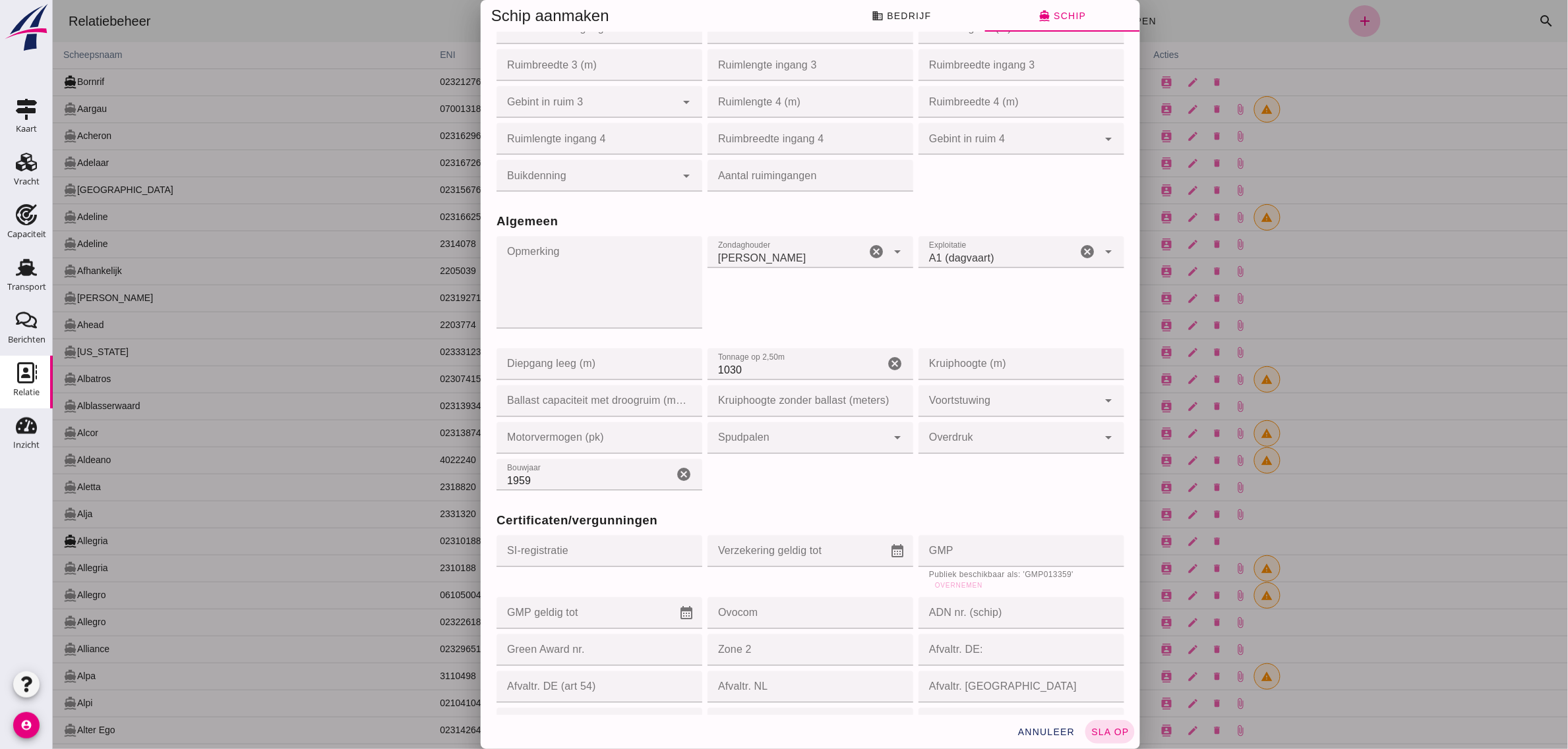
scroll to position [988, 0]
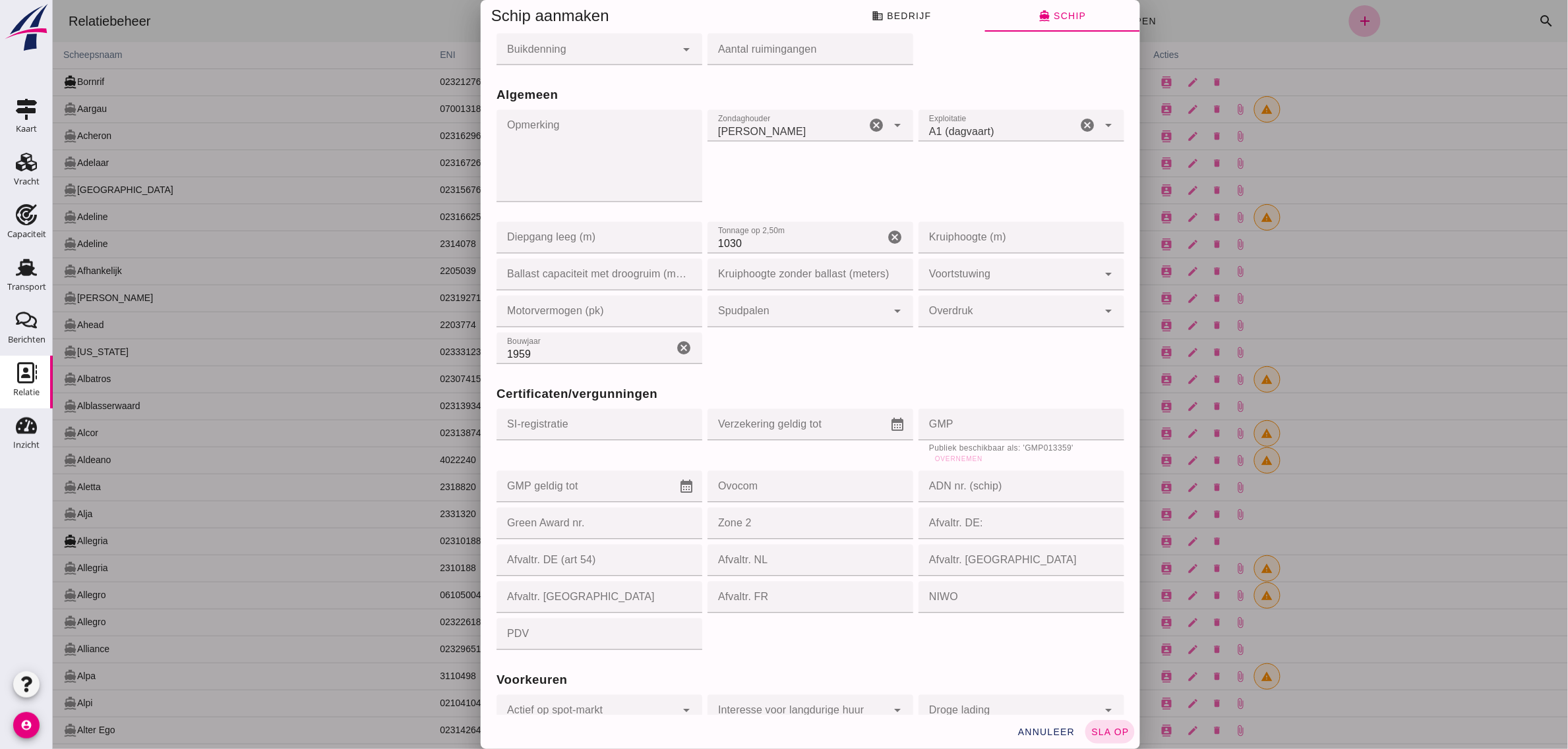
click at [964, 424] on input "GMP" at bounding box center [1016, 425] width 198 height 32
type input "GMP063544"
click at [949, 348] on div "Algemeen Opmerking Opmerking cancel Zondaghouder Zondaghouder Ja yes cancel arr…" at bounding box center [810, 217] width 633 height 299
click at [573, 473] on input "GMP geldig tot" at bounding box center [587, 487] width 182 height 32
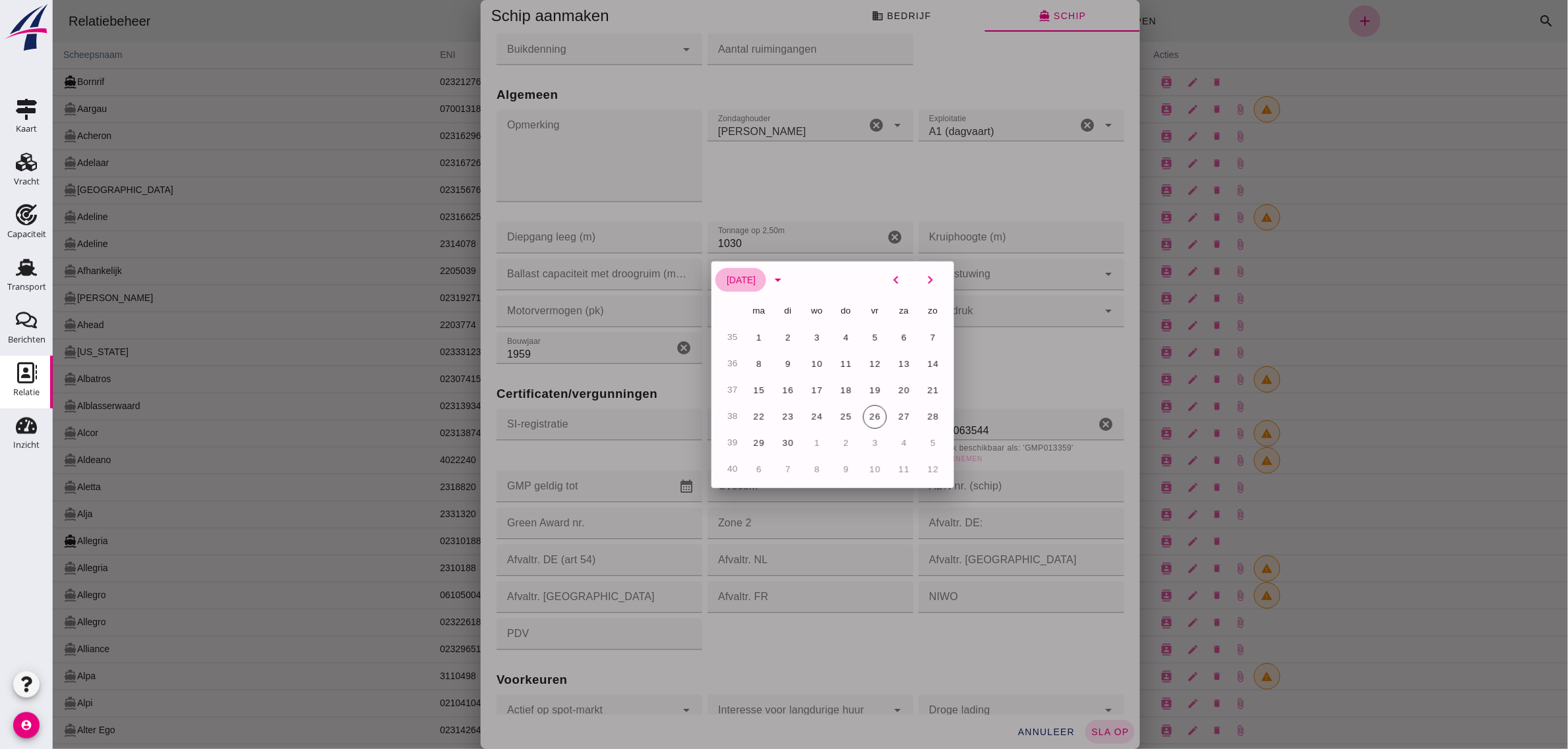
click at [755, 277] on span "[DATE]" at bounding box center [740, 279] width 30 height 10
click at [759, 287] on button "[DATE]" at bounding box center [740, 280] width 51 height 24
click at [765, 281] on button "[DATE]" at bounding box center [740, 280] width 51 height 24
click at [795, 454] on div "jan feb mrt apr mei jun [DATE] aug sep okt nov dec" at bounding box center [832, 393] width 243 height 190
click at [789, 433] on button "sep" at bounding box center [779, 441] width 90 height 24
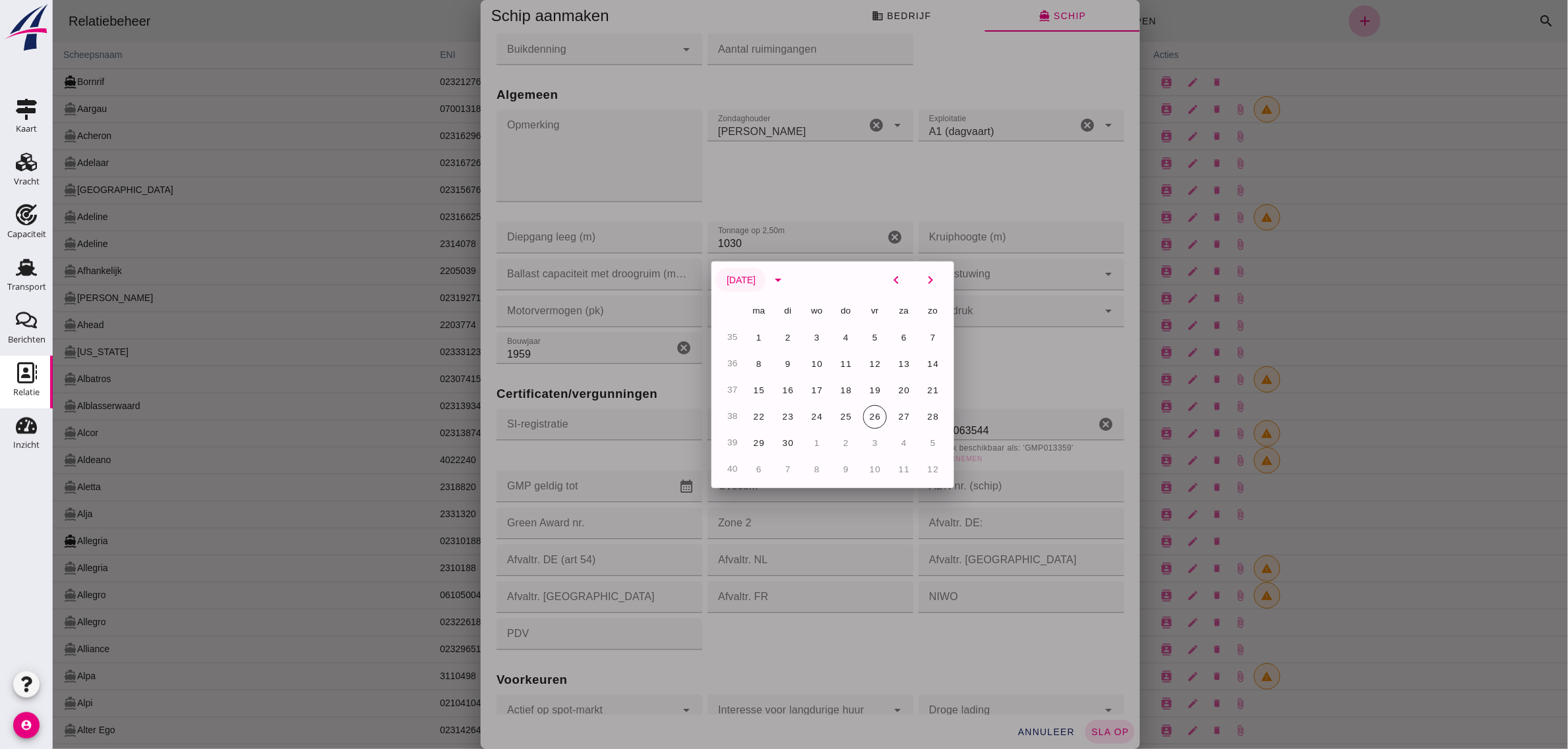
click at [765, 278] on button "[DATE]" at bounding box center [740, 280] width 51 height 24
click at [785, 281] on icon "arrow_drop_down" at bounding box center [777, 279] width 16 height 16
click at [753, 420] on span "2027" at bounding box center [760, 422] width 24 height 10
click at [810, 330] on button "1" at bounding box center [816, 338] width 24 height 24
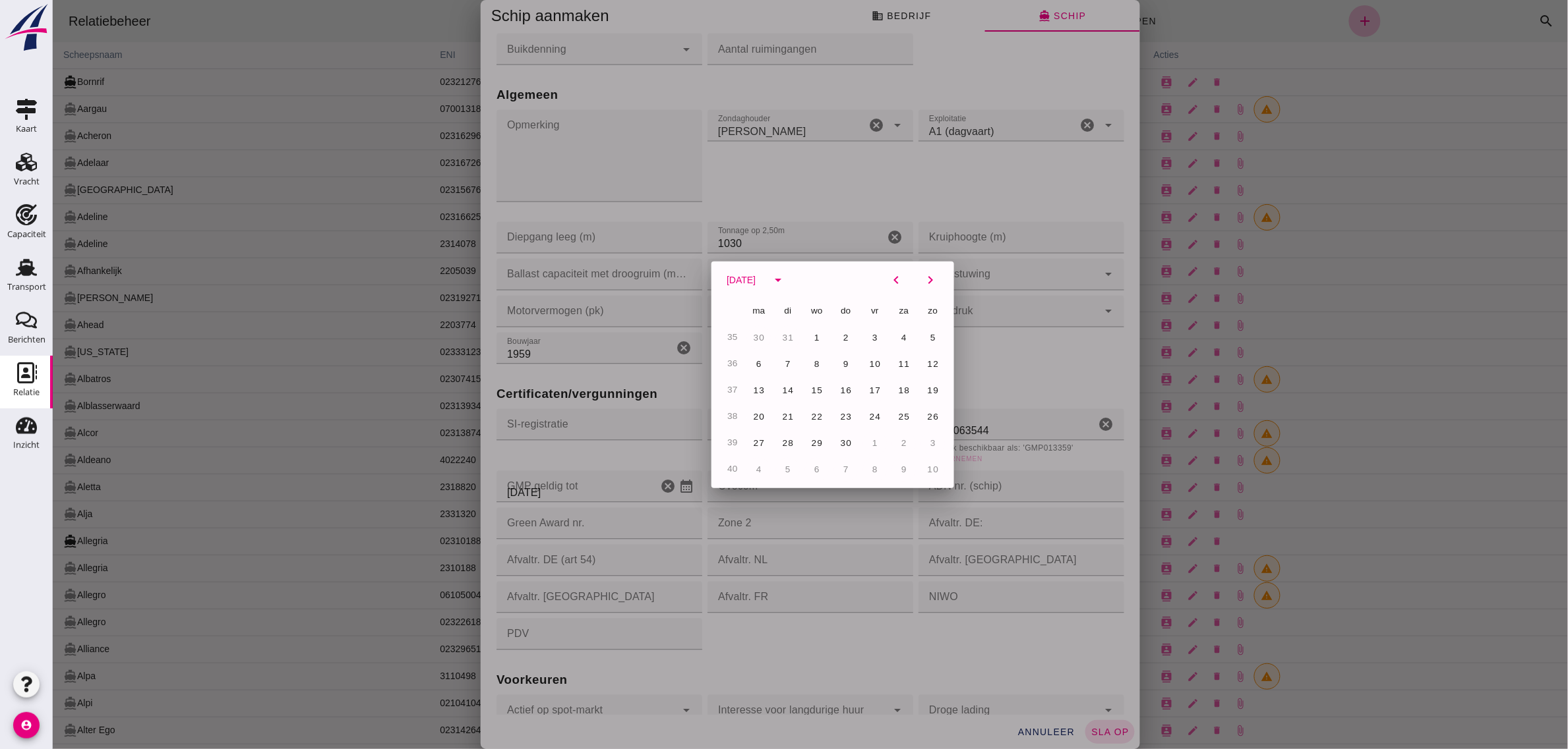
type input "[DATE]"
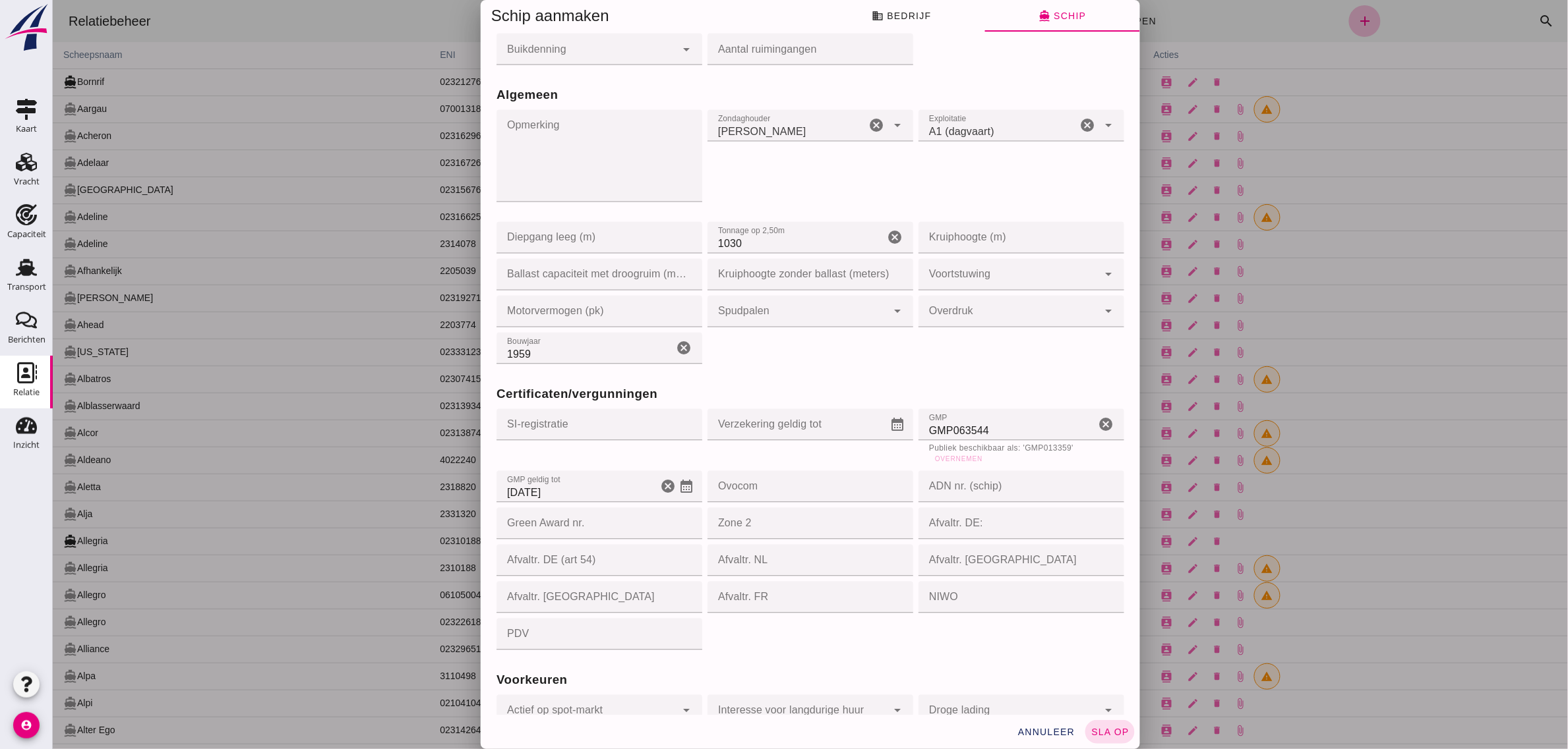
click at [739, 643] on div "Certificaten/vergunningen SI-registratie SI-registratie cancel Verzekering geld…" at bounding box center [810, 510] width 633 height 286
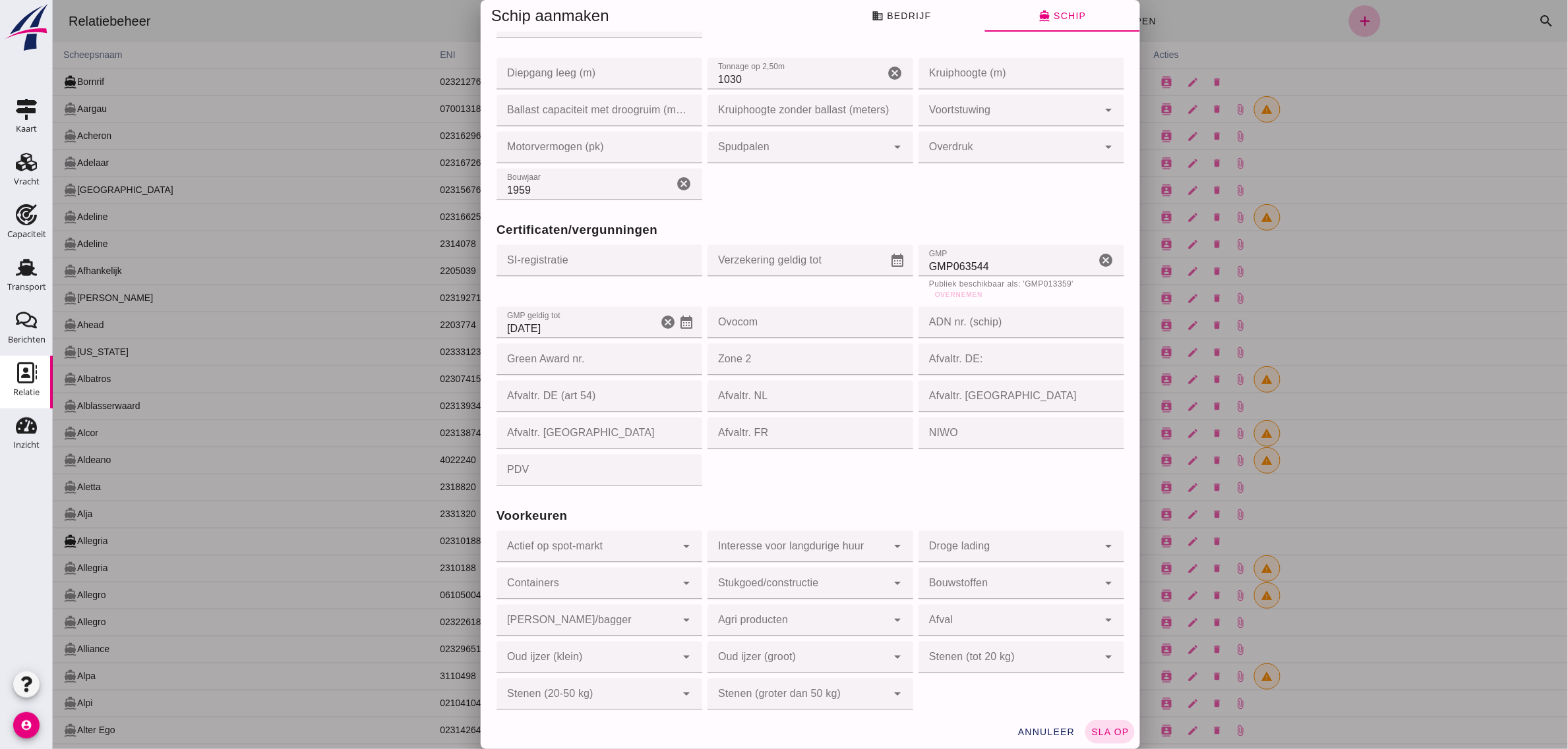
scroll to position [1155, 0]
click at [1091, 728] on span "sla op" at bounding box center [1109, 732] width 39 height 10
click at [893, 20] on span "business Bedrijf" at bounding box center [901, 15] width 60 height 12
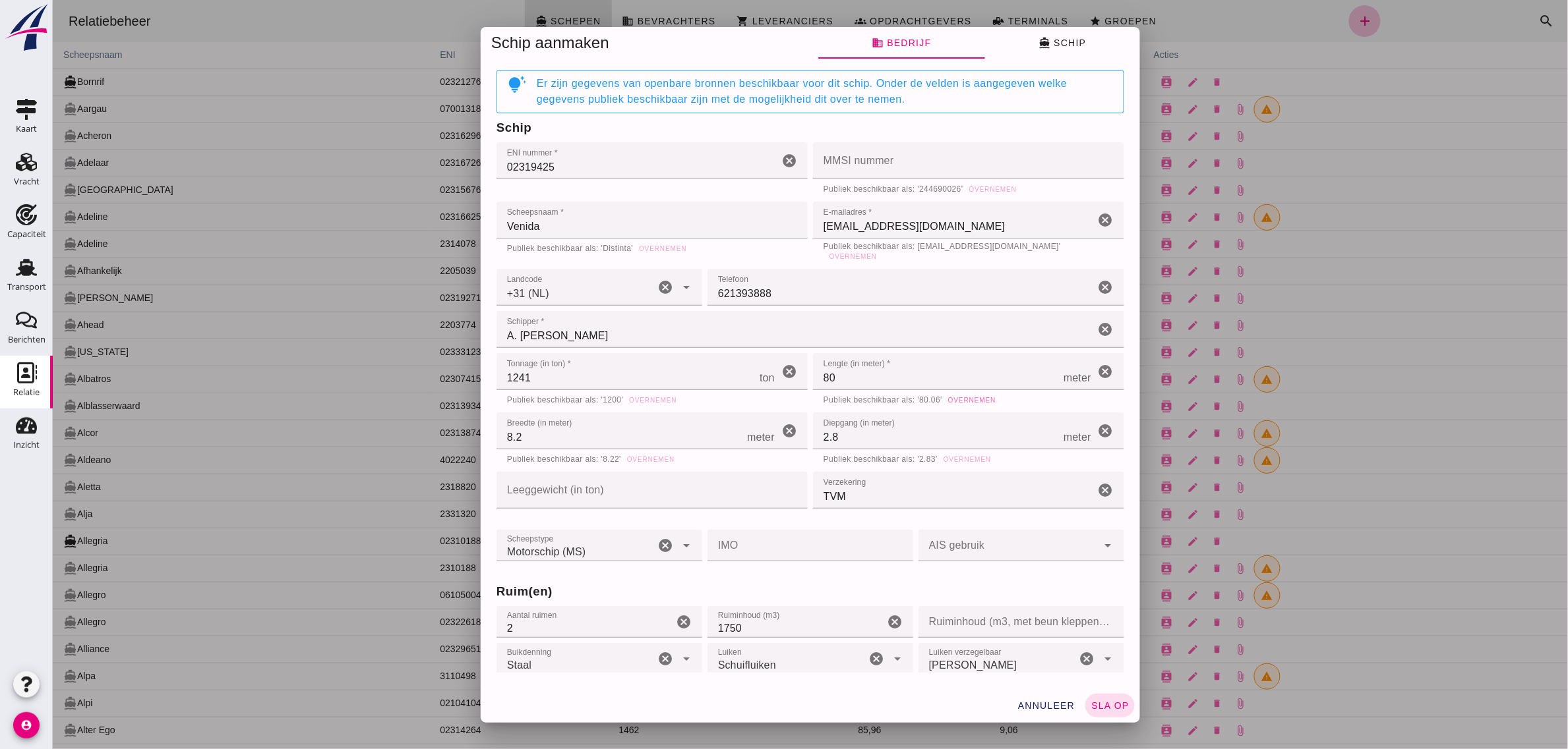
click at [1041, 37] on icon "directions_boat" at bounding box center [1043, 42] width 12 height 12
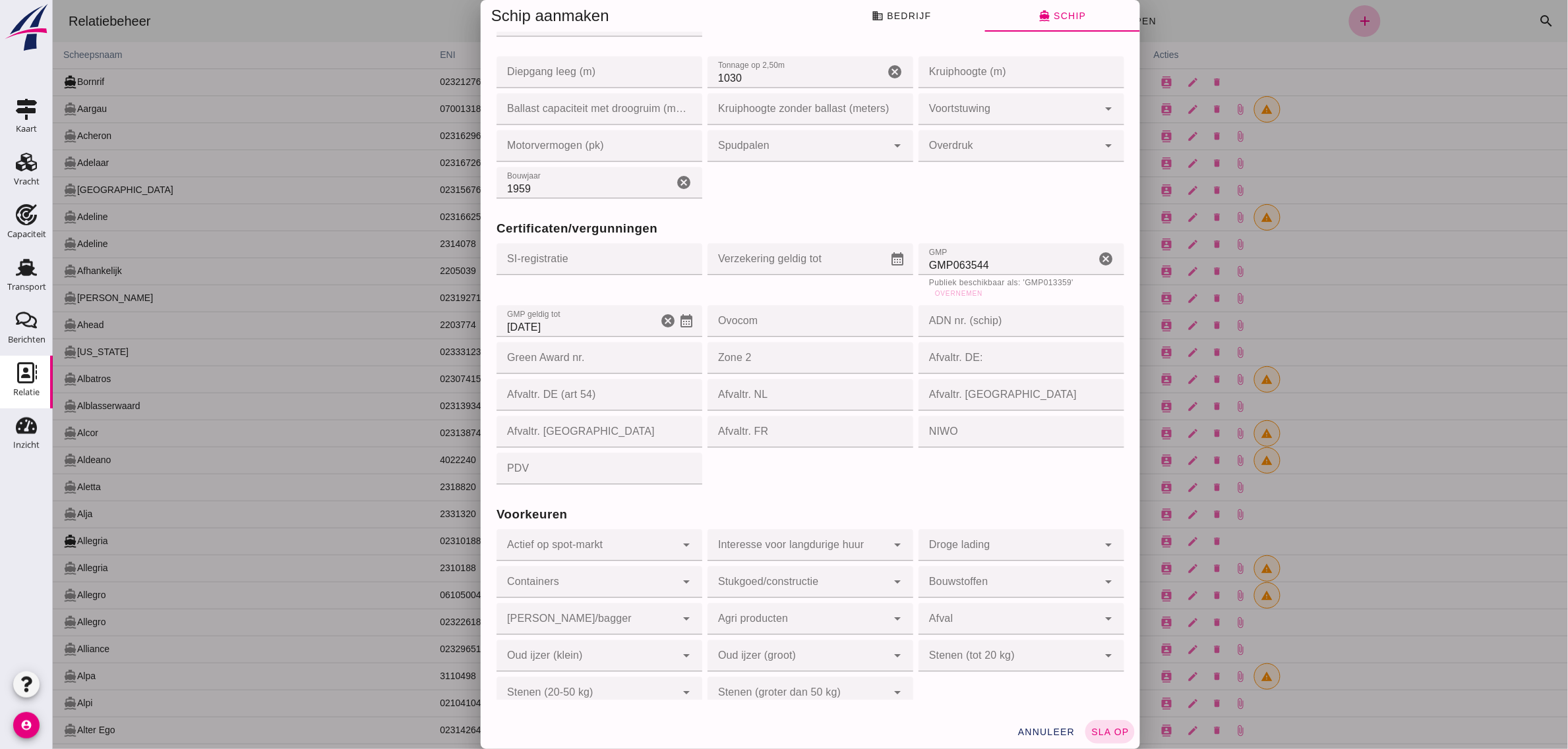
click at [1058, 487] on div "Certificaten/vergunningen SI-registratie SI-registratie cancel Verzekering geld…" at bounding box center [810, 344] width 633 height 286
click at [1033, 730] on span "annuleer" at bounding box center [1046, 732] width 58 height 10
click at [1098, 732] on span "sla op" at bounding box center [1109, 732] width 39 height 10
click at [1027, 725] on button "annuleer" at bounding box center [1046, 732] width 69 height 24
click at [21, 235] on div "Capaciteit" at bounding box center [26, 234] width 39 height 8
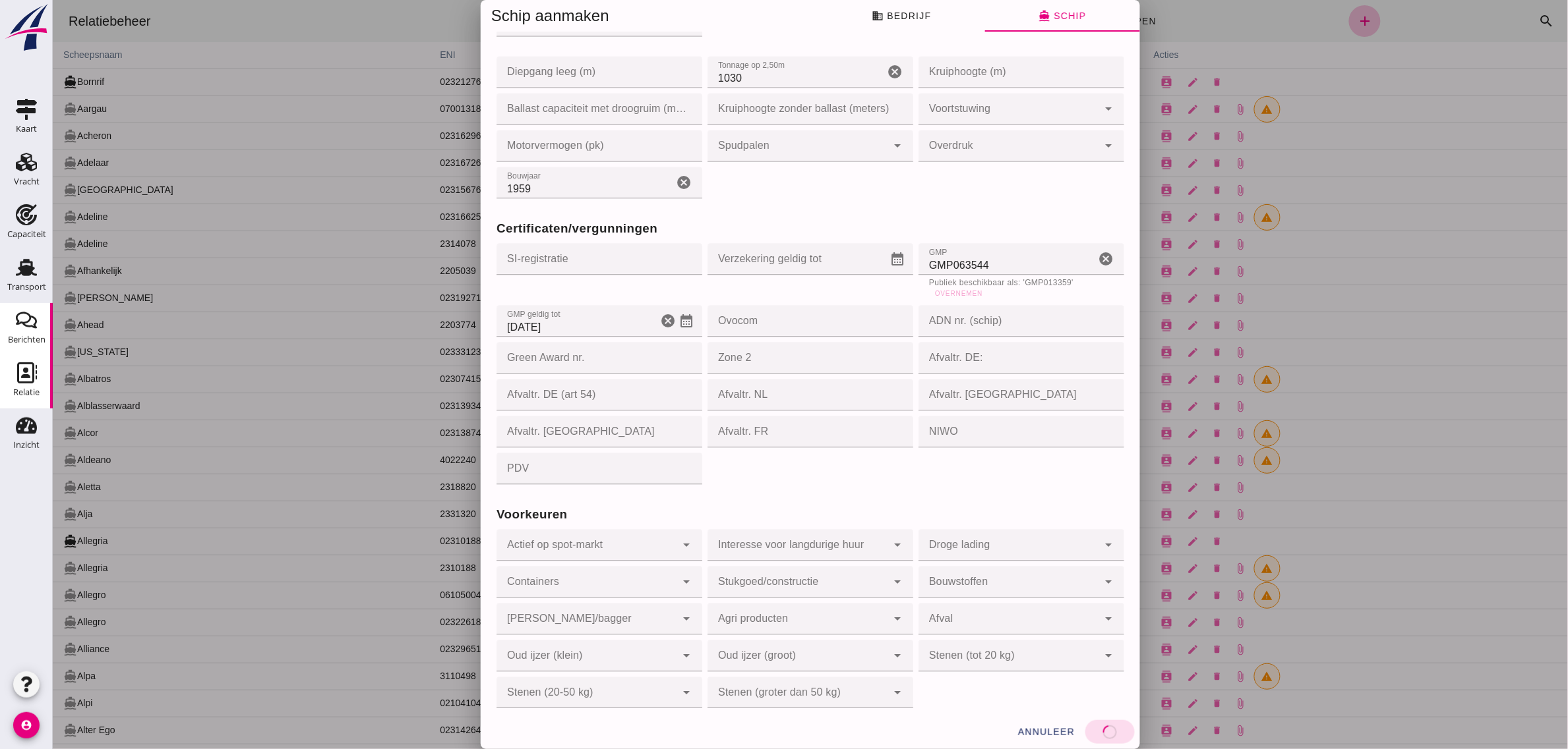
click at [21, 268] on use at bounding box center [26, 267] width 21 height 17
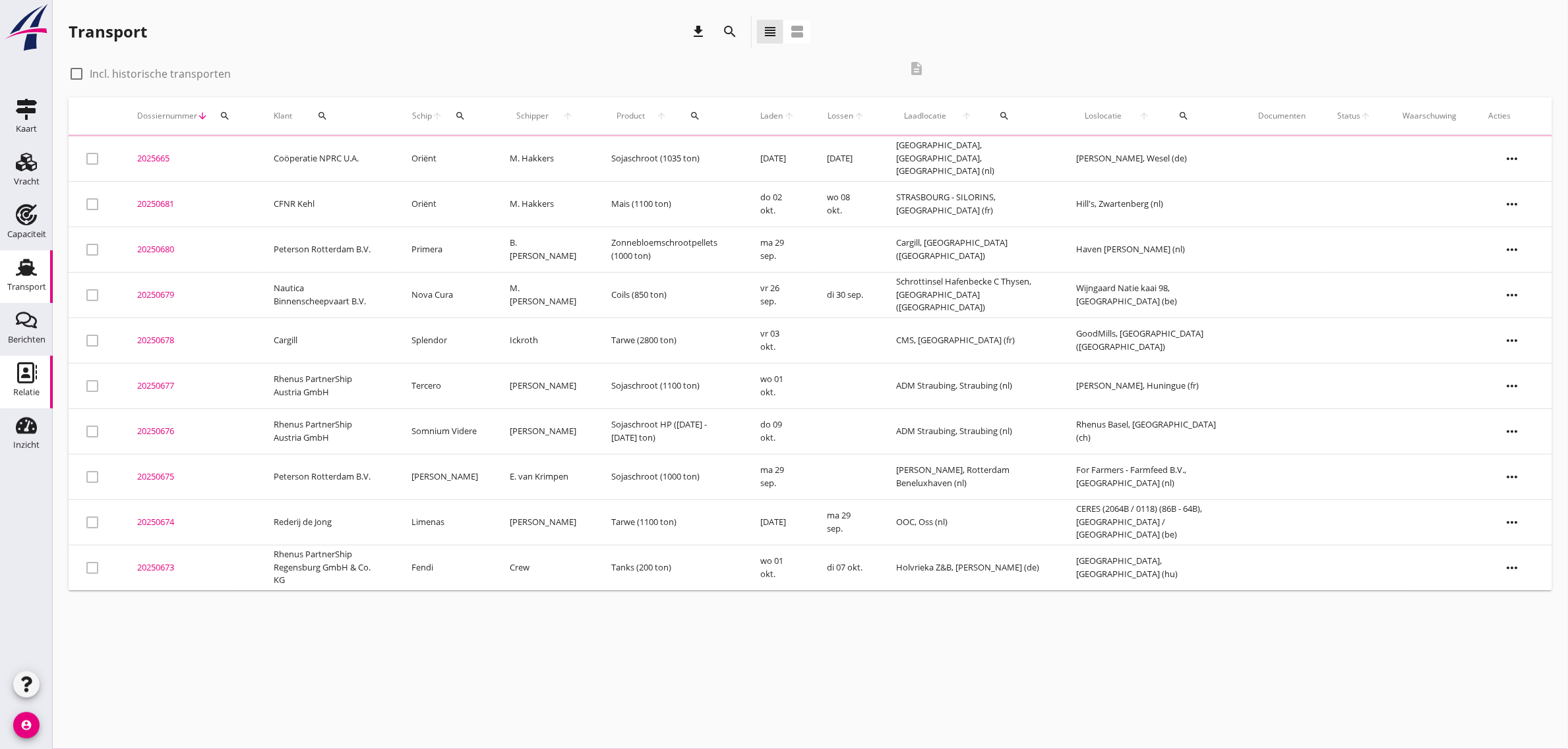
click at [24, 384] on div "Relatie" at bounding box center [26, 393] width 26 height 19
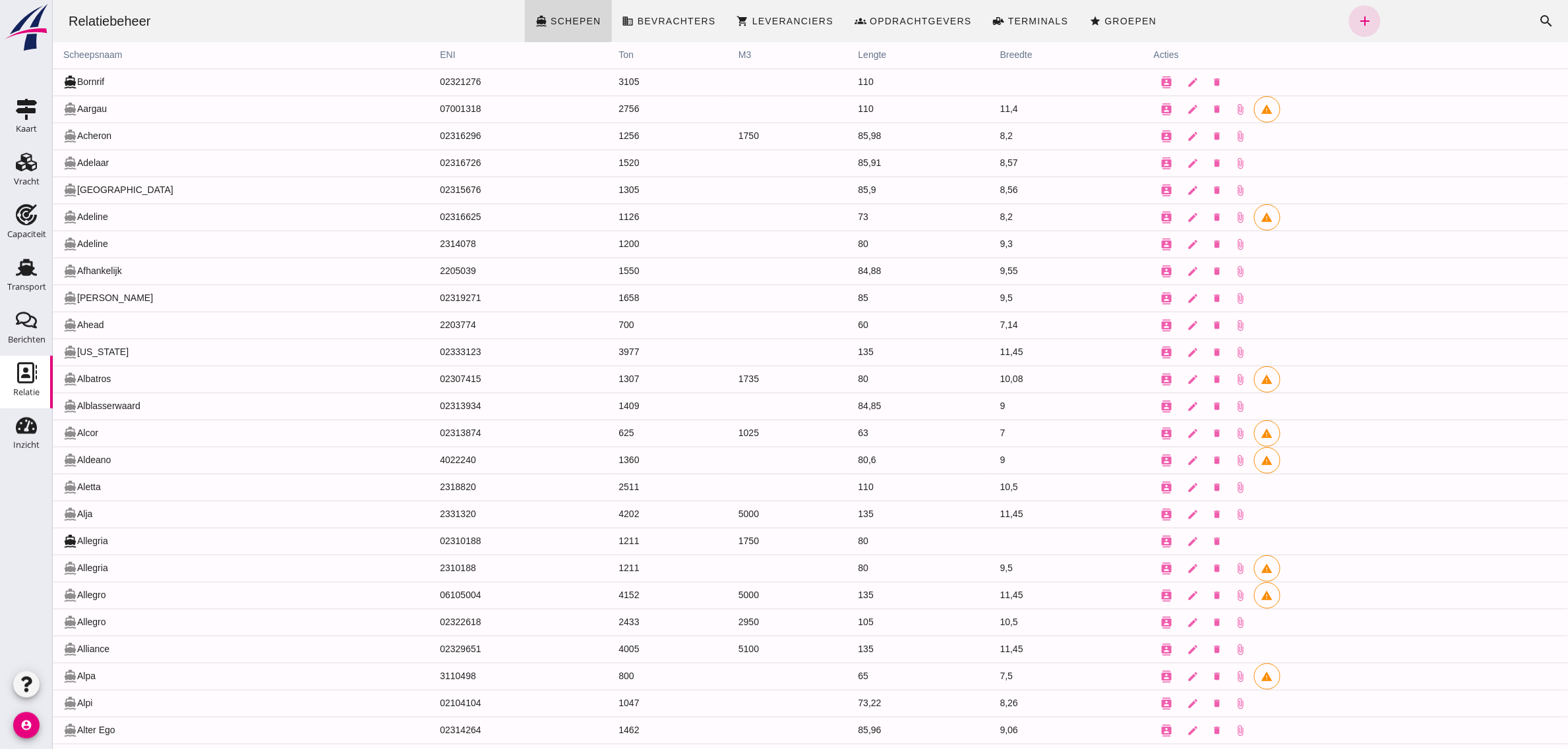
click at [1527, 13] on div at bounding box center [810, 374] width 1515 height 749
click at [1538, 17] on icon "search" at bounding box center [1546, 21] width 16 height 16
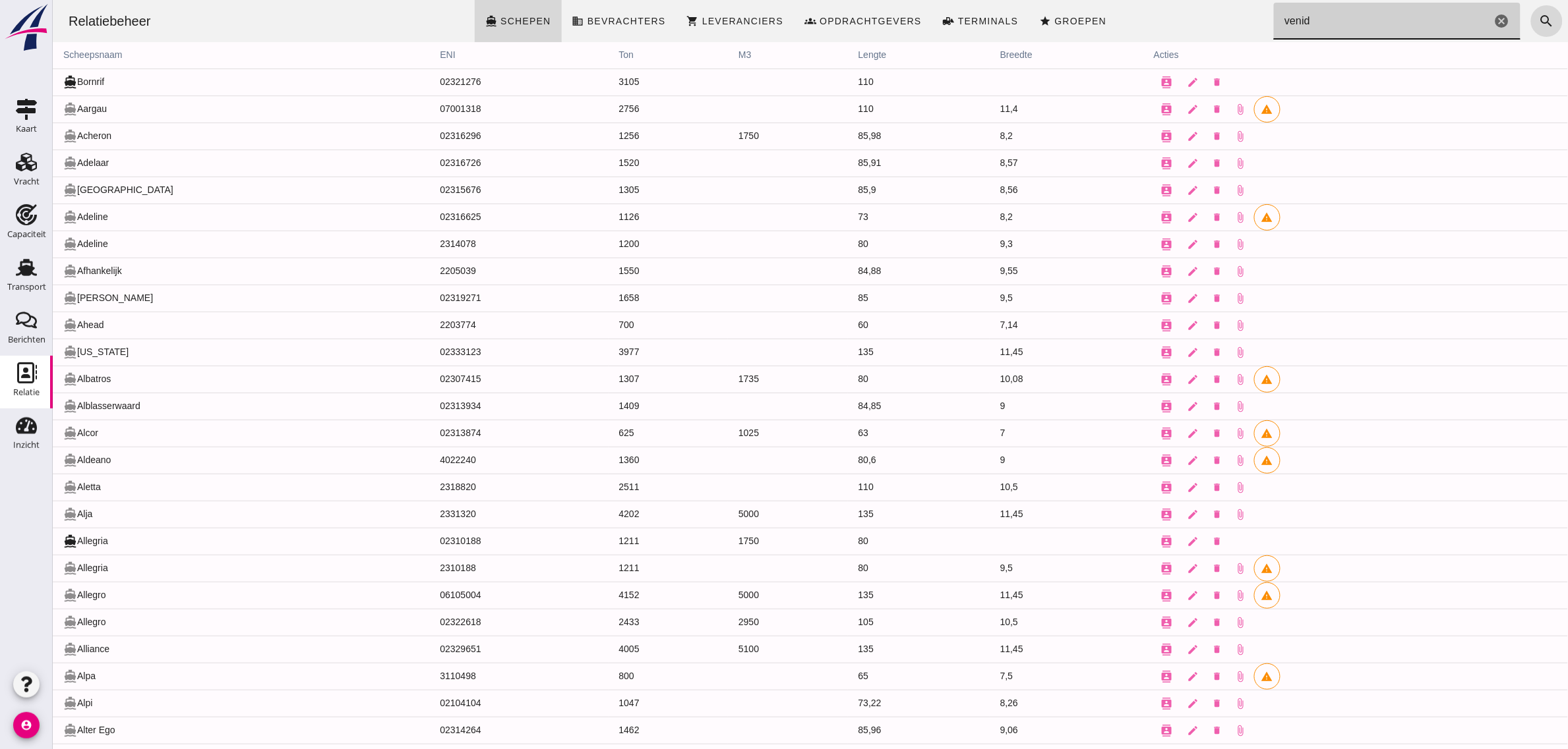
type input "venida"
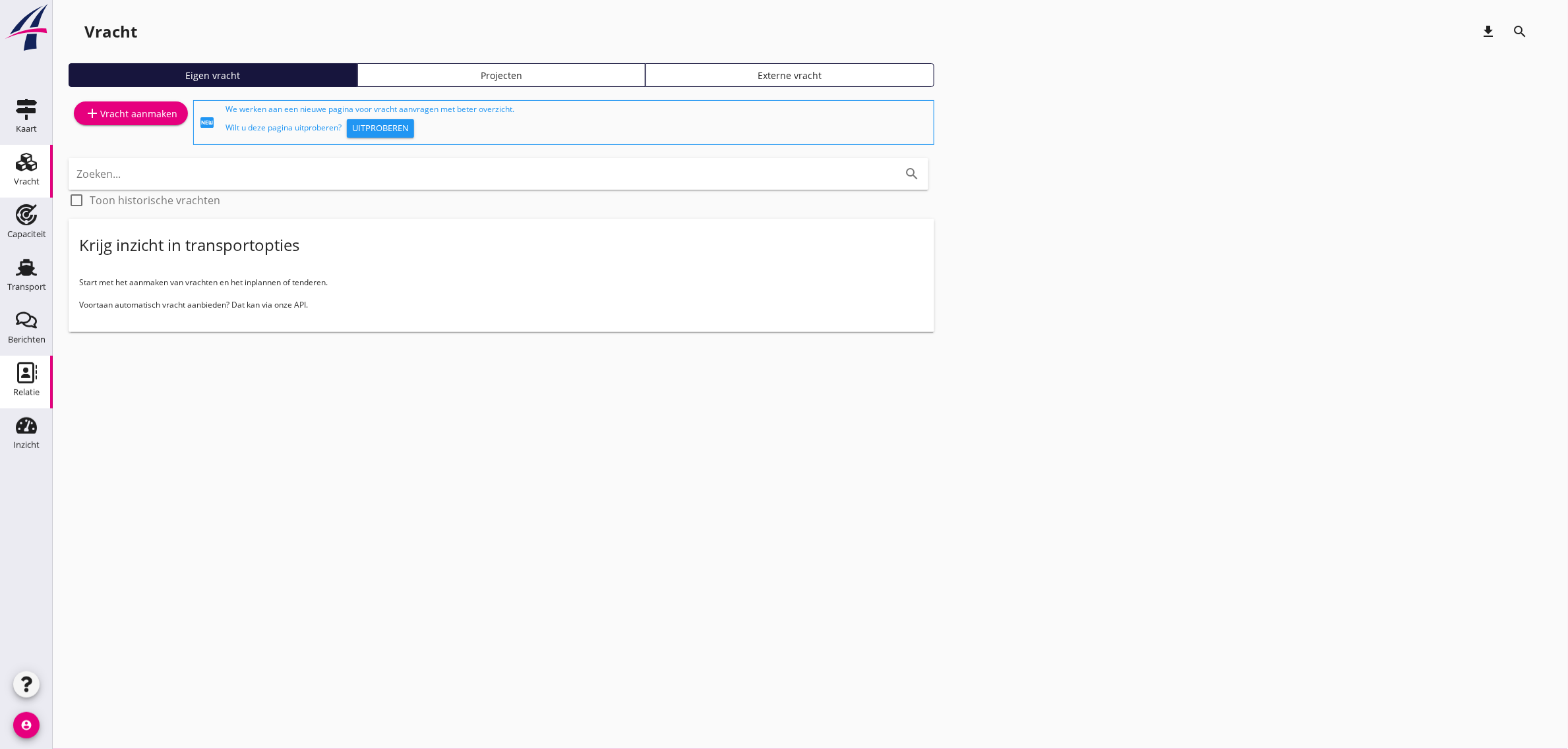
click at [19, 384] on div "Relatie" at bounding box center [26, 393] width 26 height 19
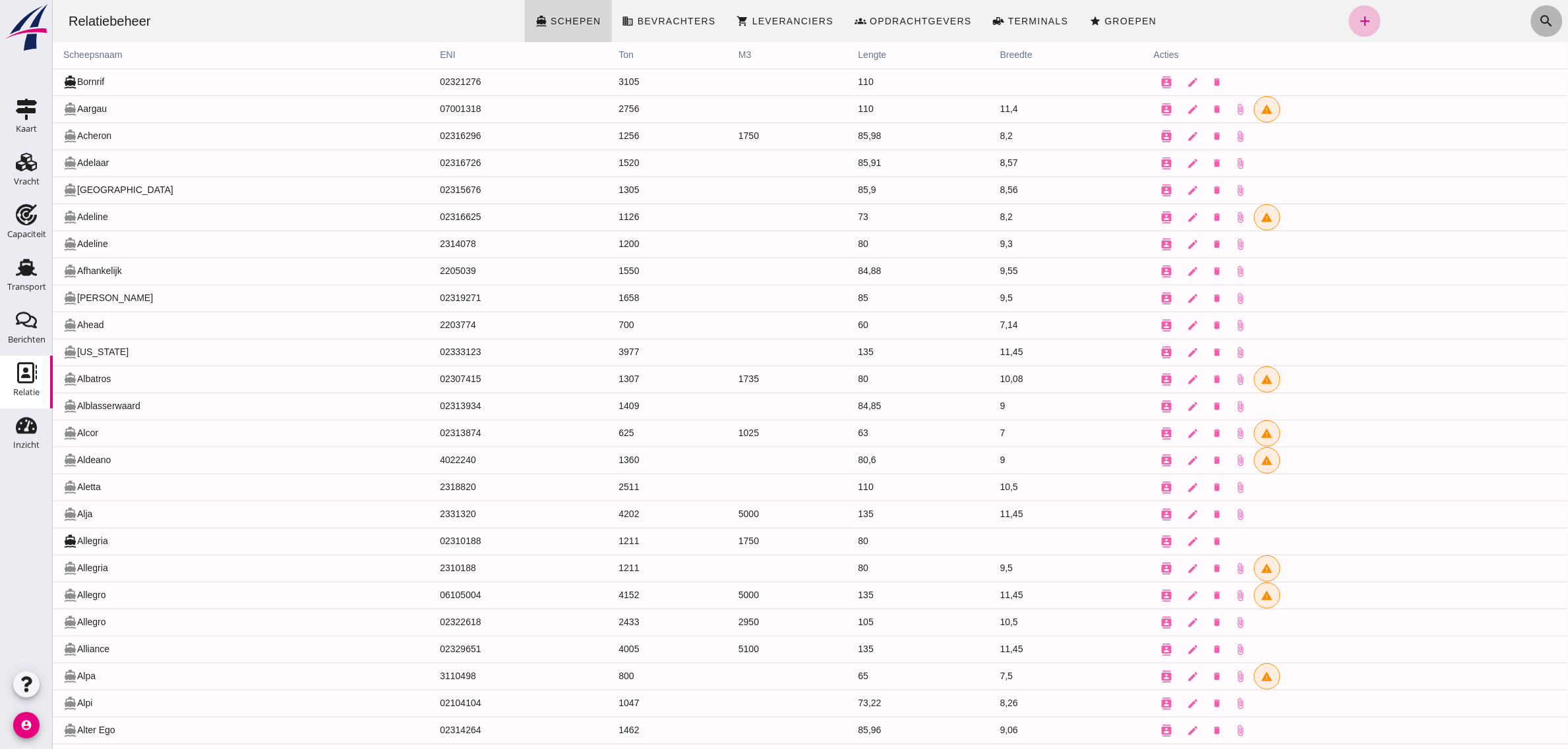
click at [1538, 24] on icon "search" at bounding box center [1546, 21] width 16 height 16
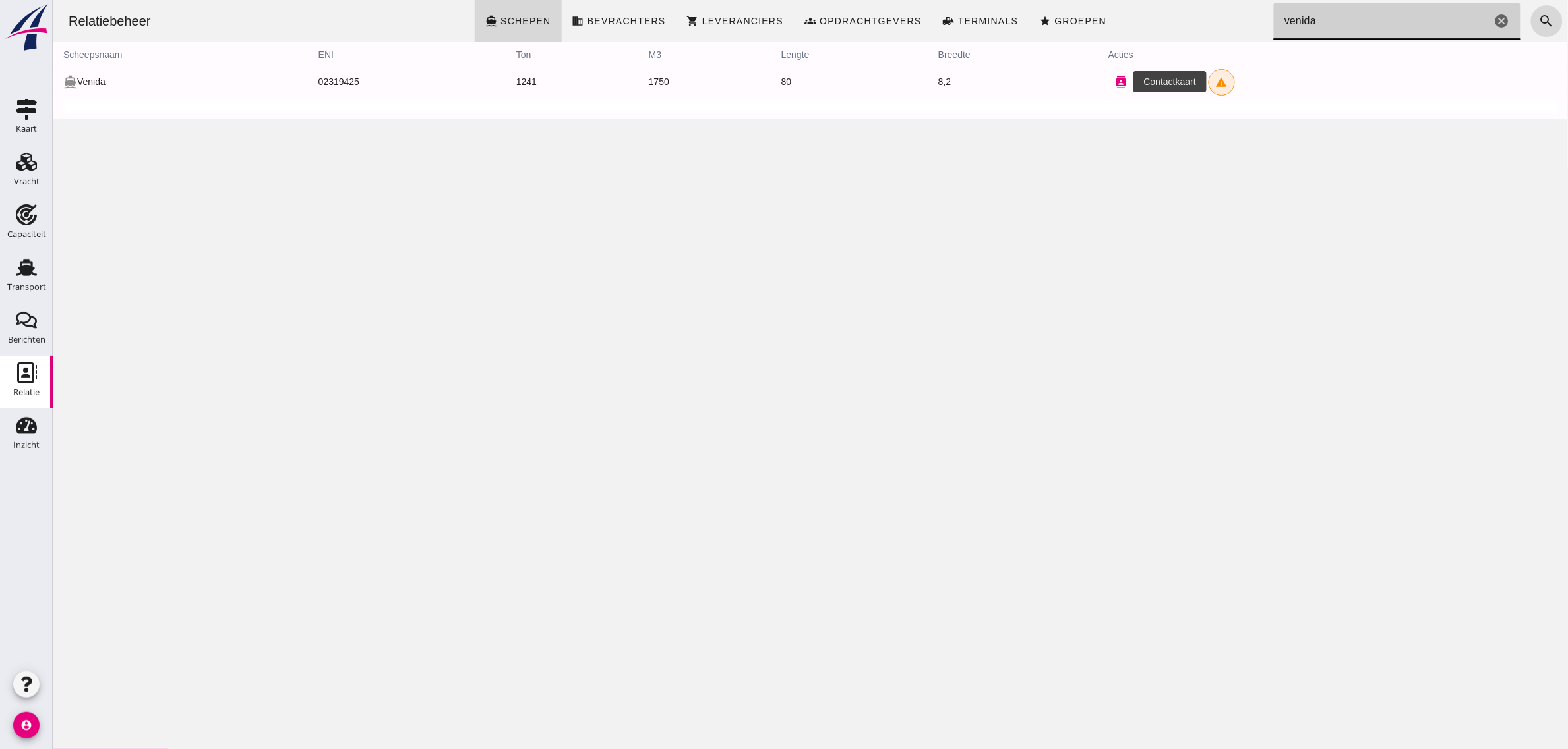
type input "venida"
click at [1115, 80] on icon "contacts" at bounding box center [1120, 82] width 12 height 12
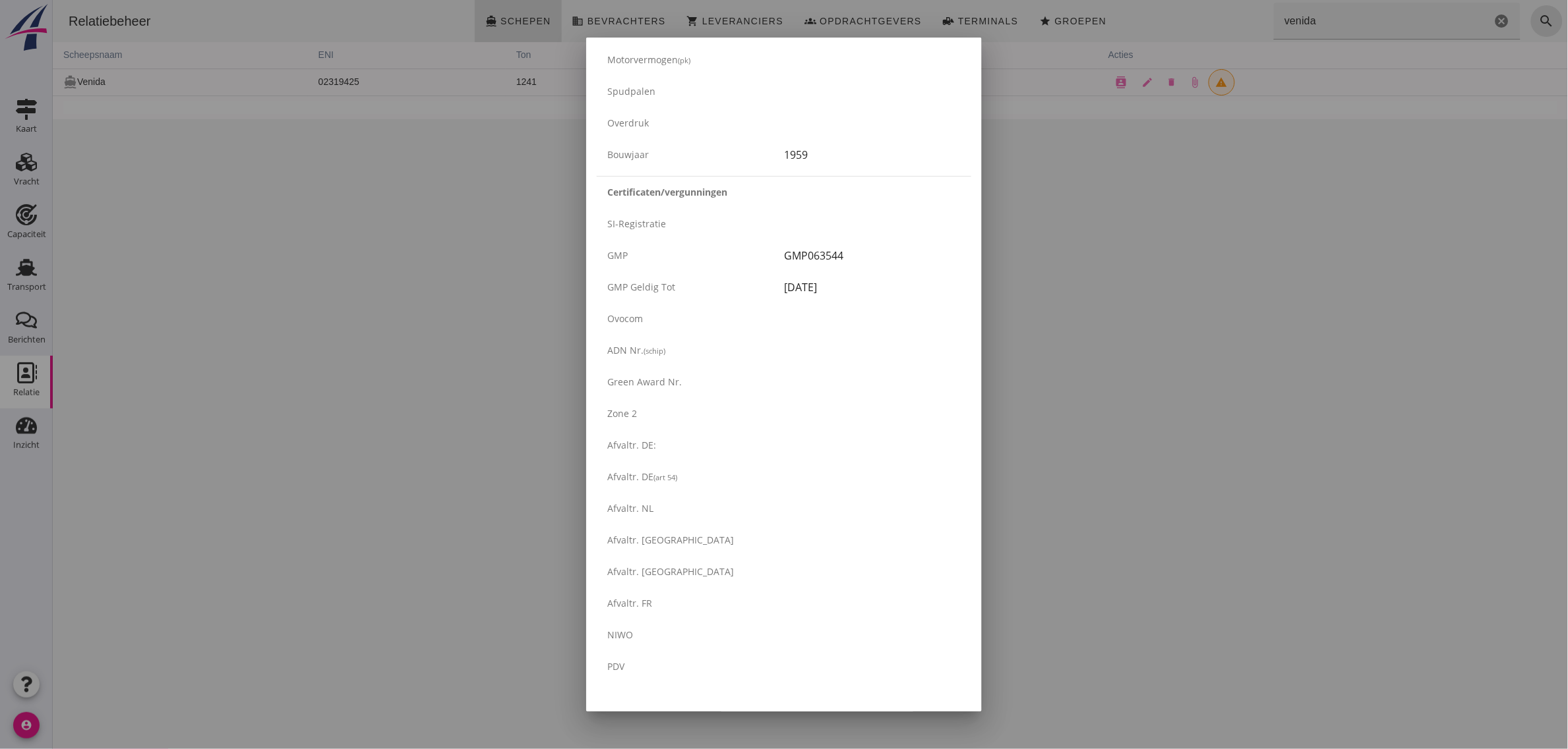
scroll to position [2002, 0]
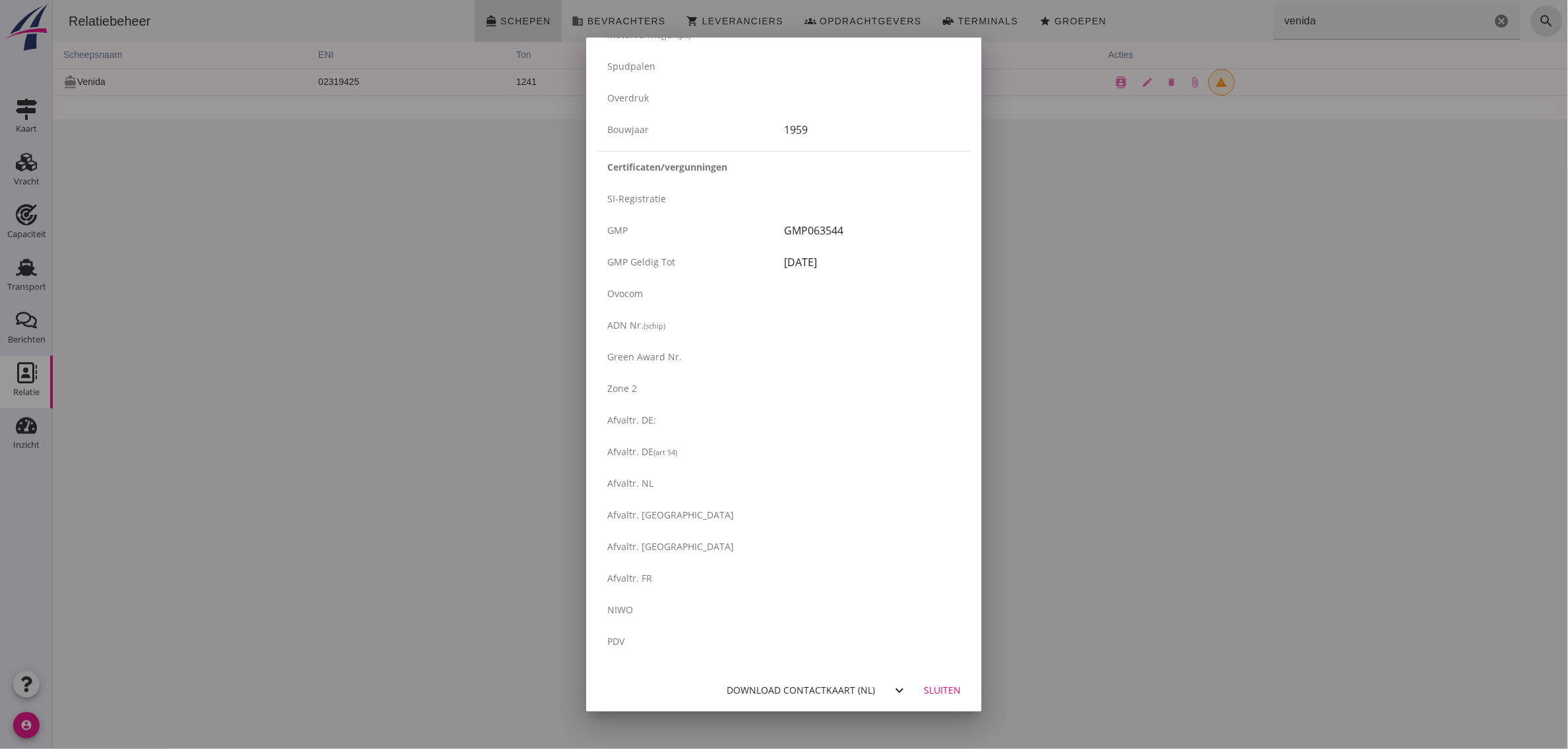
click at [841, 691] on div "Download contactkaart (nl)" at bounding box center [801, 690] width 148 height 14
click at [109, 282] on div at bounding box center [784, 374] width 1568 height 749
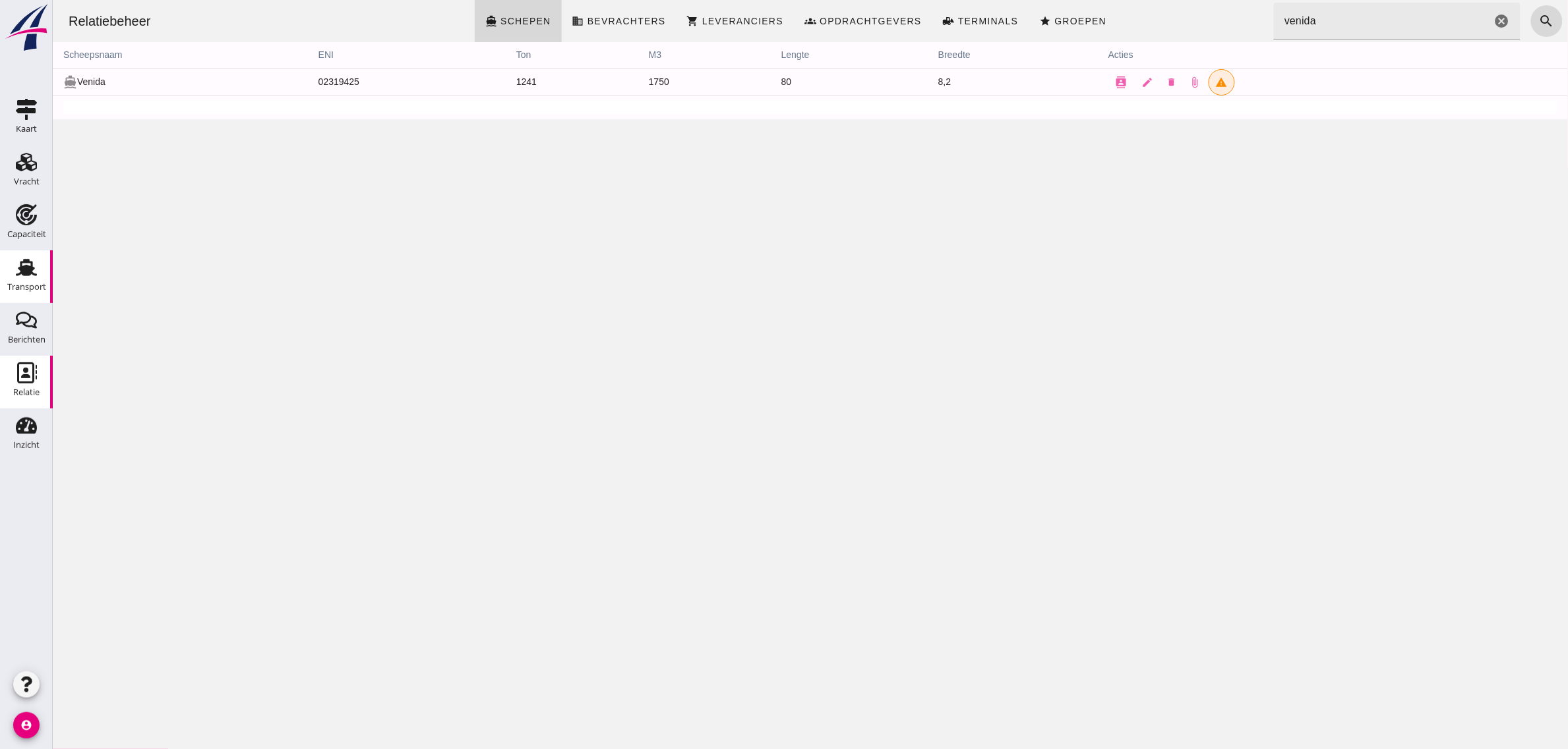
drag, startPoint x: 24, startPoint y: 277, endPoint x: 6, endPoint y: 277, distance: 18.0
click at [24, 277] on icon "Transport" at bounding box center [26, 268] width 21 height 21
